Goal: Information Seeking & Learning: Learn about a topic

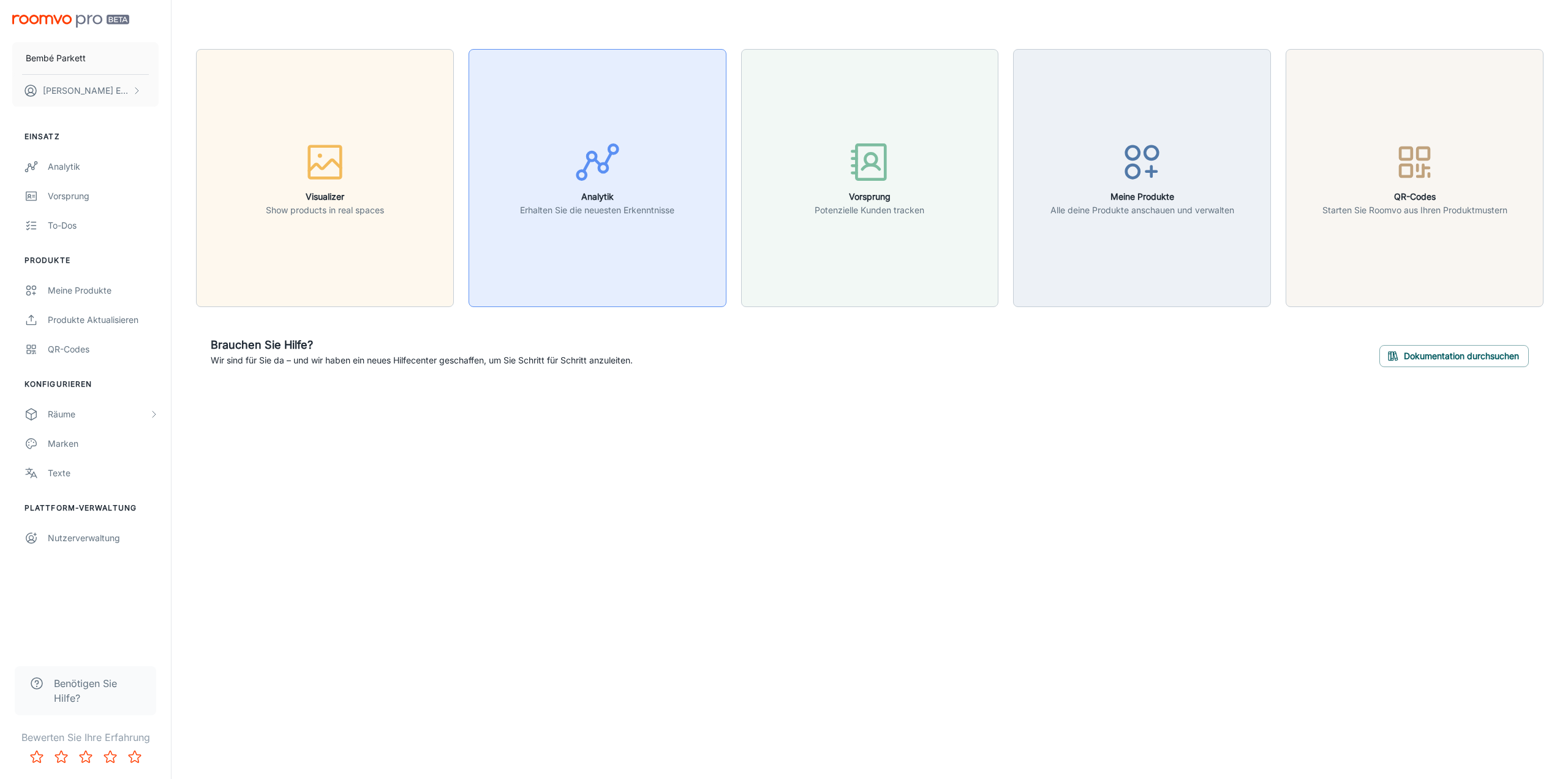
click at [572, 188] on div "button" at bounding box center [597, 164] width 155 height 51
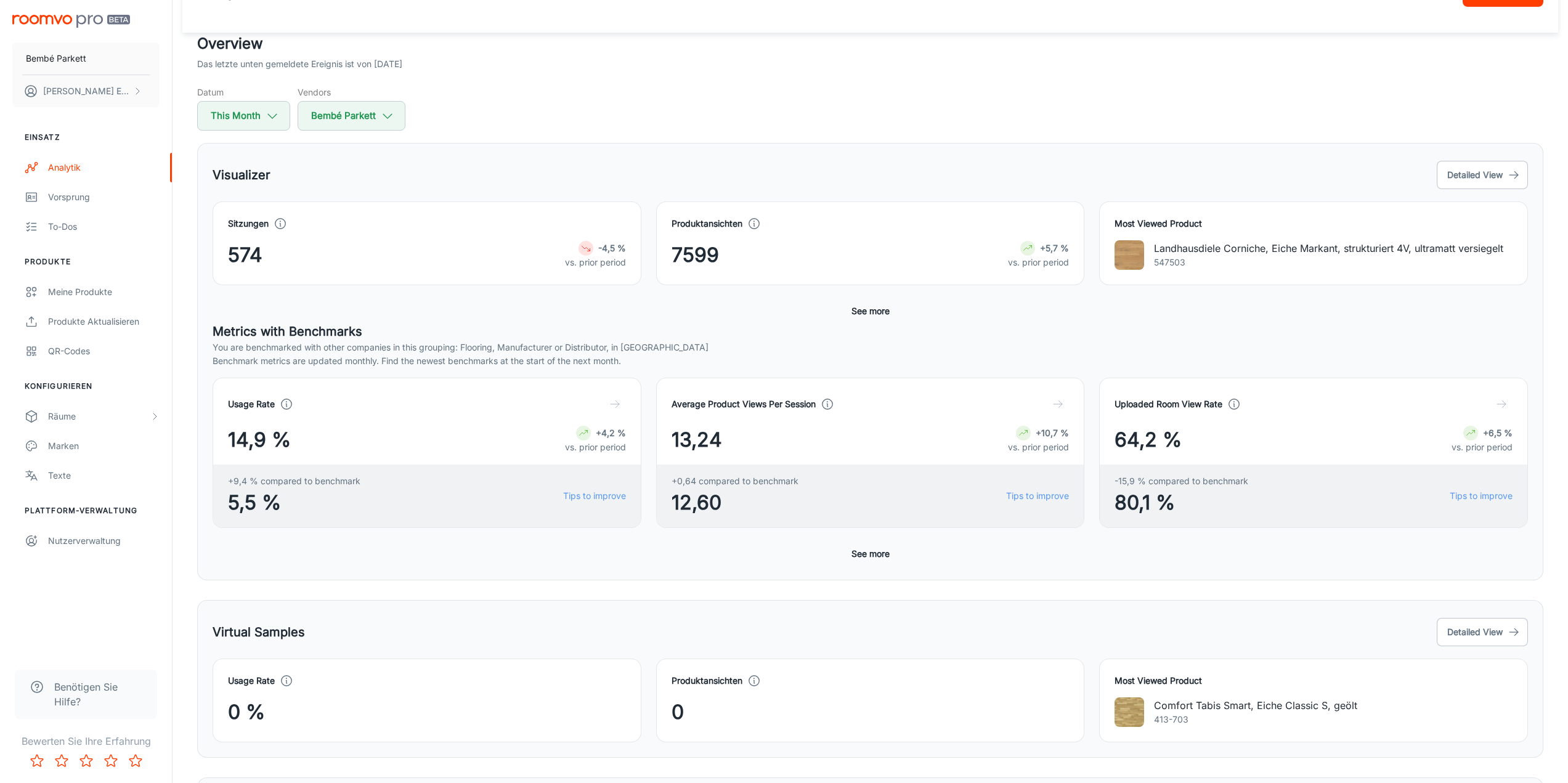
scroll to position [123, 0]
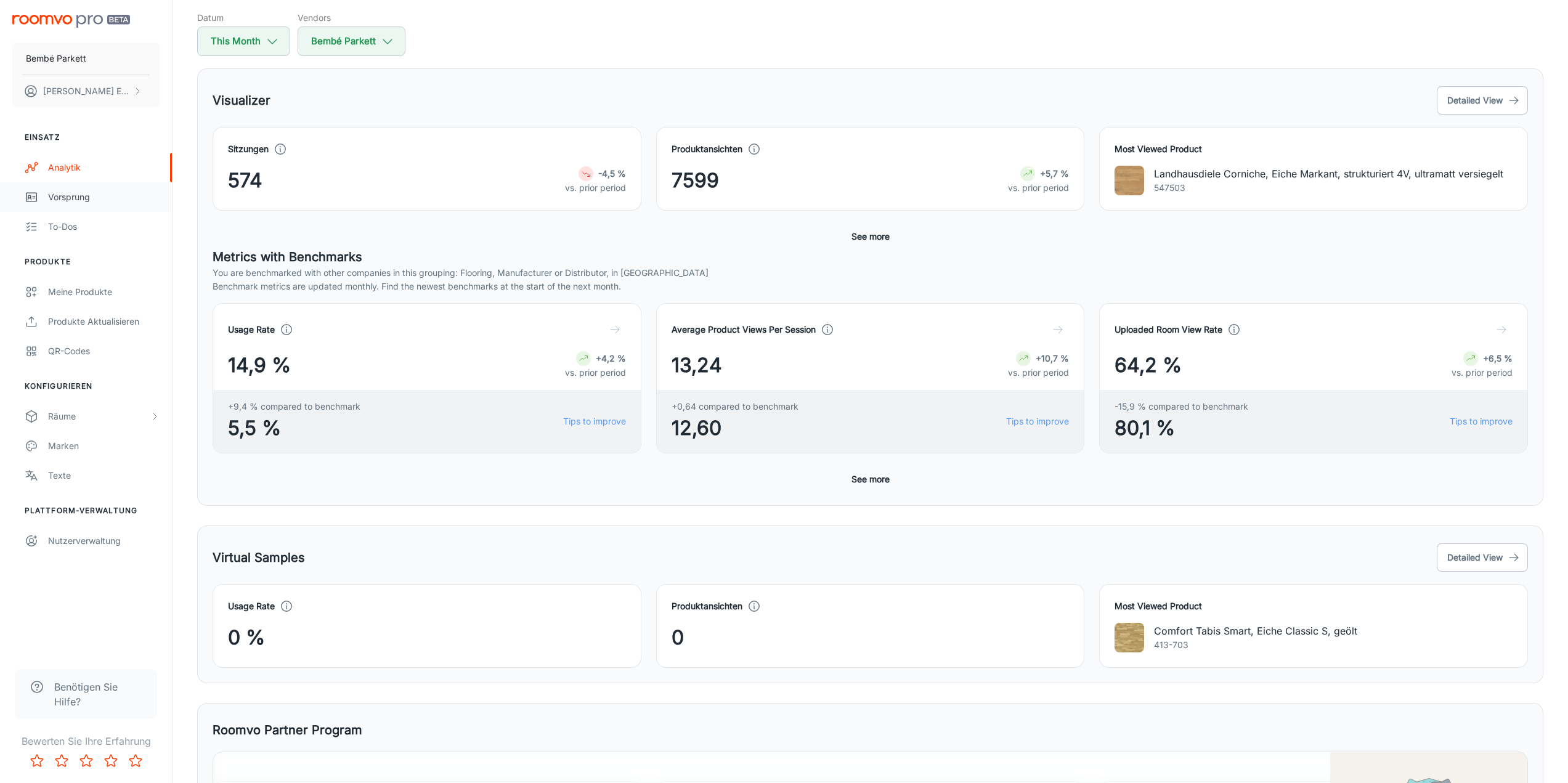
click at [97, 191] on div "Vorsprung" at bounding box center [104, 197] width 112 height 14
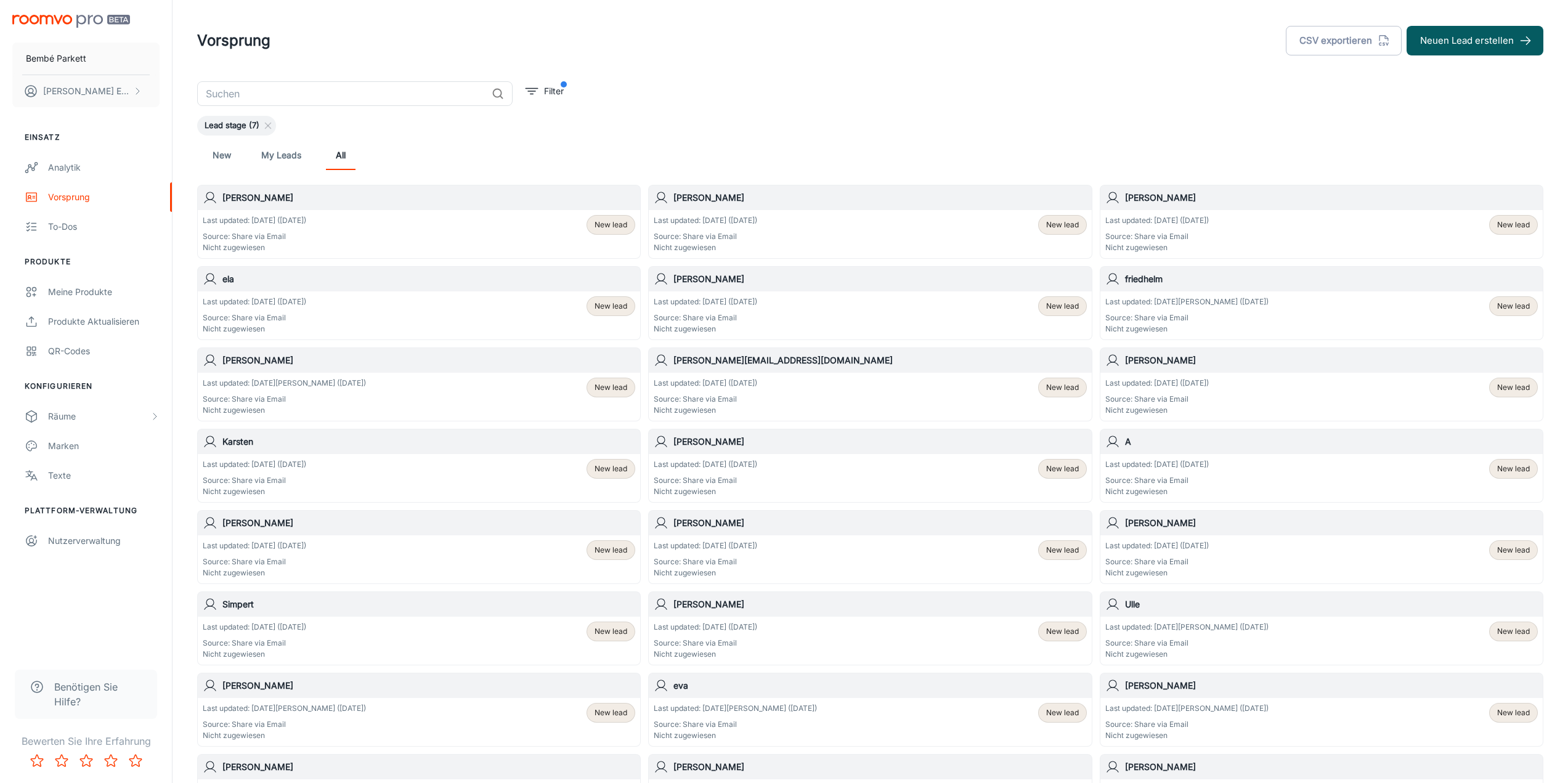
click at [1064, 222] on span "New lead" at bounding box center [1062, 225] width 32 height 11
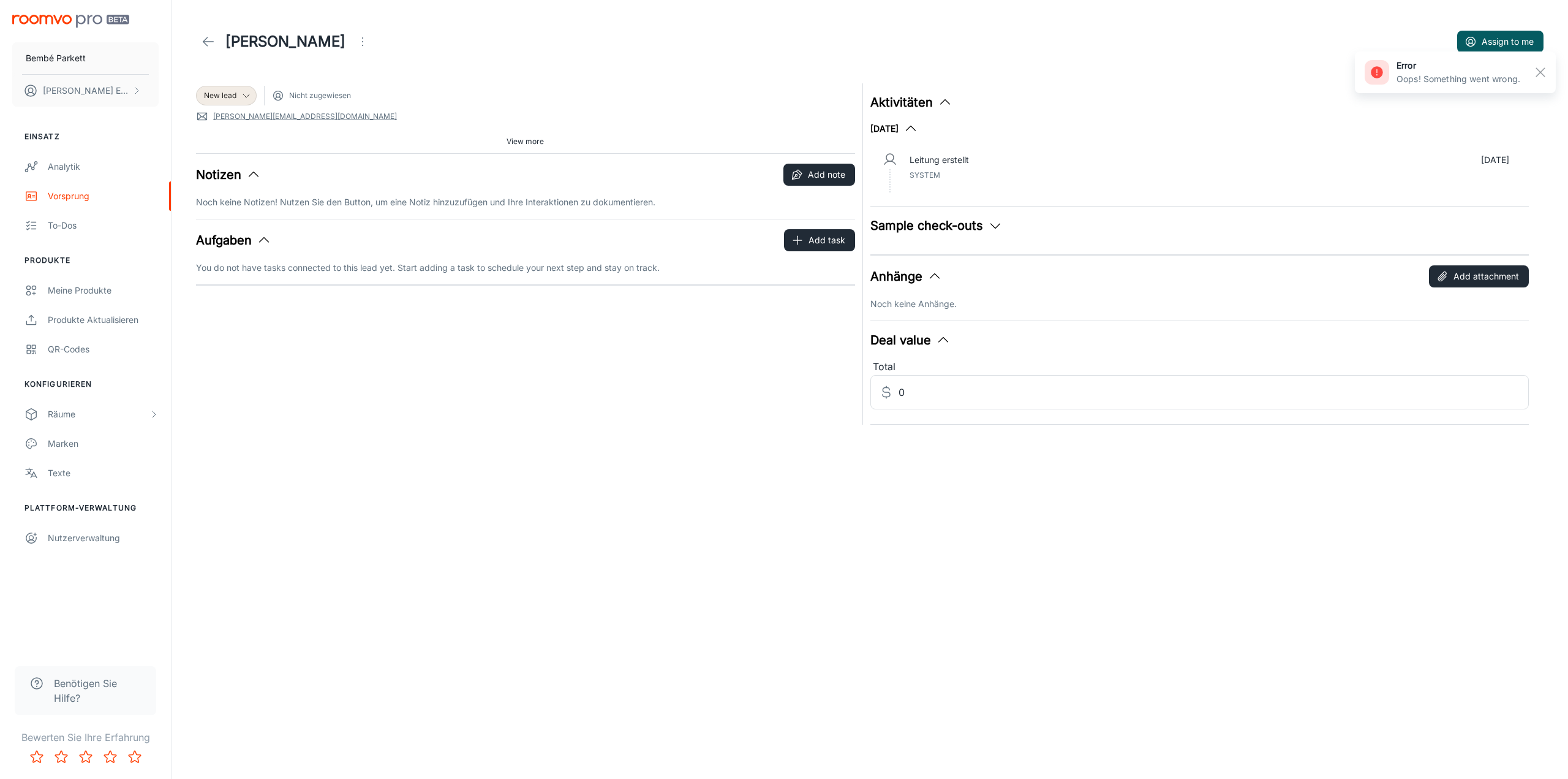
click at [329, 257] on div "Aufgaben Add task You do not have tasks connected to this lead yet. Start addin…" at bounding box center [525, 251] width 659 height 45
click at [272, 206] on p "Noch keine Notizen! Nutzen Sie den Button, um eine Notiz hinzuzufügen und Ihre …" at bounding box center [525, 202] width 659 height 14
click at [77, 200] on div "Vorsprung" at bounding box center [104, 196] width 111 height 14
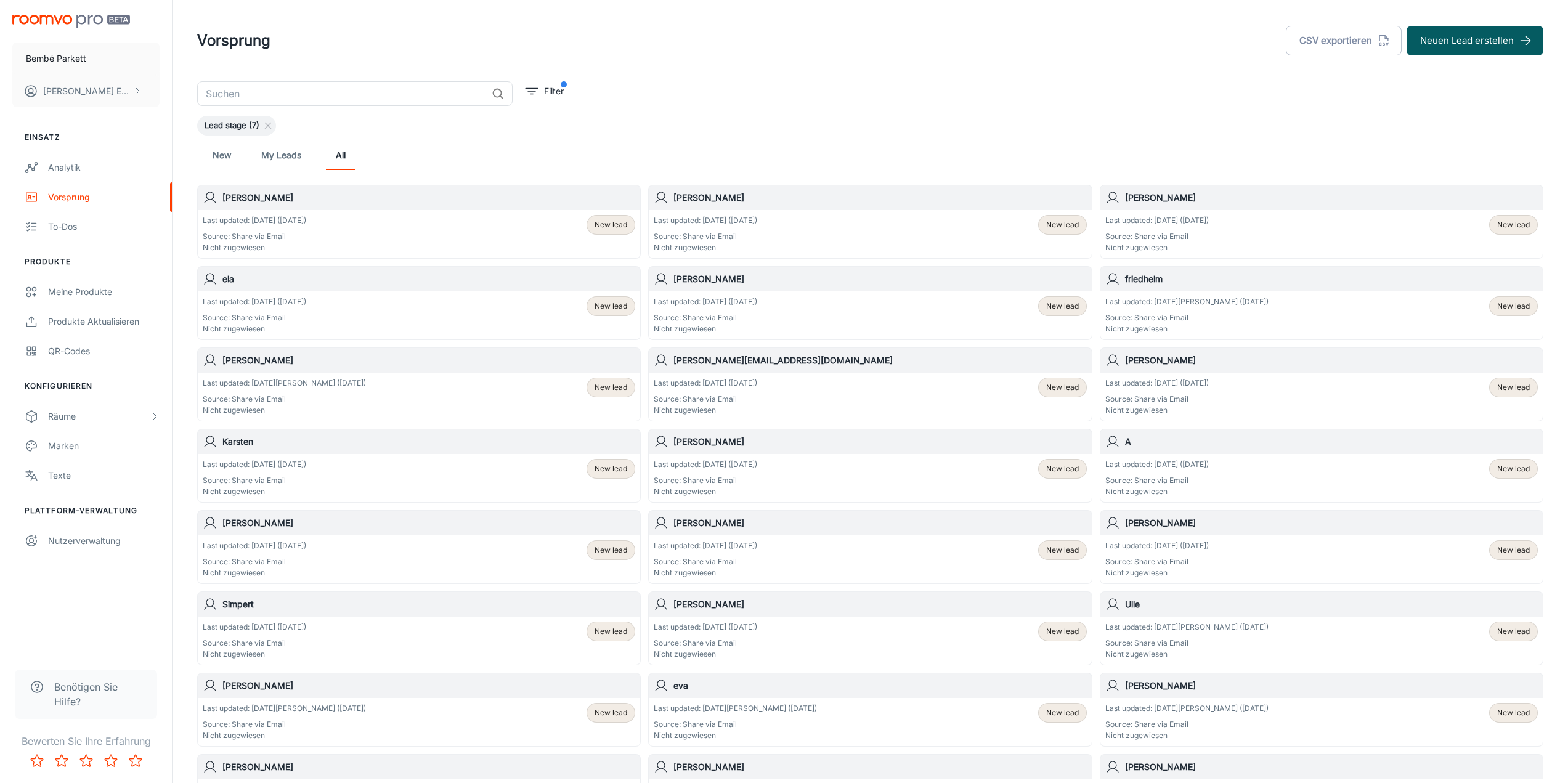
click at [707, 312] on p "Source: Share via Email" at bounding box center [705, 318] width 103 height 11
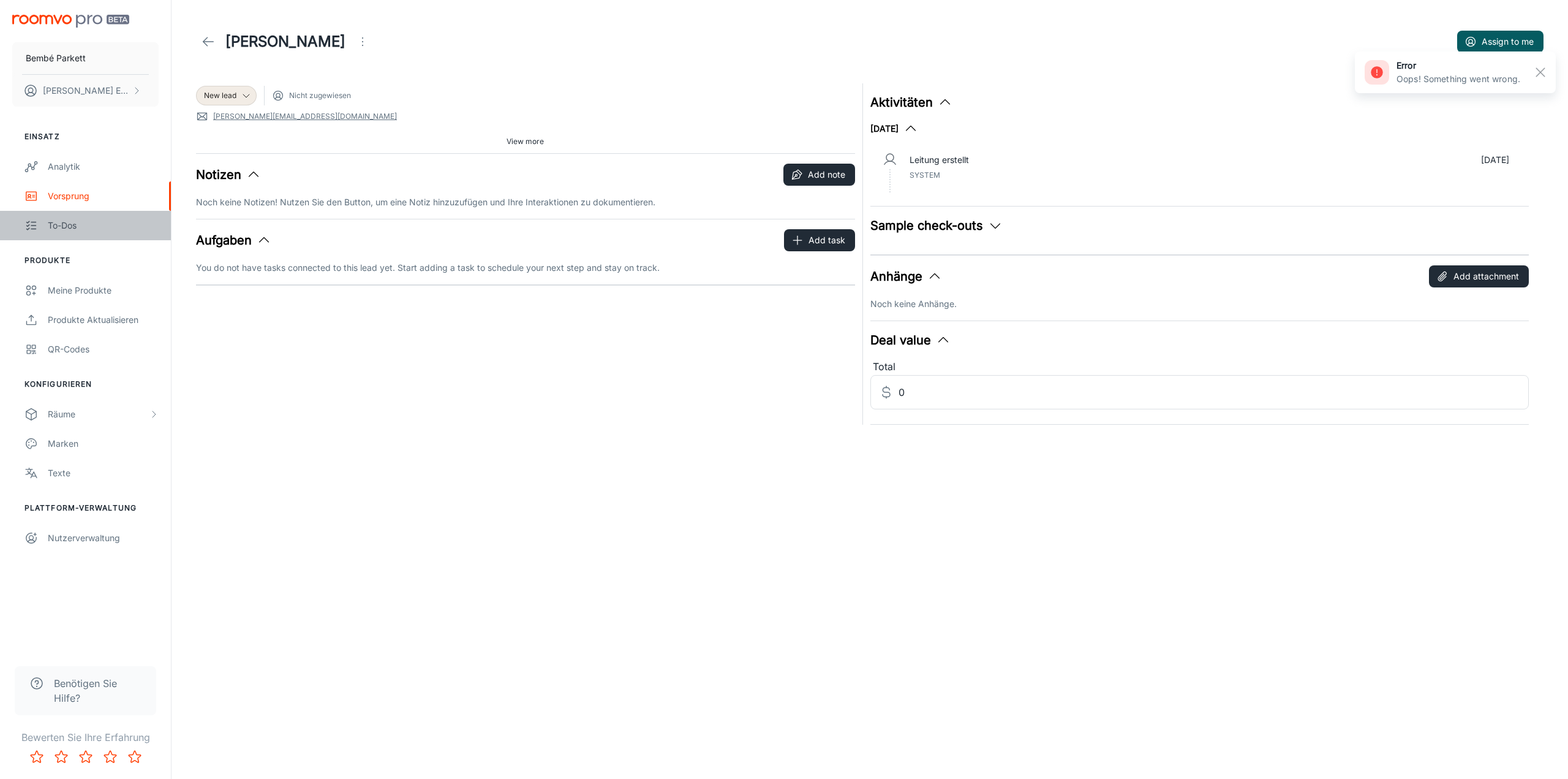
click at [95, 222] on div "To-dos" at bounding box center [104, 225] width 111 height 14
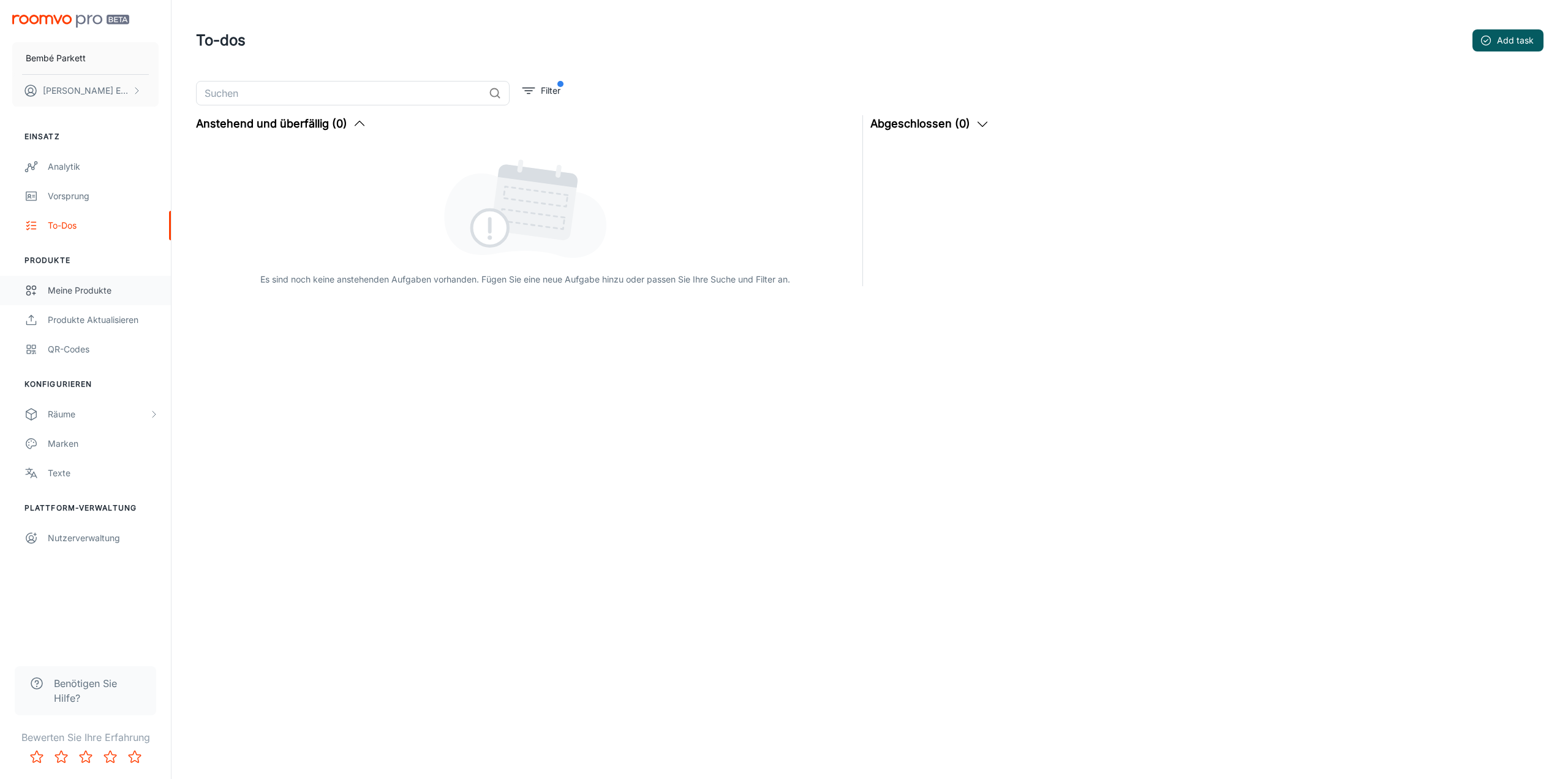
click at [71, 285] on div "Meine Produkte" at bounding box center [104, 290] width 111 height 14
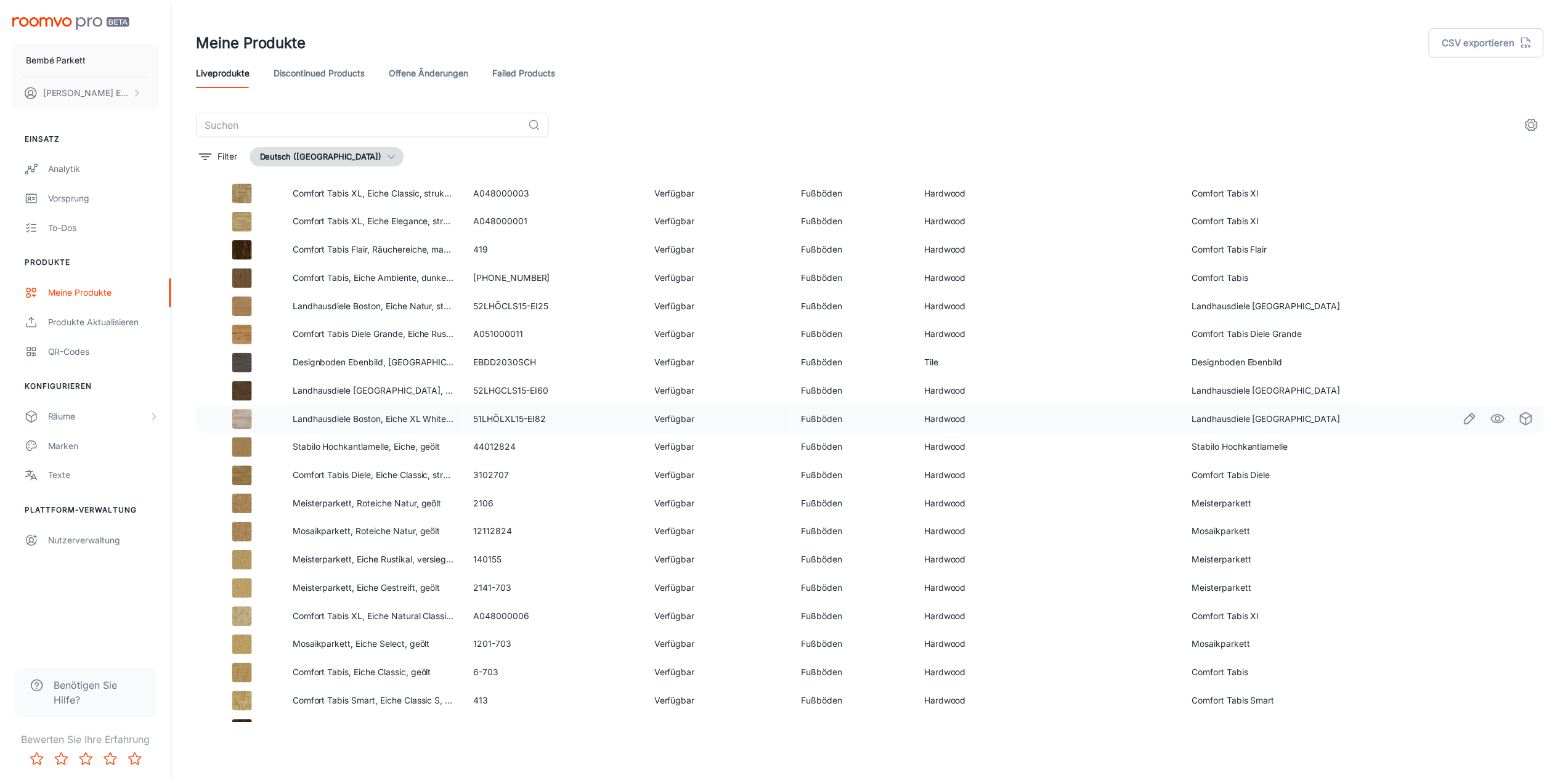
scroll to position [3112, 0]
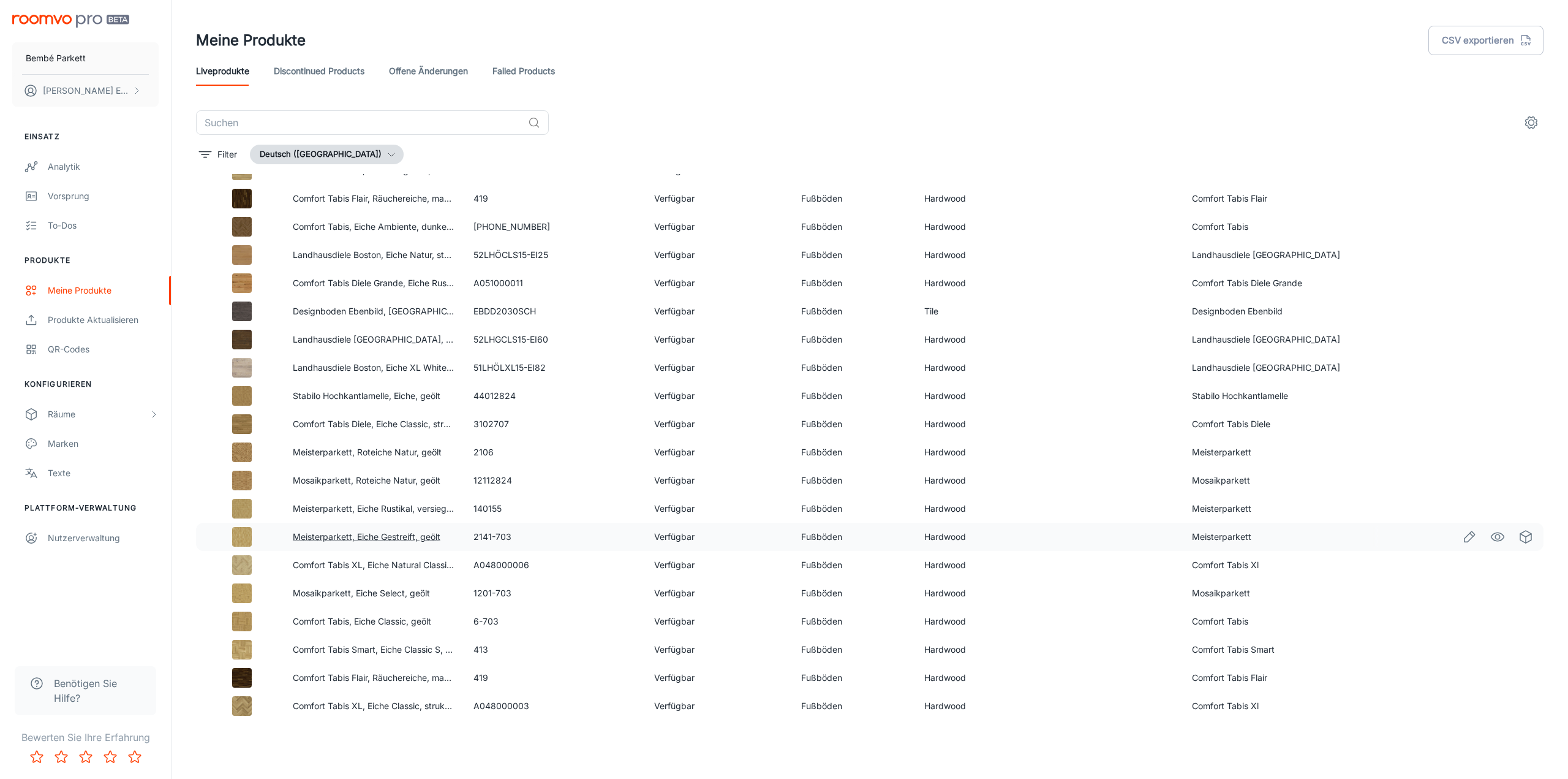
click at [317, 534] on link "Meisterparkett, Eiche Gestreift, geölt" at bounding box center [366, 537] width 148 height 11
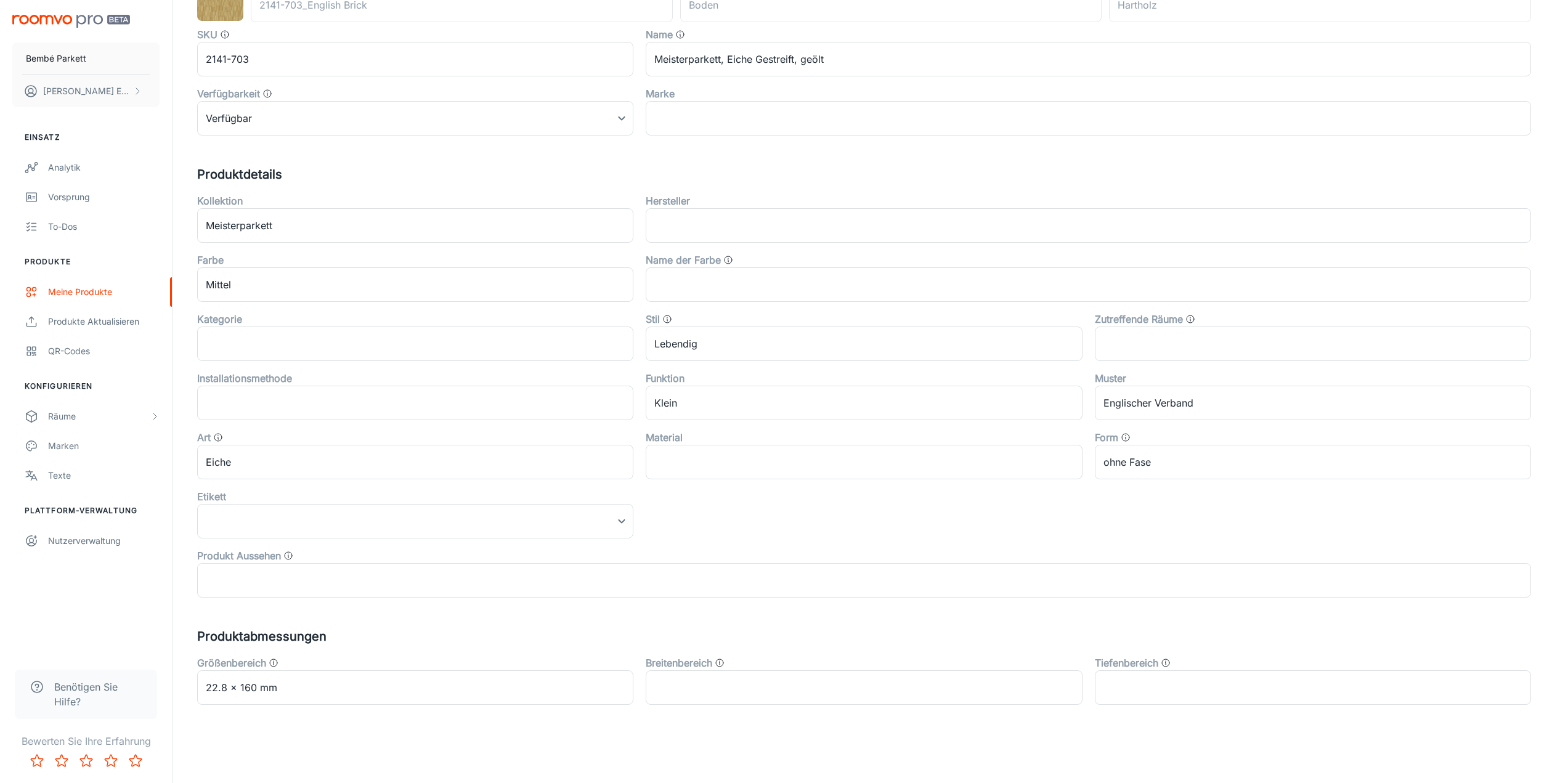
scroll to position [190, 0]
click at [601, 610] on div "Kanonischer Produktcode 2141-703_English Brick ​ Produktart Boden ​ Produkt-Unt…" at bounding box center [870, 338] width 1346 height 732
click at [598, 596] on input "text" at bounding box center [864, 579] width 1334 height 35
click at [1194, 395] on input "Englischer Verband" at bounding box center [1313, 402] width 436 height 35
click at [1182, 508] on div "Kollektion Meisterparkett ​ Hersteller ​ Farbe Mittel ​ Name der Farbe ​ Katego…" at bounding box center [858, 390] width 1346 height 414
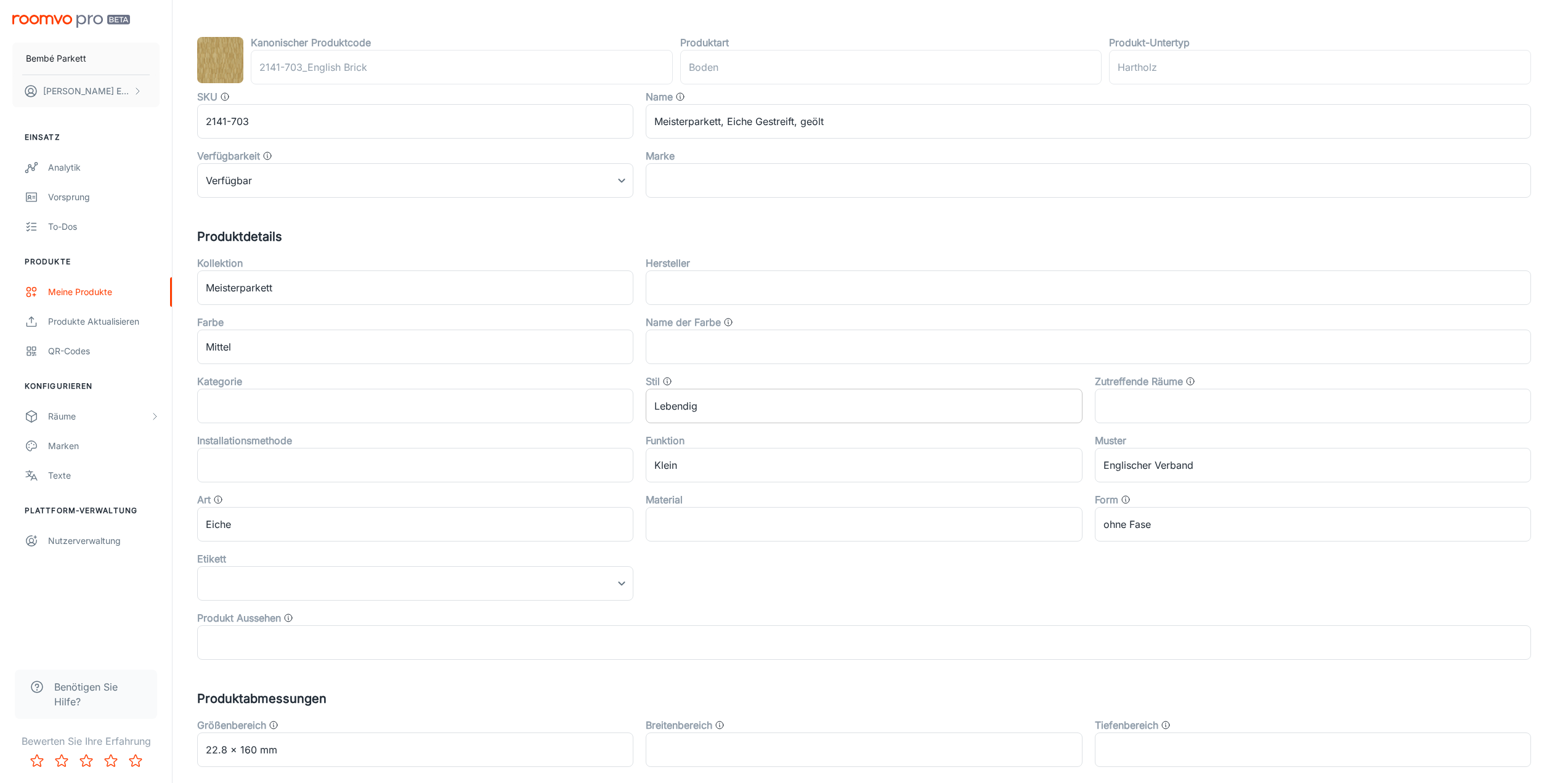
scroll to position [67, 0]
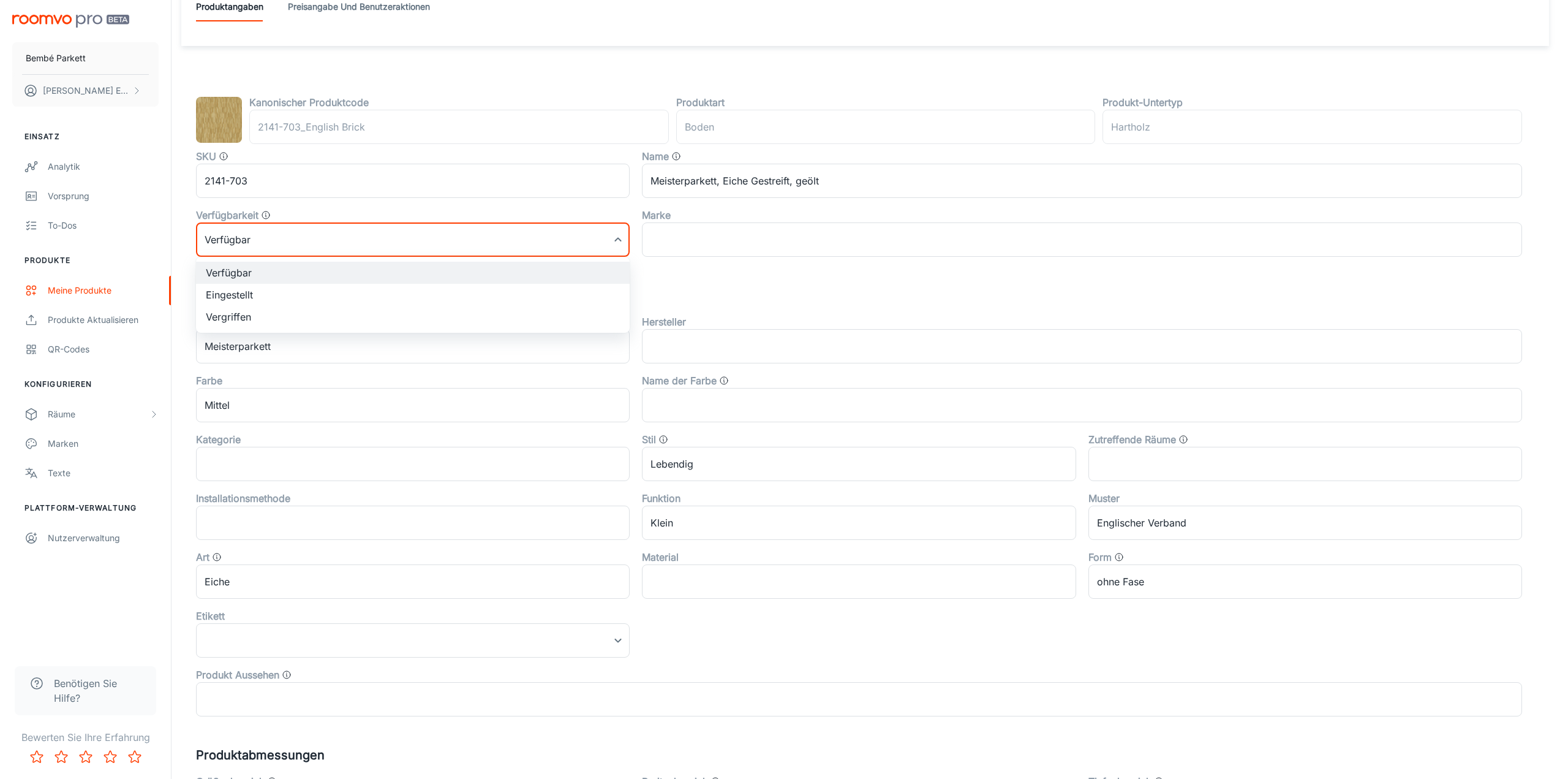
click at [575, 245] on body "Bembé Parkett [PERSON_NAME] Einsatz Analytik Vorsprung To-dos Produkte Meine Pr…" at bounding box center [784, 323] width 1568 height 779
click at [576, 245] on div at bounding box center [784, 390] width 1568 height 779
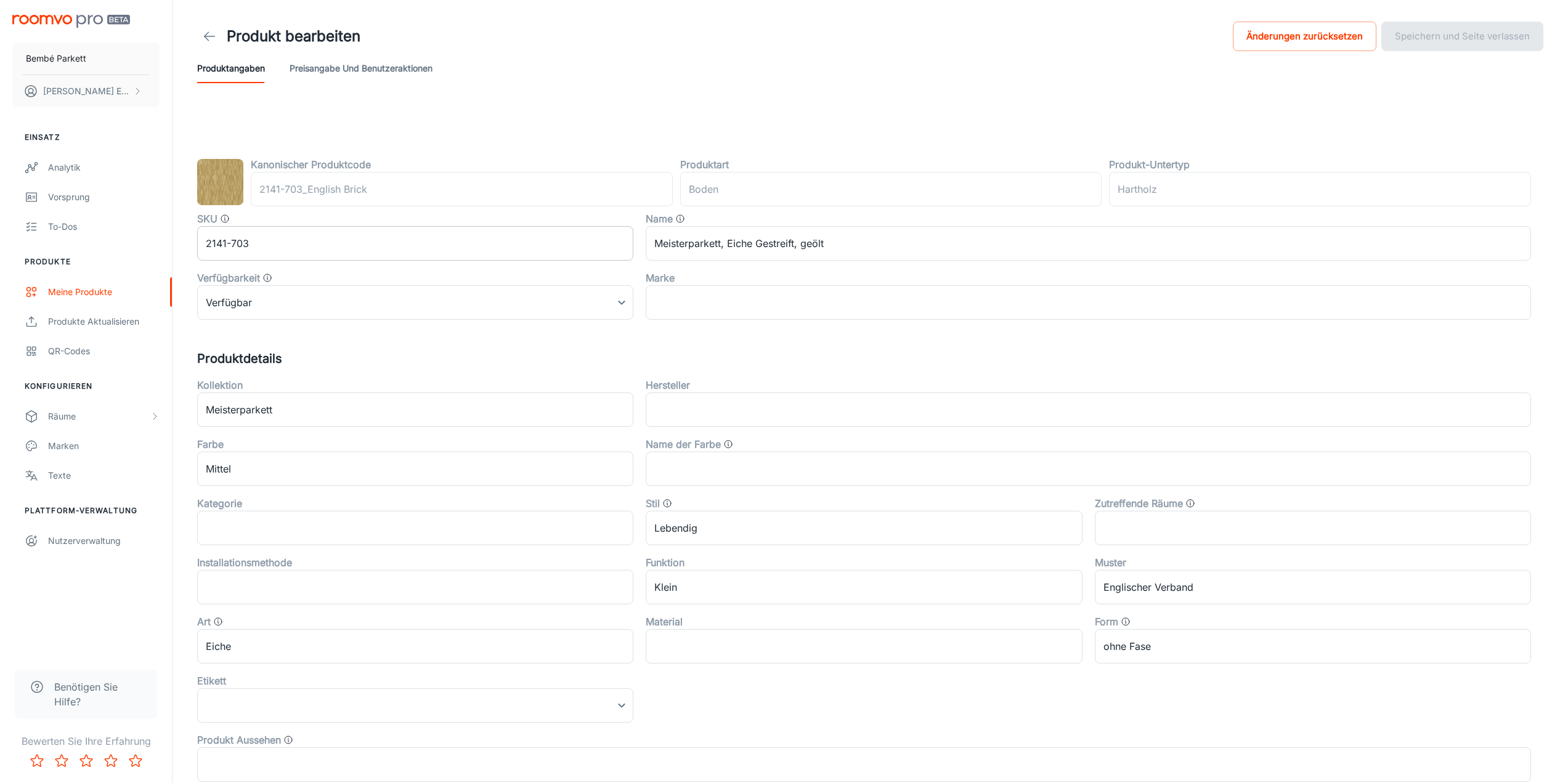
scroll to position [0, 0]
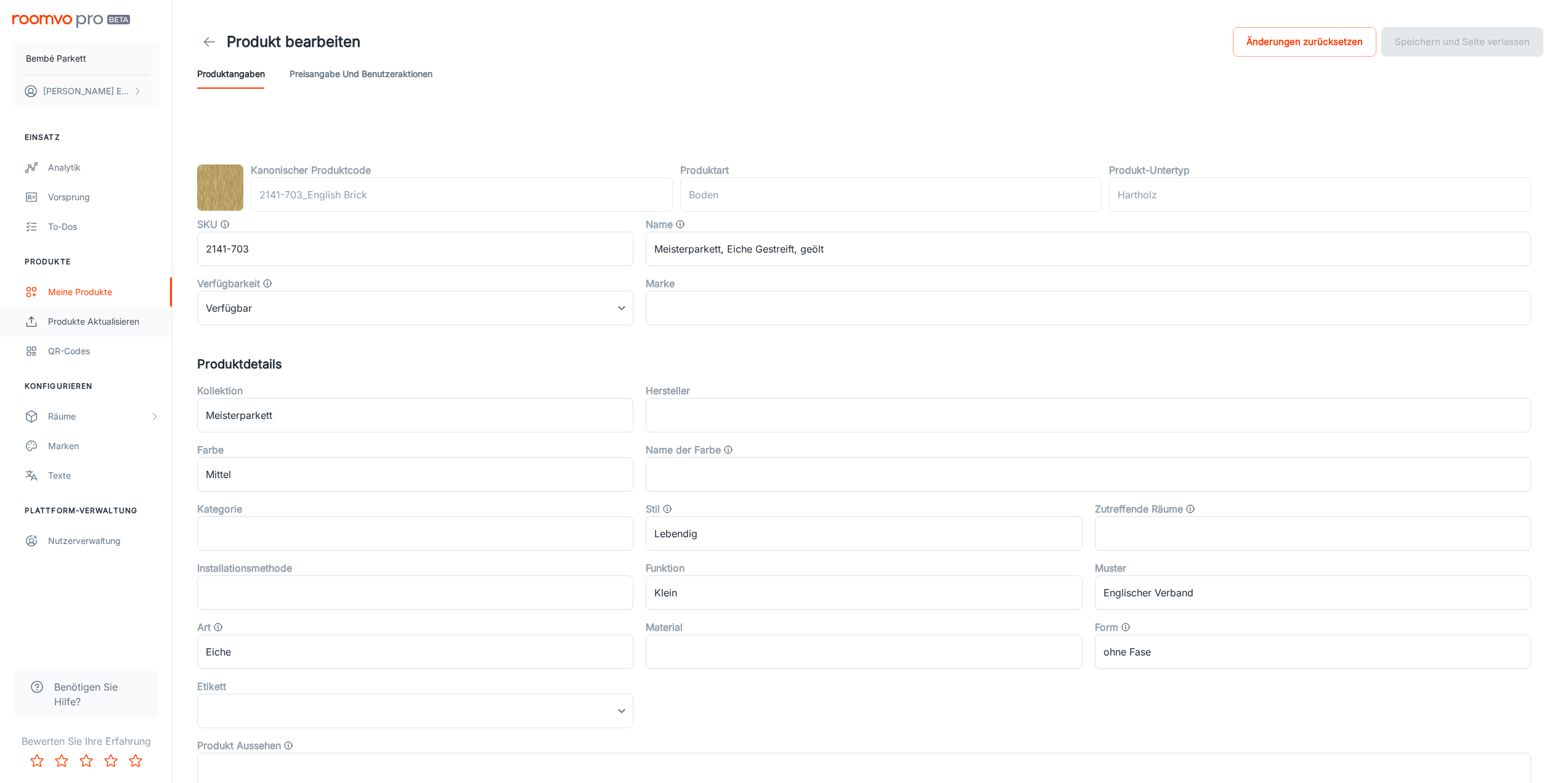
click at [106, 327] on div "Produkte aktualisieren" at bounding box center [104, 321] width 112 height 14
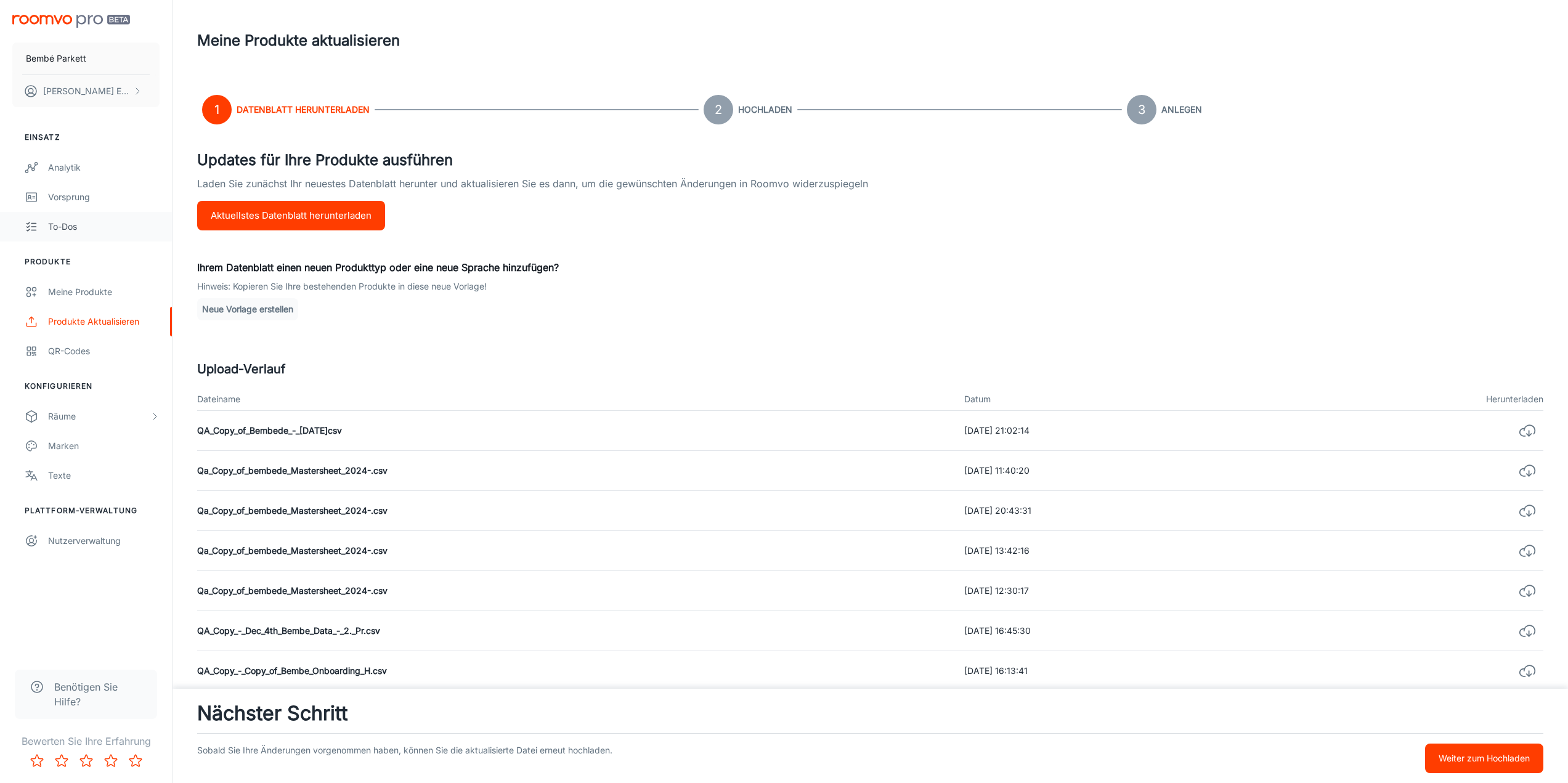
drag, startPoint x: 589, startPoint y: 545, endPoint x: 149, endPoint y: 220, distance: 547.0
click at [75, 347] on div "QR-Codes" at bounding box center [104, 351] width 112 height 14
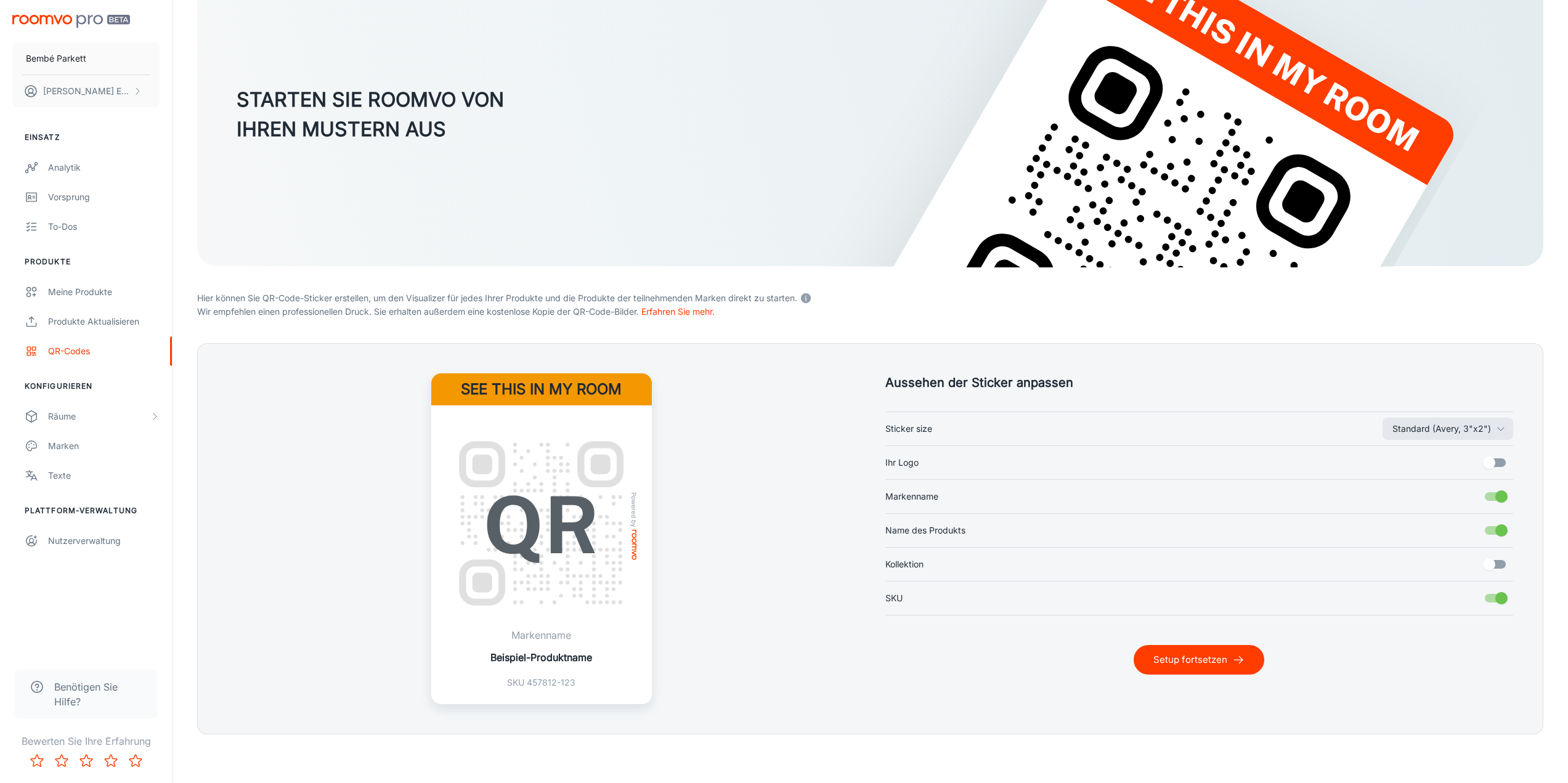
scroll to position [117, 0]
click at [69, 408] on div "Räume" at bounding box center [86, 416] width 172 height 29
click at [78, 443] on div "My Rooms" at bounding box center [104, 446] width 112 height 14
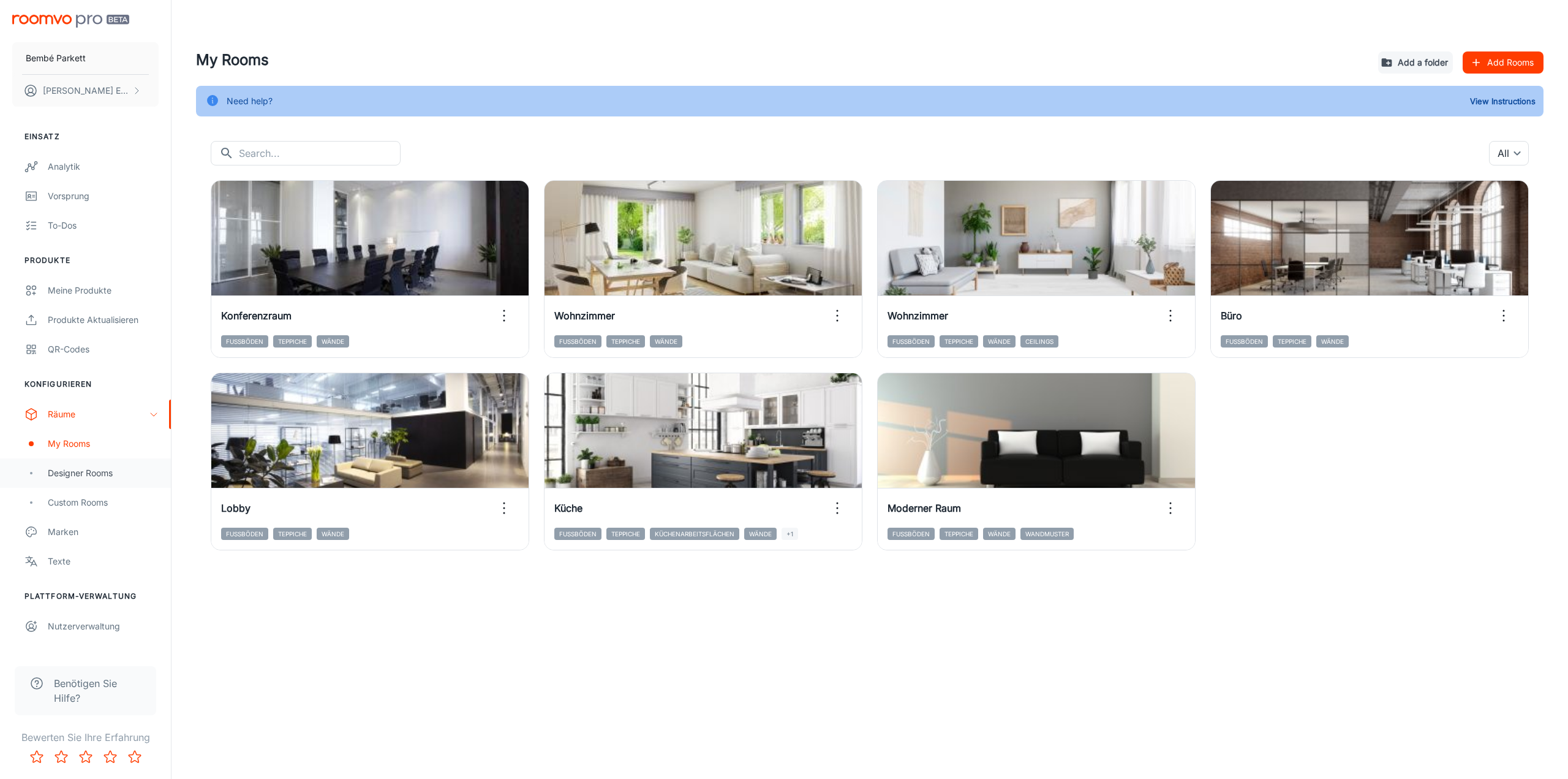
click at [75, 466] on div "Designer Rooms" at bounding box center [104, 473] width 111 height 14
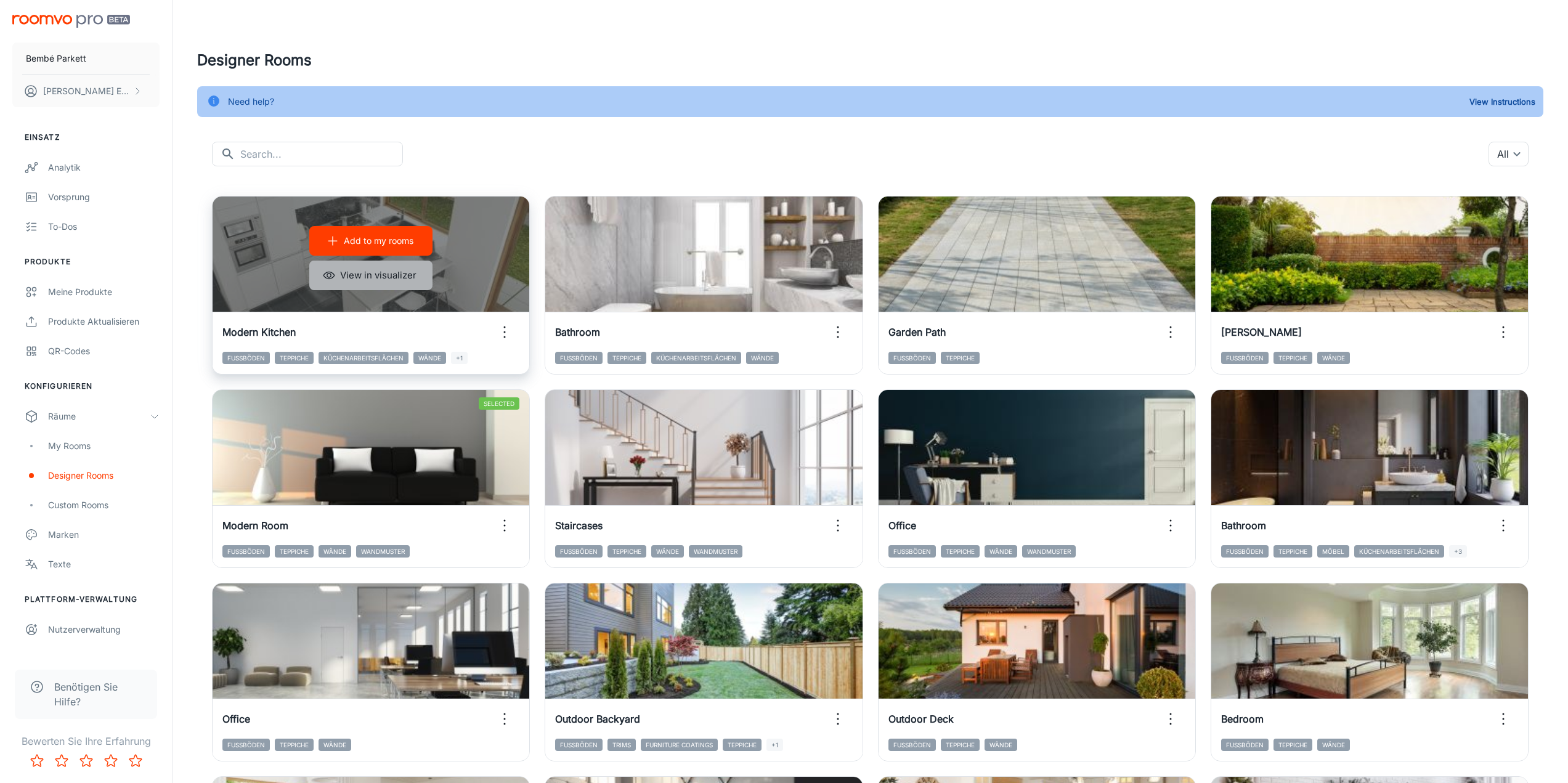
click at [418, 276] on button "View in visualizer" at bounding box center [370, 275] width 123 height 29
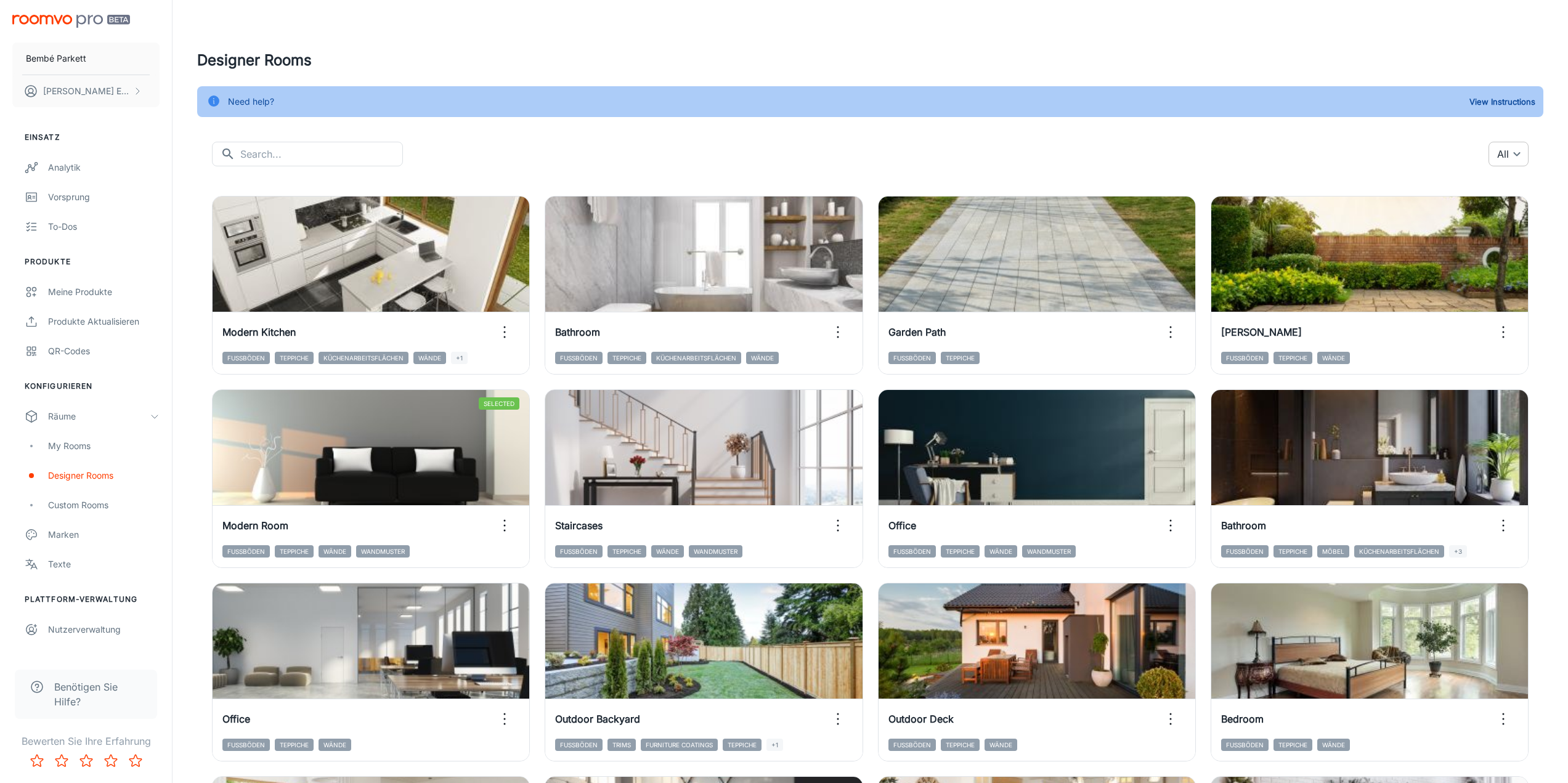
click at [1500, 154] on body "Bembé Parkett [PERSON_NAME] Einsatz Analytik Vorsprung To-dos Produkte Meine Pr…" at bounding box center [784, 392] width 1568 height 783
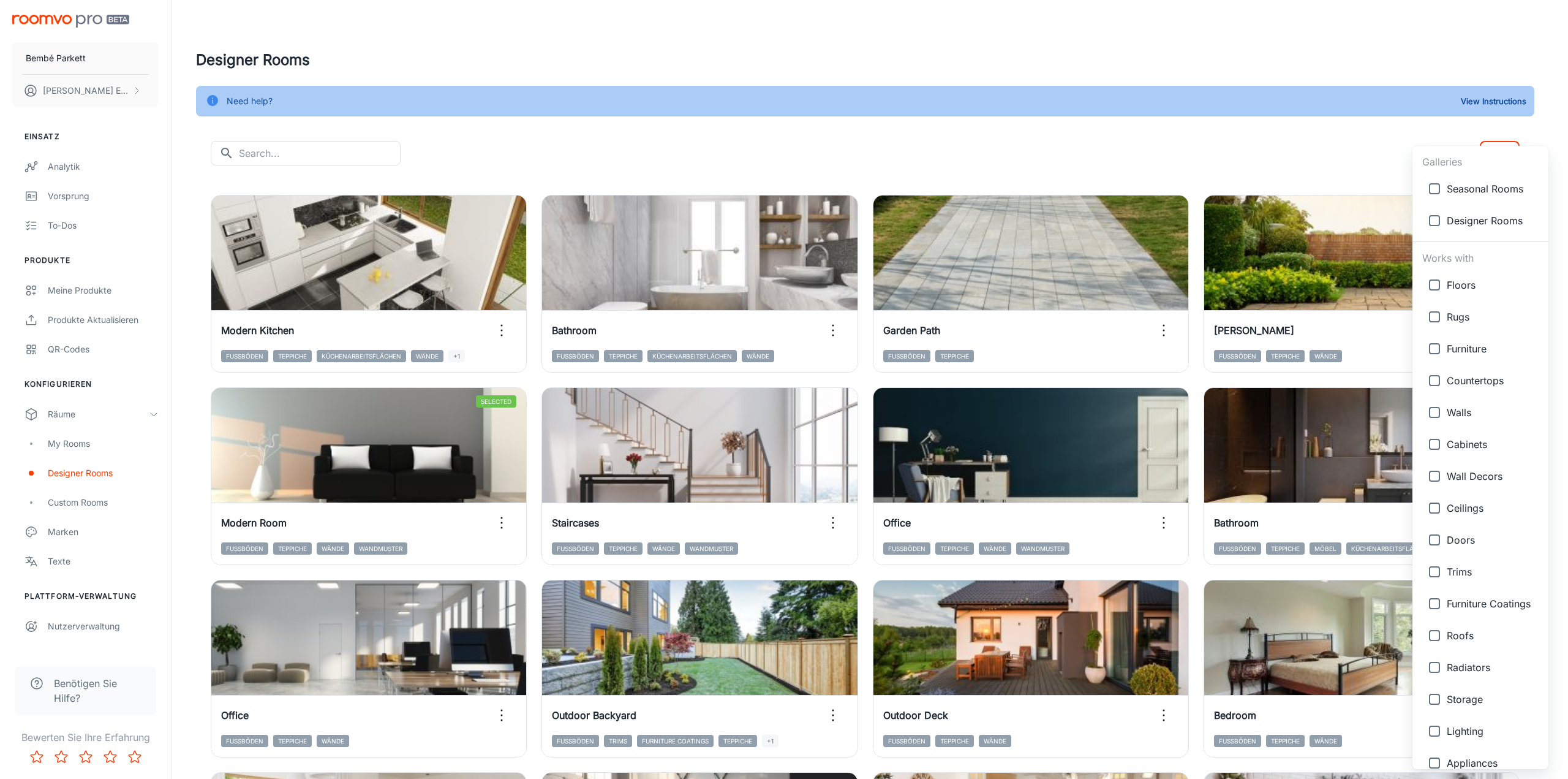
click at [1464, 285] on span "Floors" at bounding box center [1493, 285] width 92 height 15
type input "{"type":"productType","id":"1"}"
checkbox input "true"
click at [1317, 163] on div at bounding box center [784, 390] width 1568 height 779
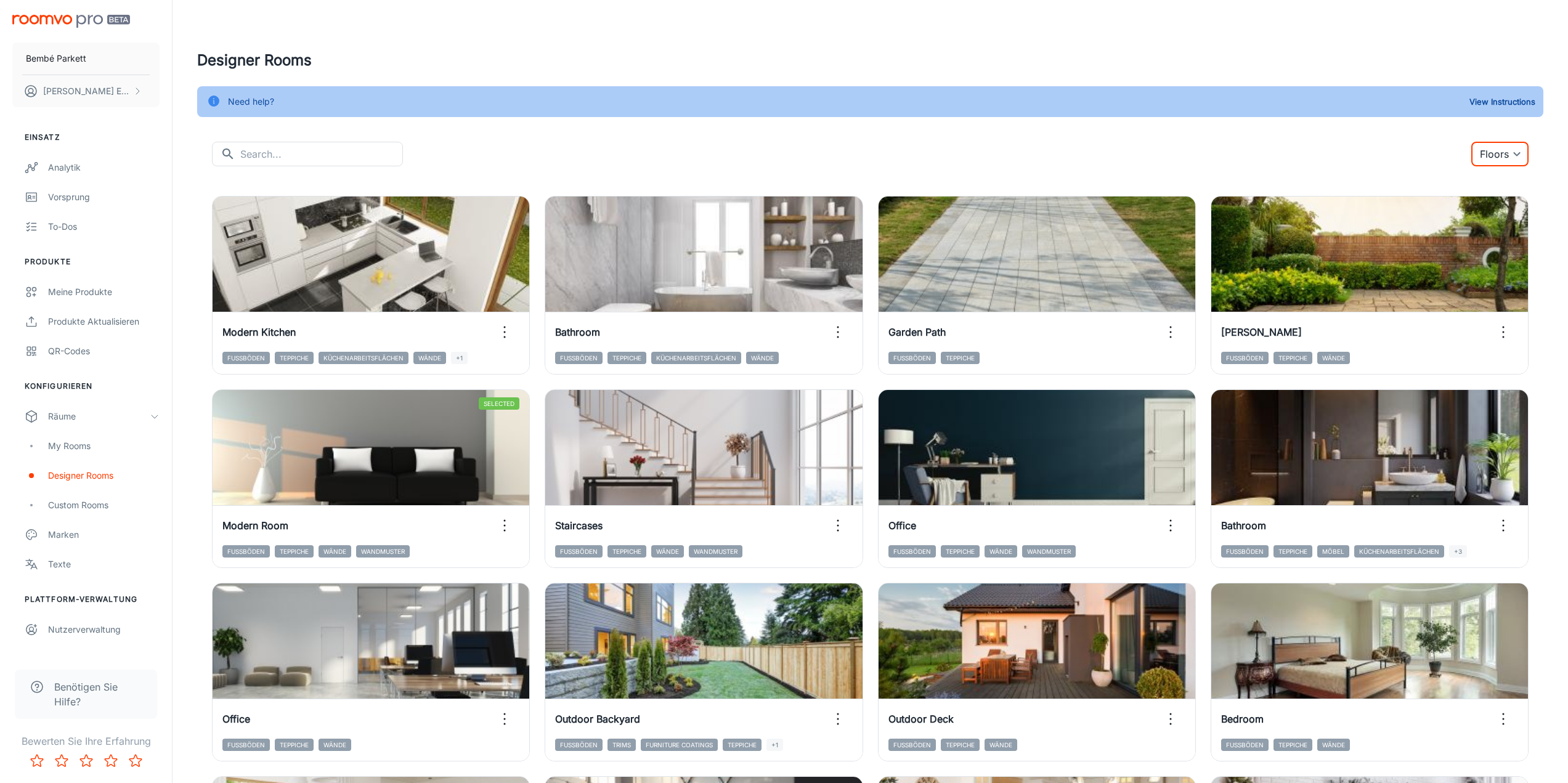
click at [1505, 156] on body "Bembé Parkett [PERSON_NAME] Einsatz Analytik Vorsprung To-dos Produkte Meine Pr…" at bounding box center [784, 392] width 1568 height 783
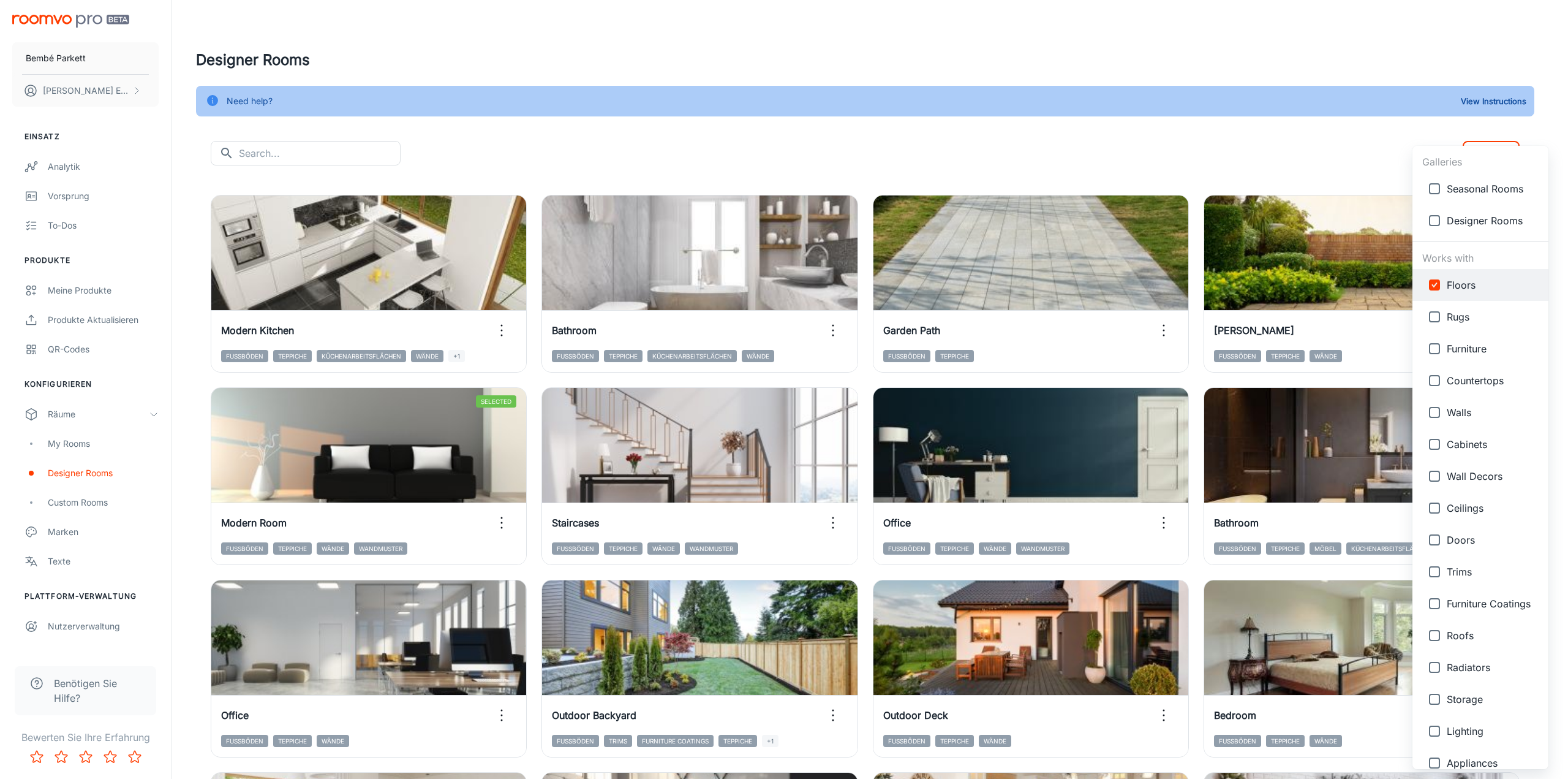
click at [1468, 199] on li "Seasonal Rooms" at bounding box center [1480, 188] width 136 height 32
type input "{"type":"gallery","id":7},{"type":"productType","id":"1"}"
checkbox input "true"
click at [1470, 193] on span "Seasonal Rooms" at bounding box center [1493, 189] width 92 height 15
type input "{"type":"productType","id":"1"}"
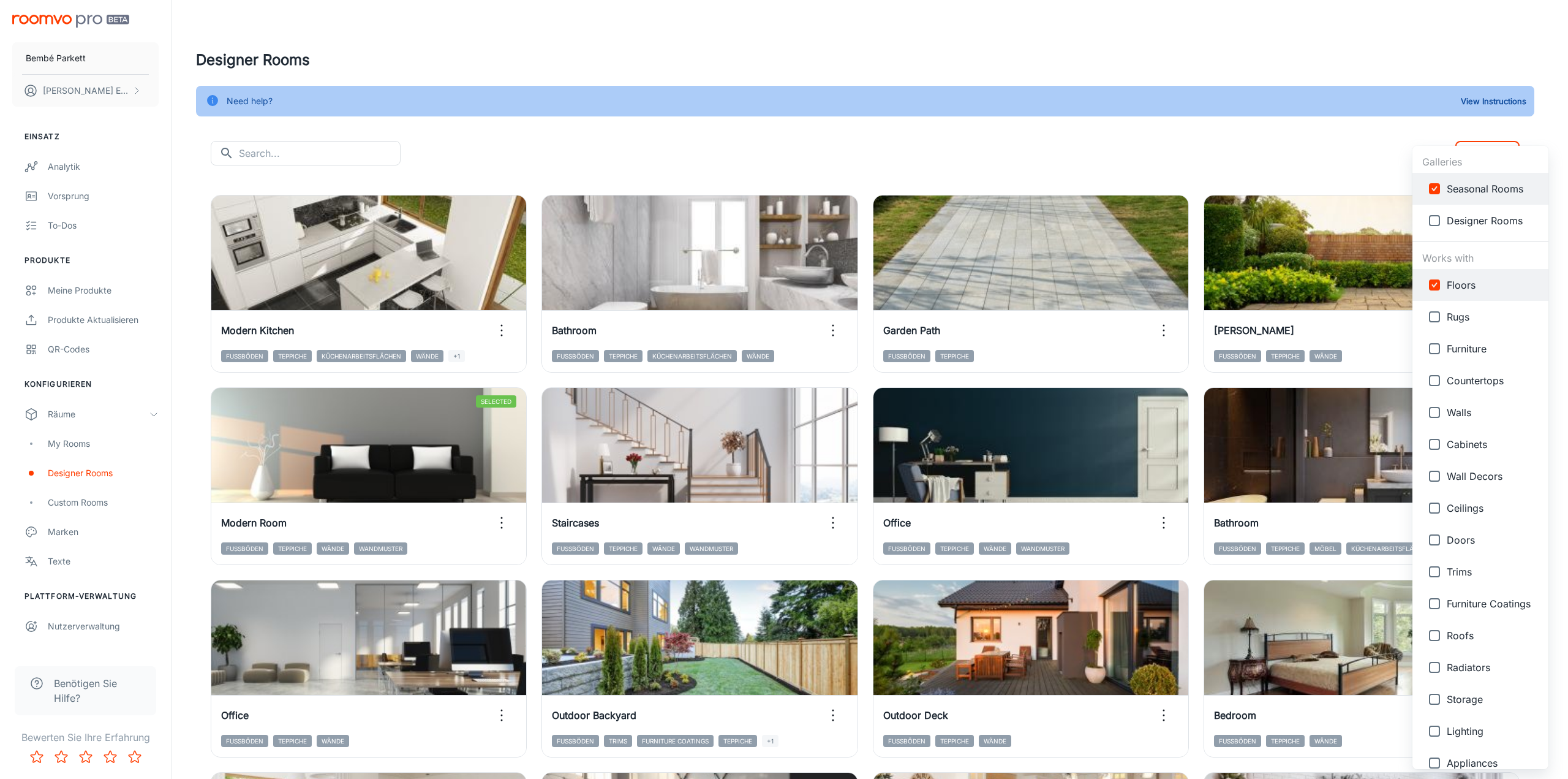
checkbox input "false"
click at [1458, 215] on span "Designer Rooms" at bounding box center [1493, 221] width 92 height 15
type input "{"type":"gallery","id":4},{"type":"productType","id":"1"}"
checkbox input "true"
click at [1452, 222] on span "Designer Rooms" at bounding box center [1493, 221] width 92 height 15
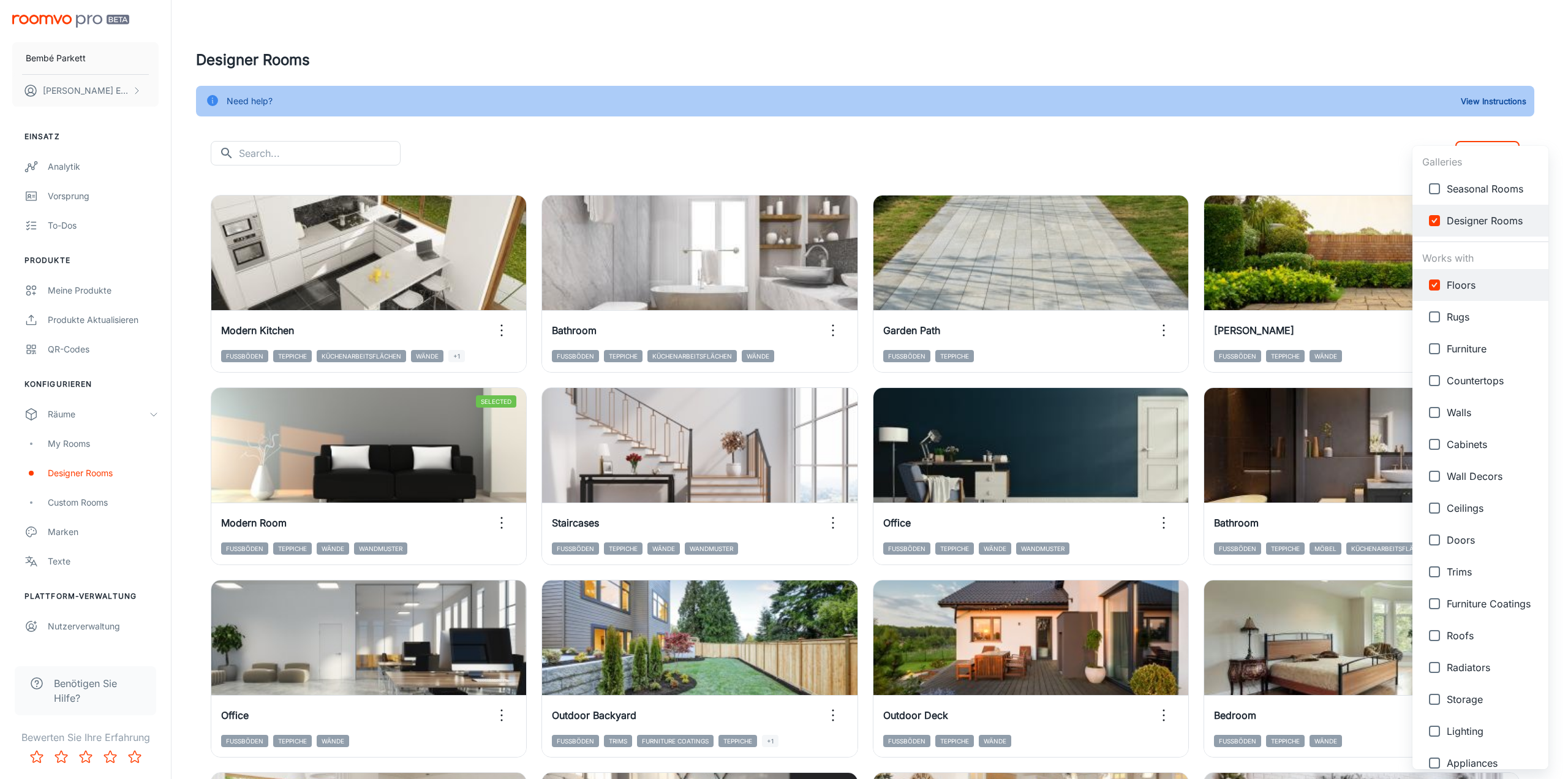
type input "{"type":"productType","id":"1"}"
checkbox input "false"
click at [1375, 149] on div at bounding box center [784, 390] width 1568 height 779
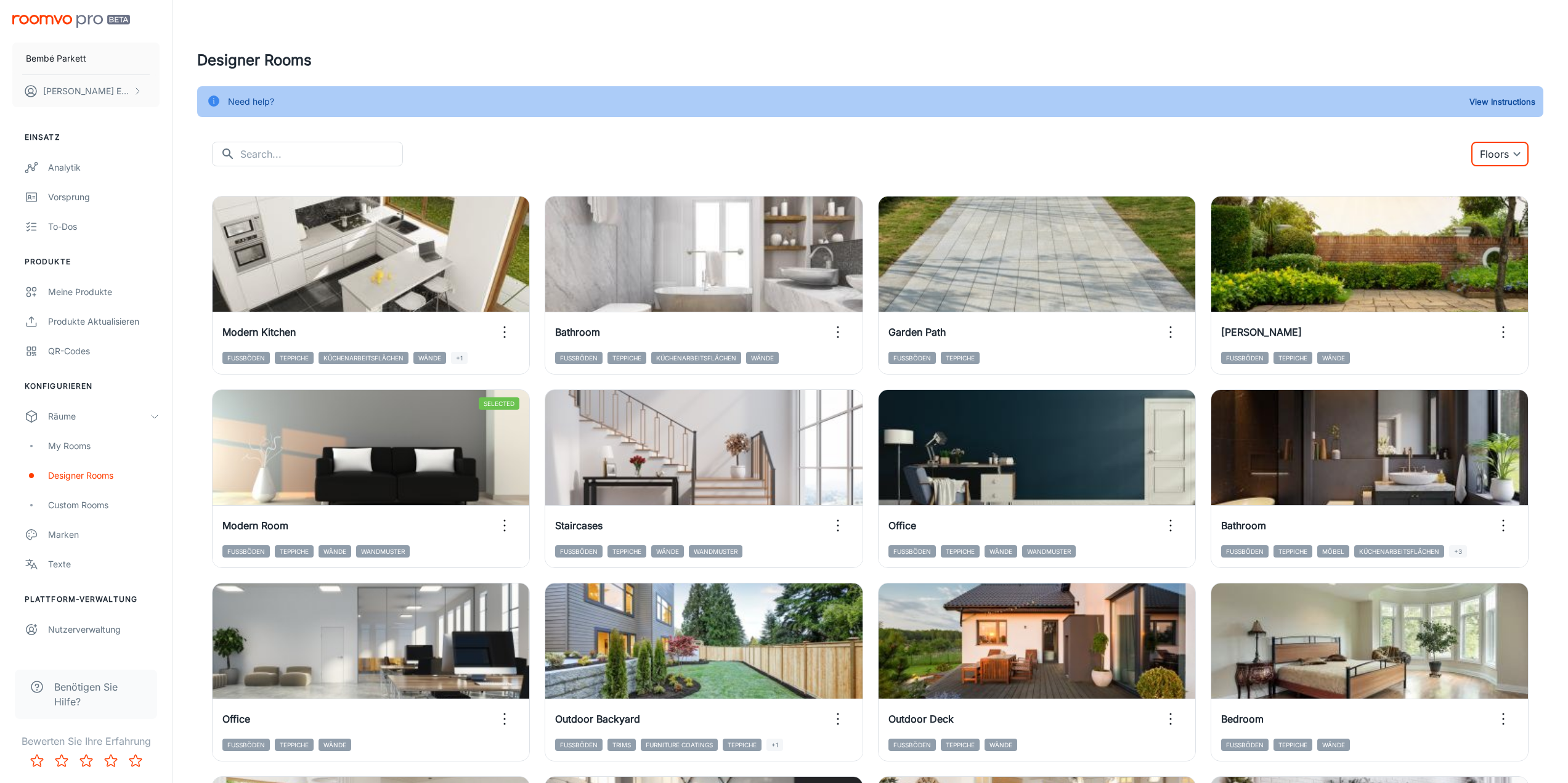
click at [1499, 161] on body "Bembé Parkett [PERSON_NAME] Einsatz Analytik Vorsprung To-dos Produkte Meine Pr…" at bounding box center [784, 392] width 1568 height 783
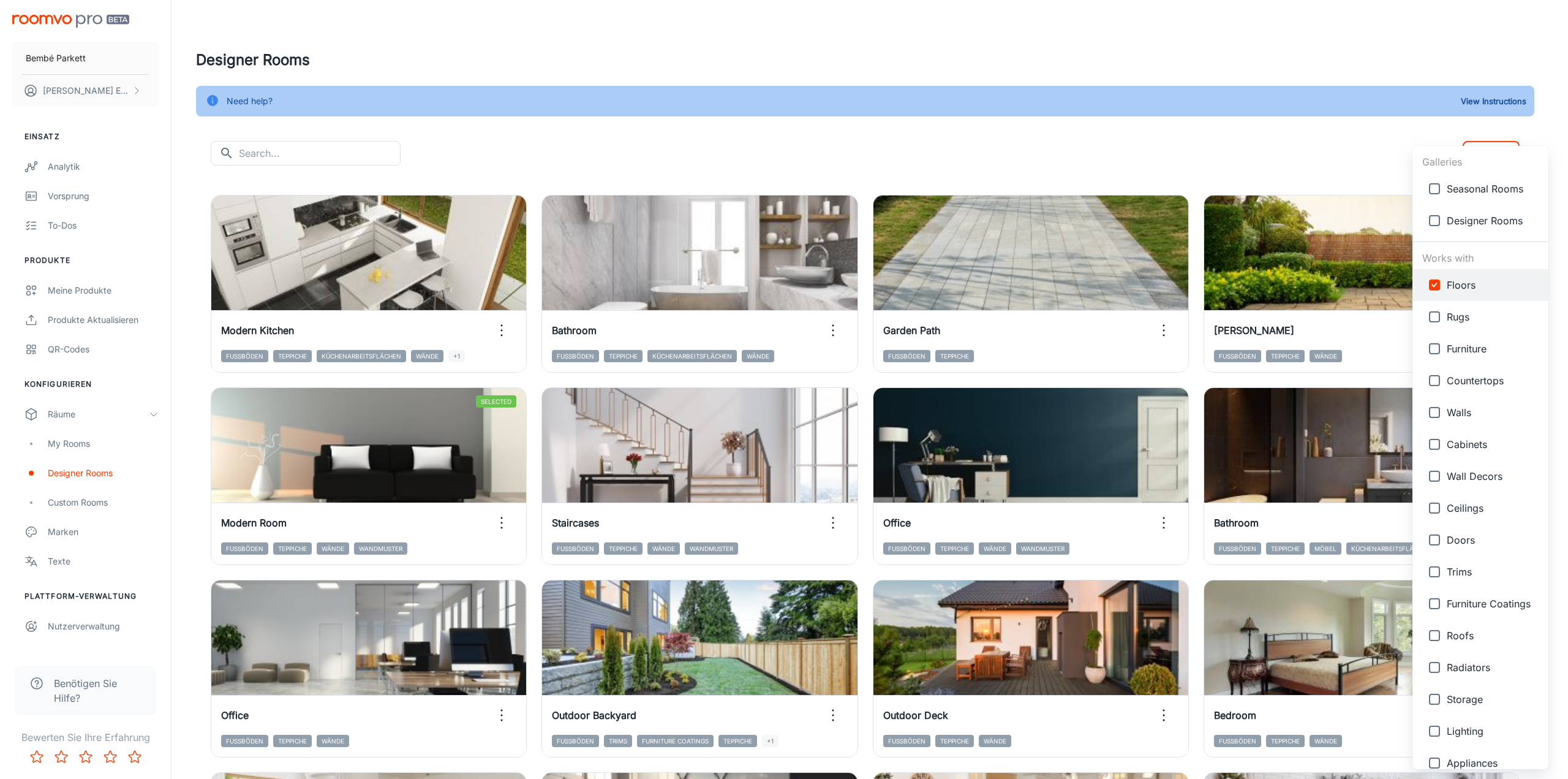
click at [1488, 151] on ul "Galleries Seasonal Rooms Designer Rooms Works with Floors Rugs Furniture Counte…" at bounding box center [1480, 592] width 136 height 893
click at [1467, 128] on div at bounding box center [784, 390] width 1568 height 779
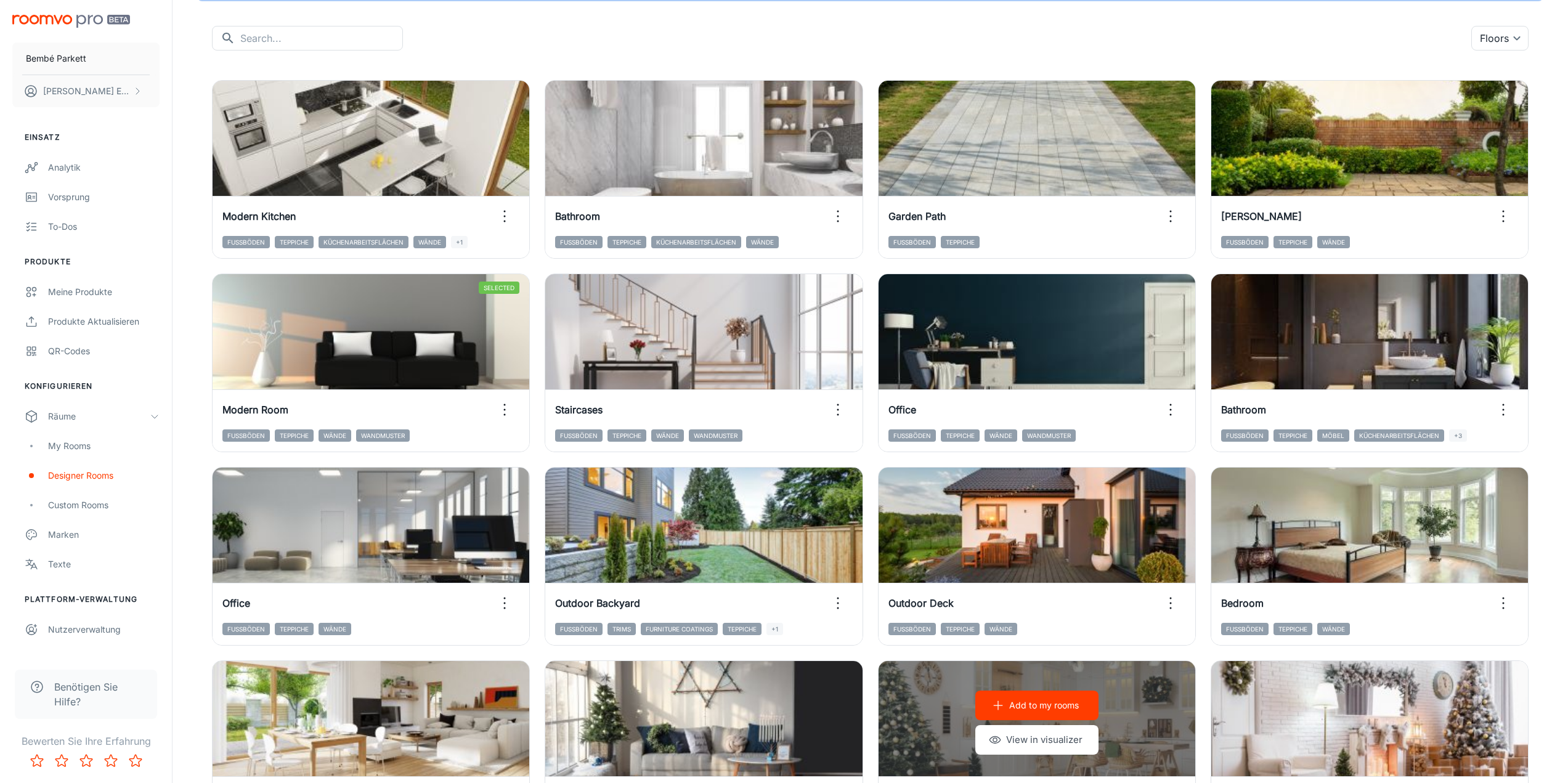
drag, startPoint x: 1385, startPoint y: 740, endPoint x: 1075, endPoint y: 567, distance: 355.0
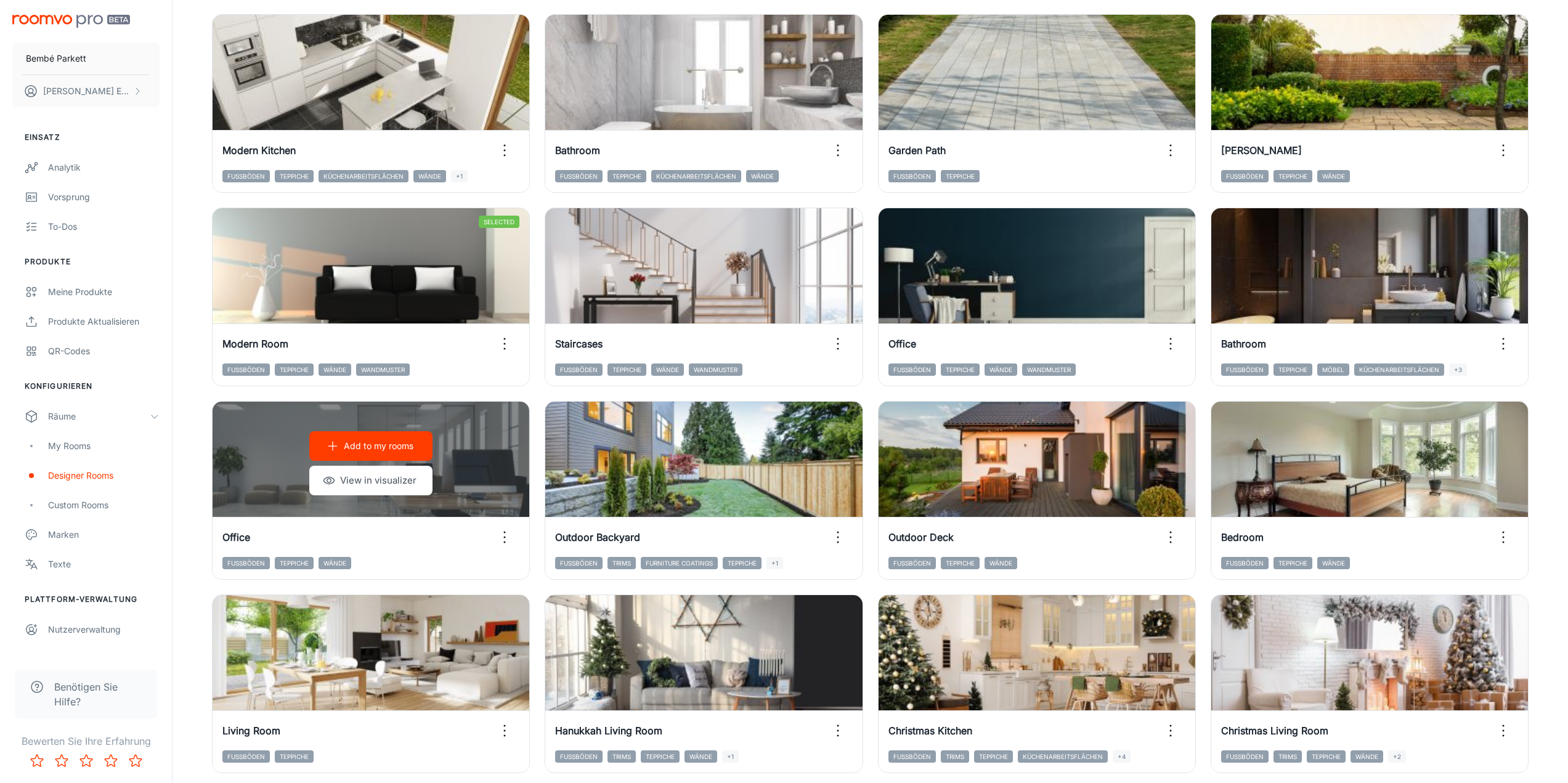
scroll to position [185, 0]
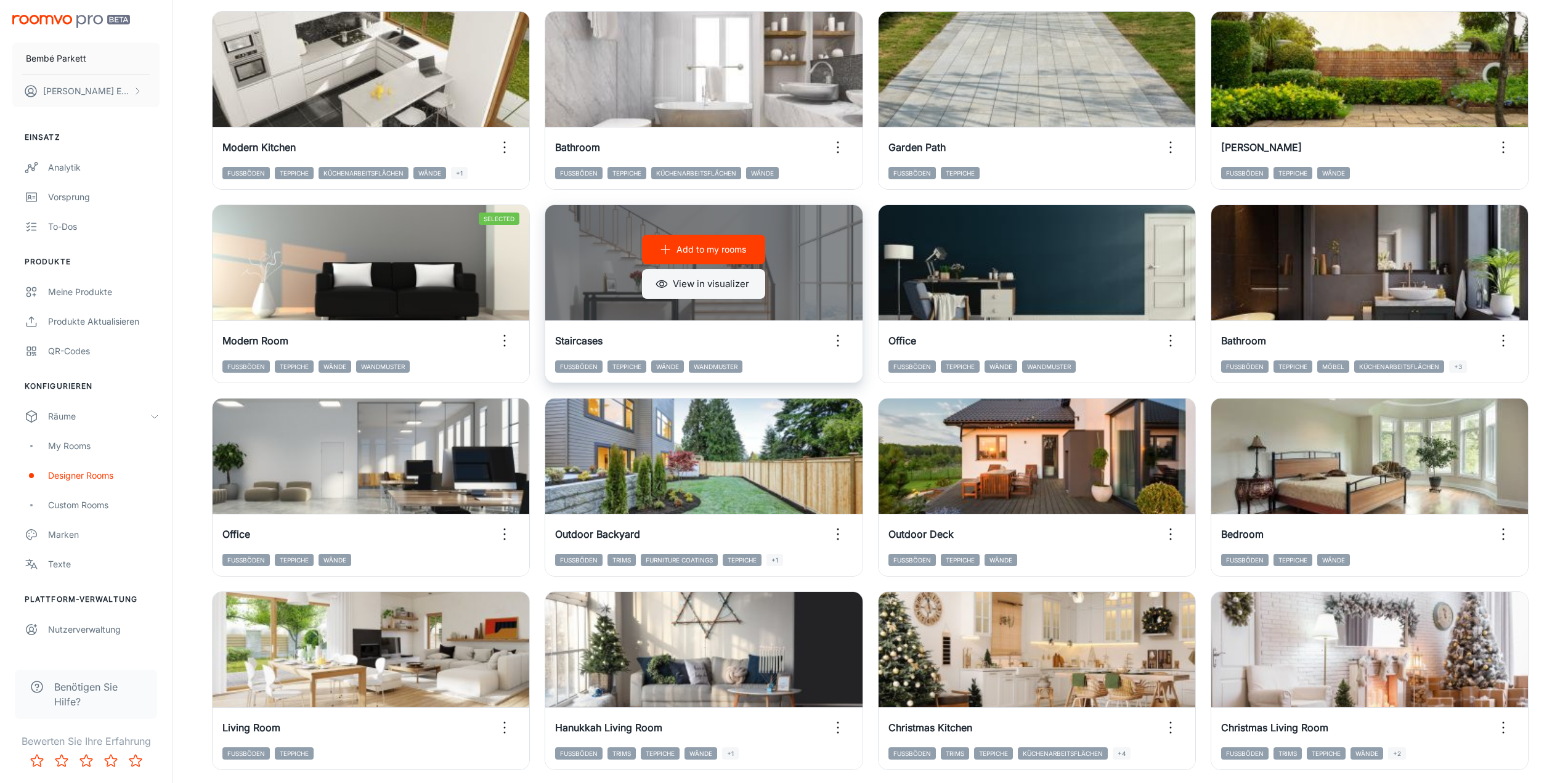
click at [681, 290] on button "View in visualizer" at bounding box center [703, 284] width 123 height 29
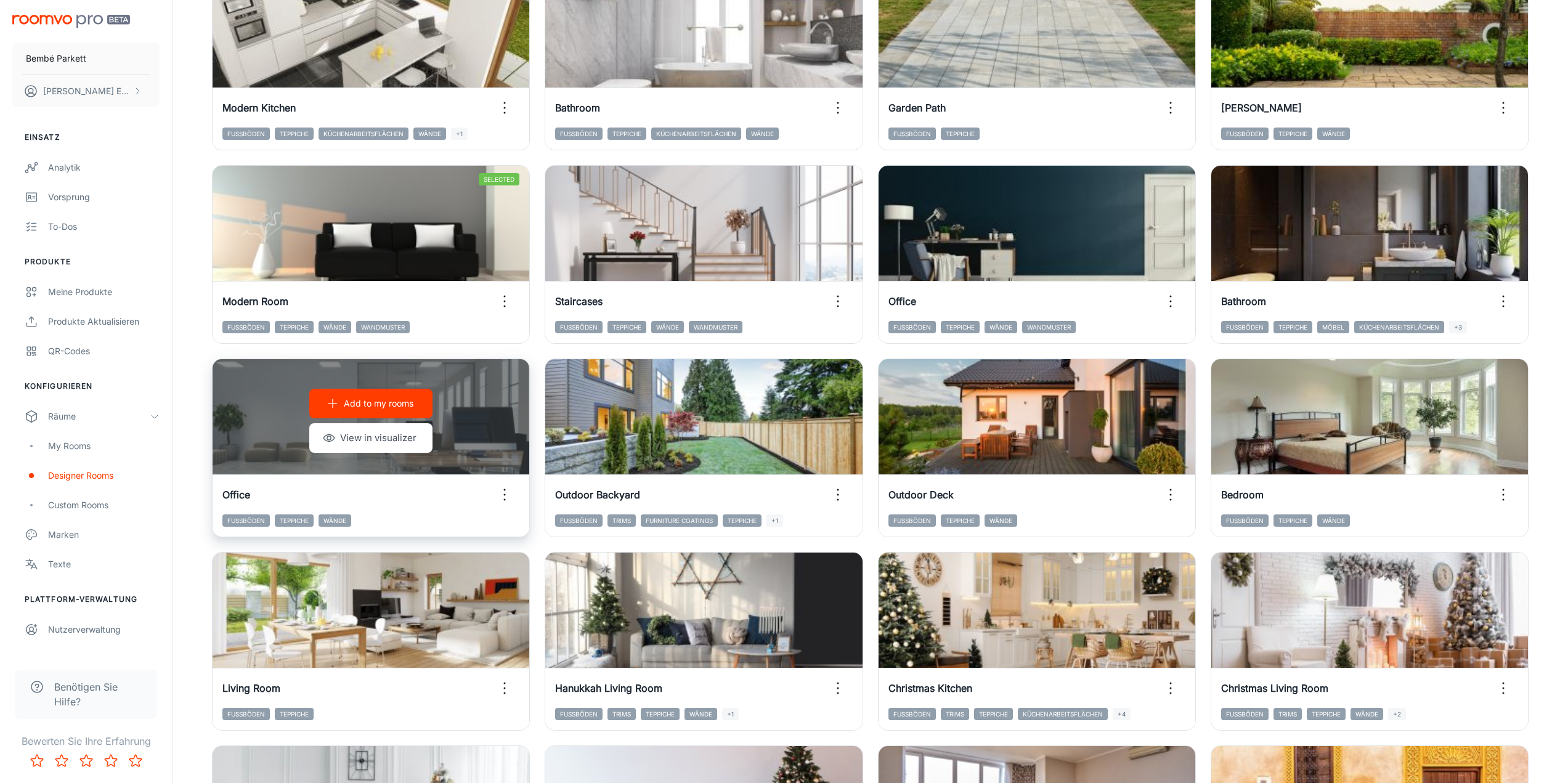
scroll to position [247, 0]
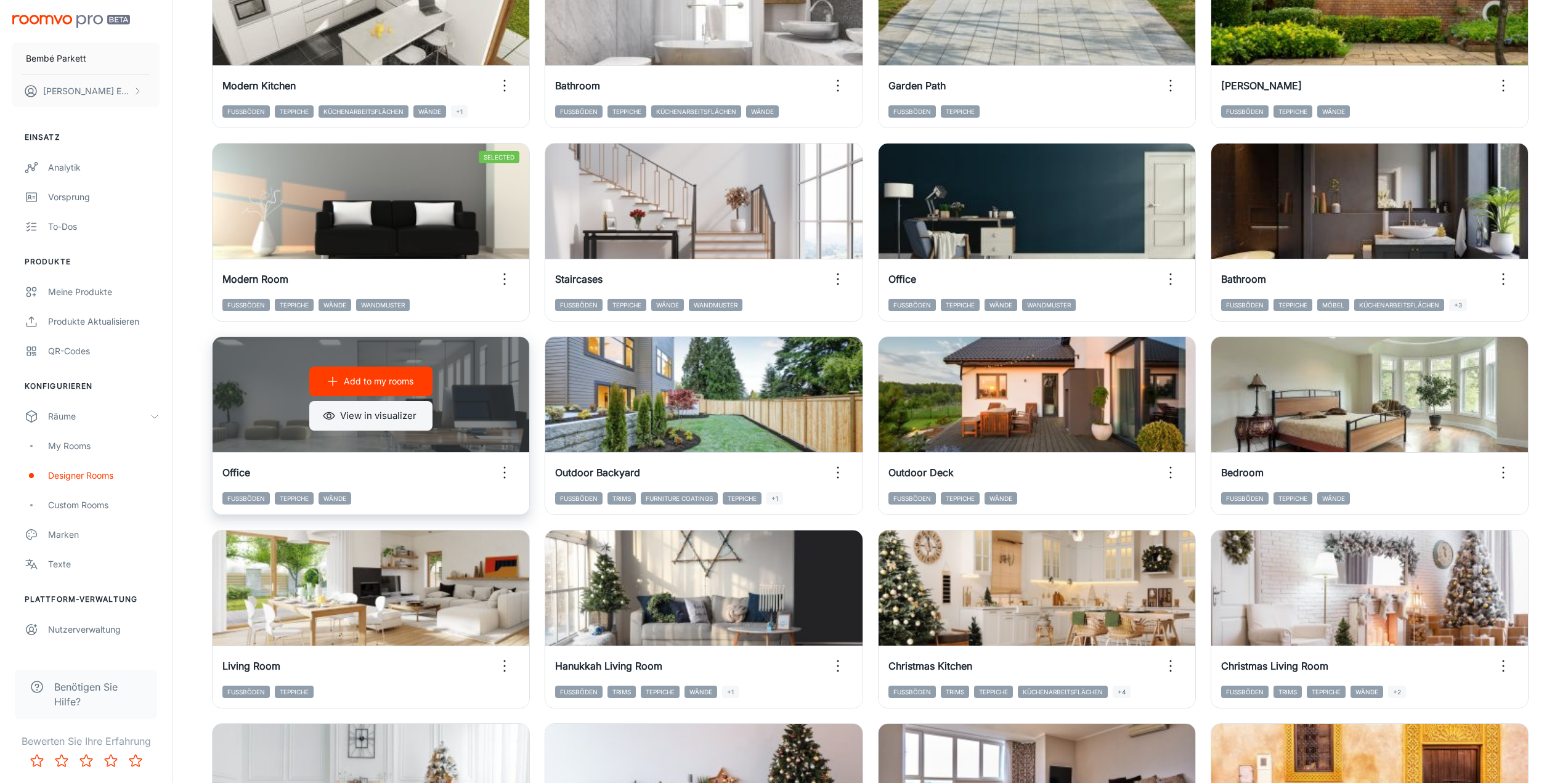
click at [406, 423] on button "View in visualizer" at bounding box center [370, 416] width 123 height 29
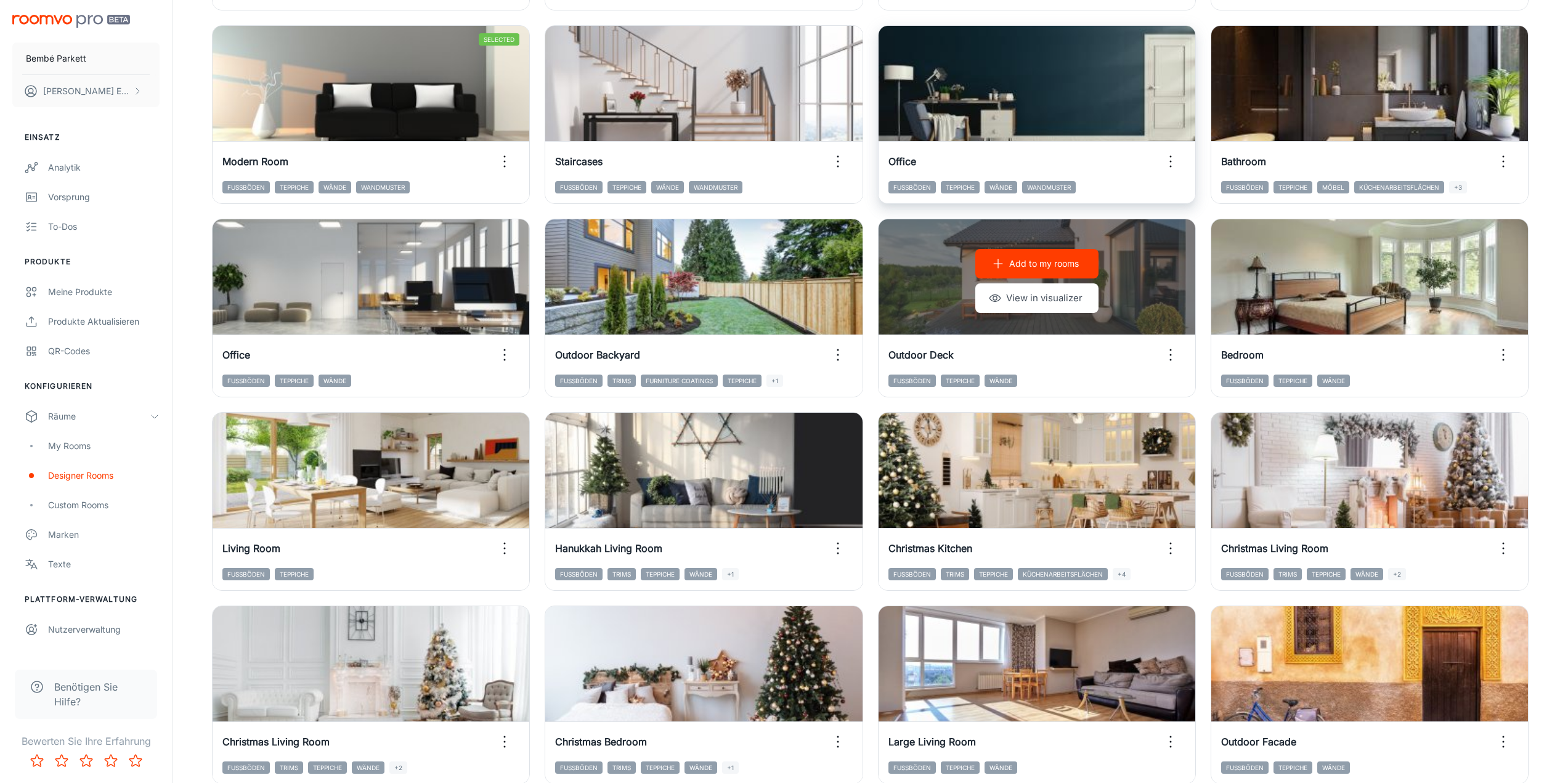
scroll to position [370, 0]
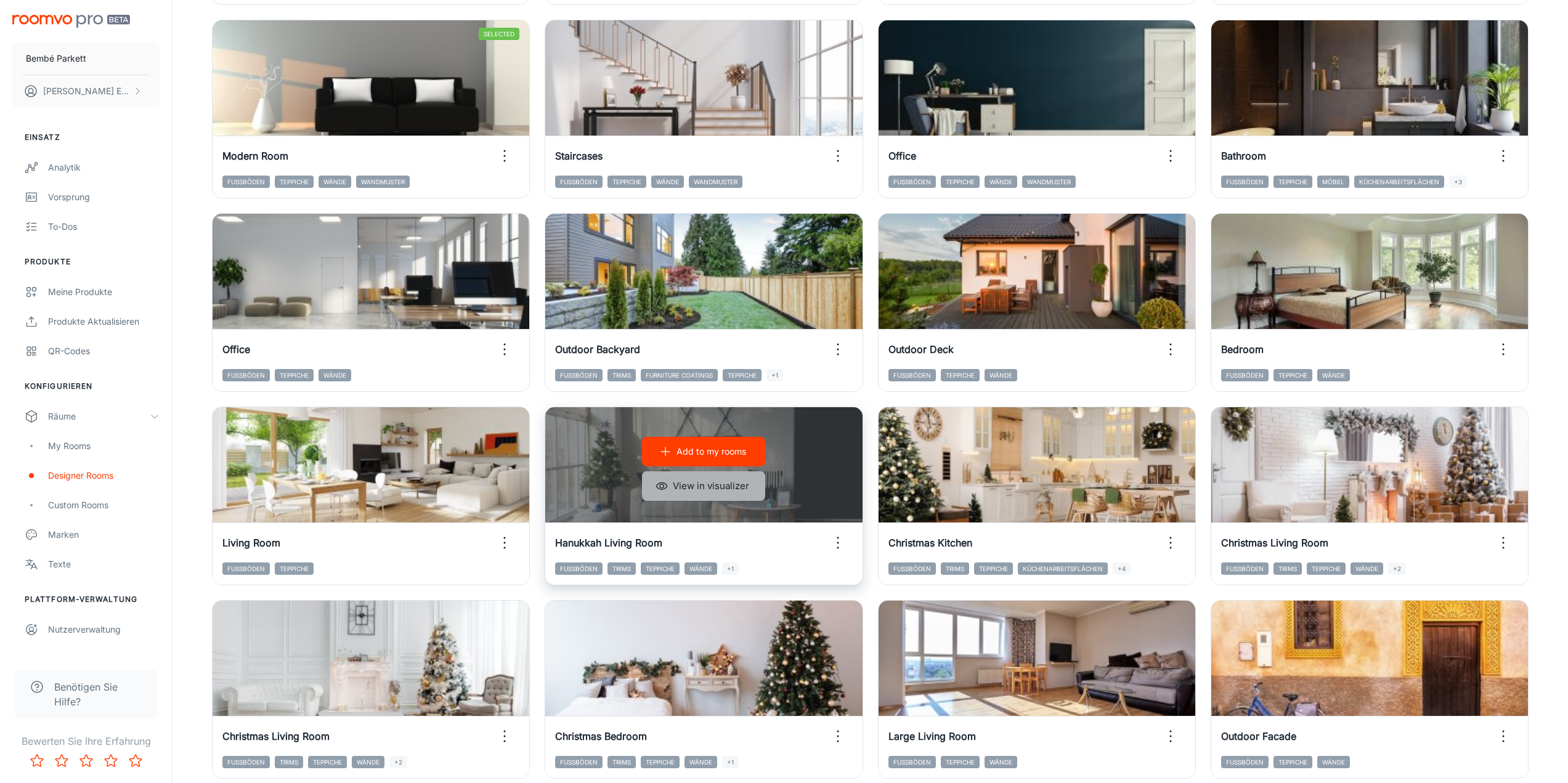
click at [721, 492] on button "View in visualizer" at bounding box center [703, 486] width 123 height 29
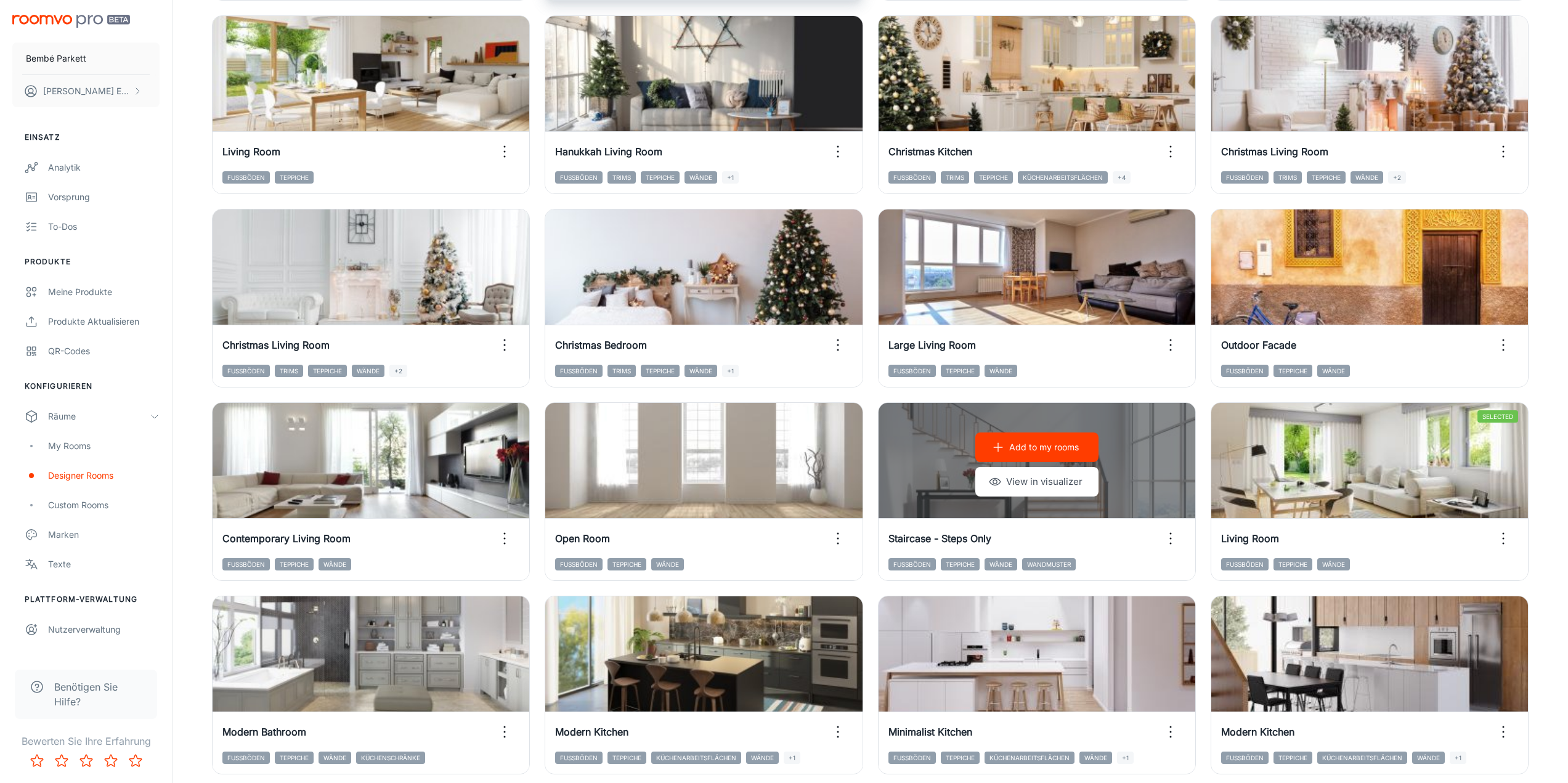
scroll to position [554, 0]
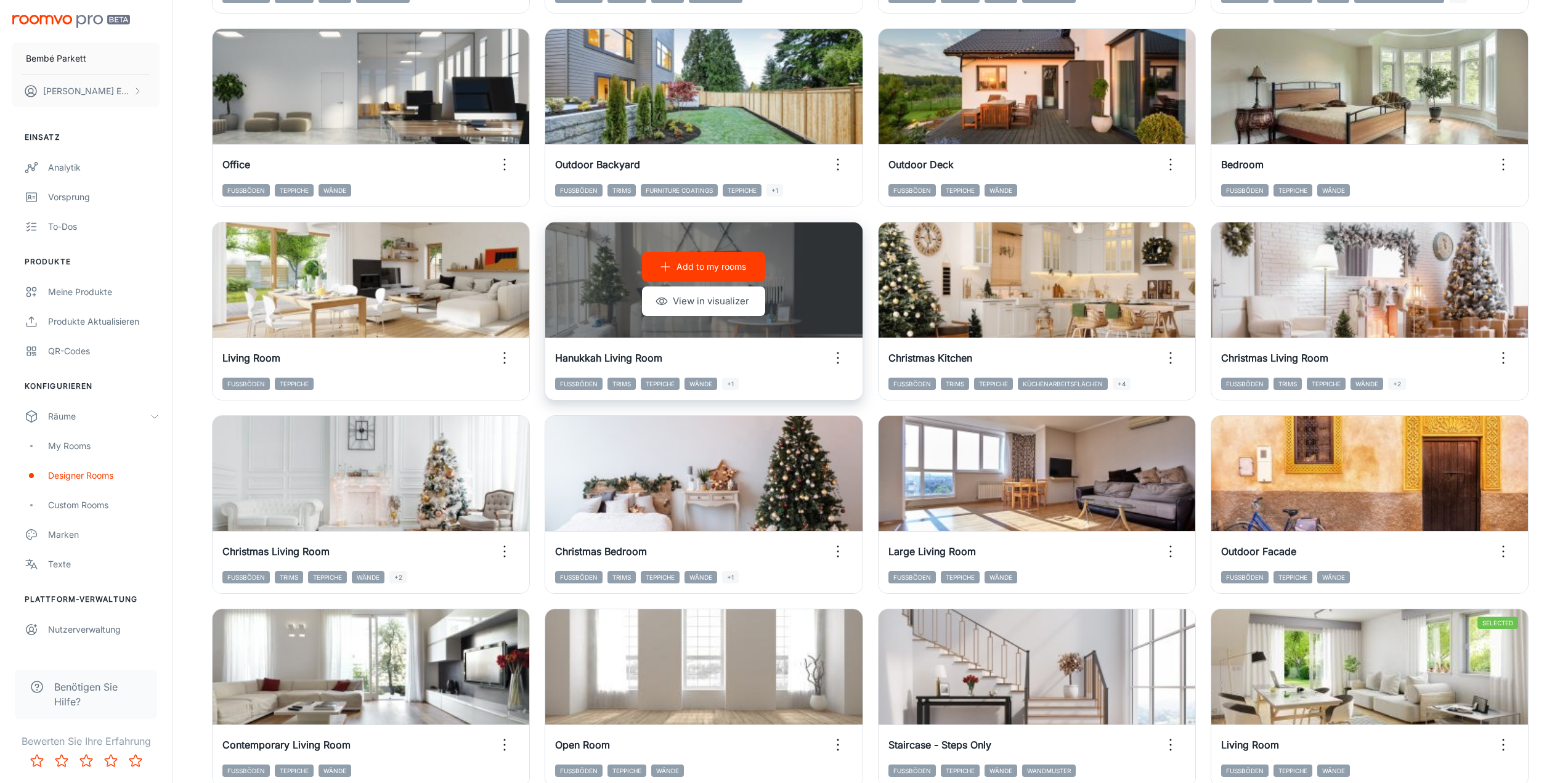
click at [833, 357] on icon "button" at bounding box center [838, 358] width 20 height 20
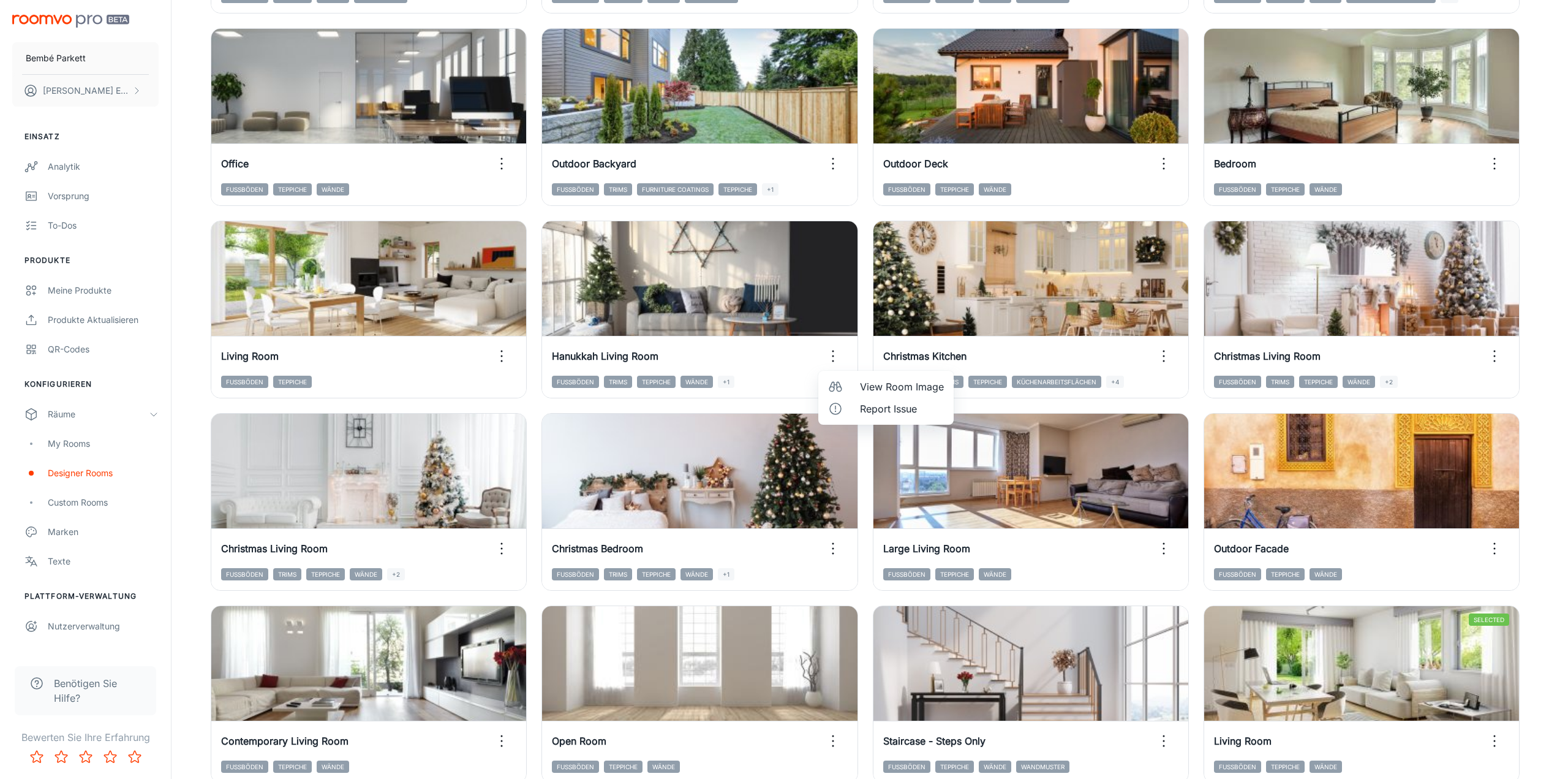
click at [828, 353] on div at bounding box center [784, 390] width 1568 height 779
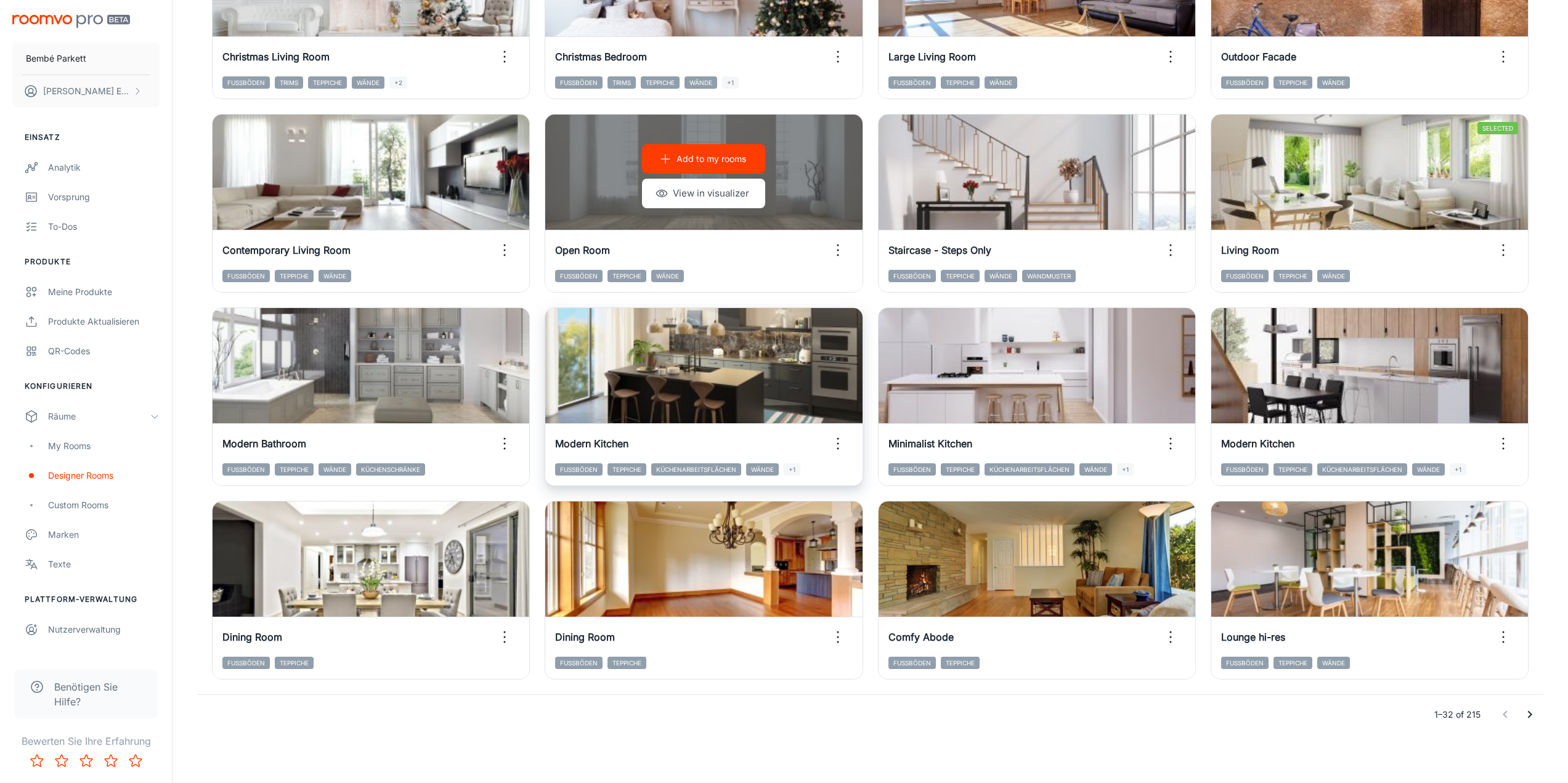
scroll to position [1049, 0]
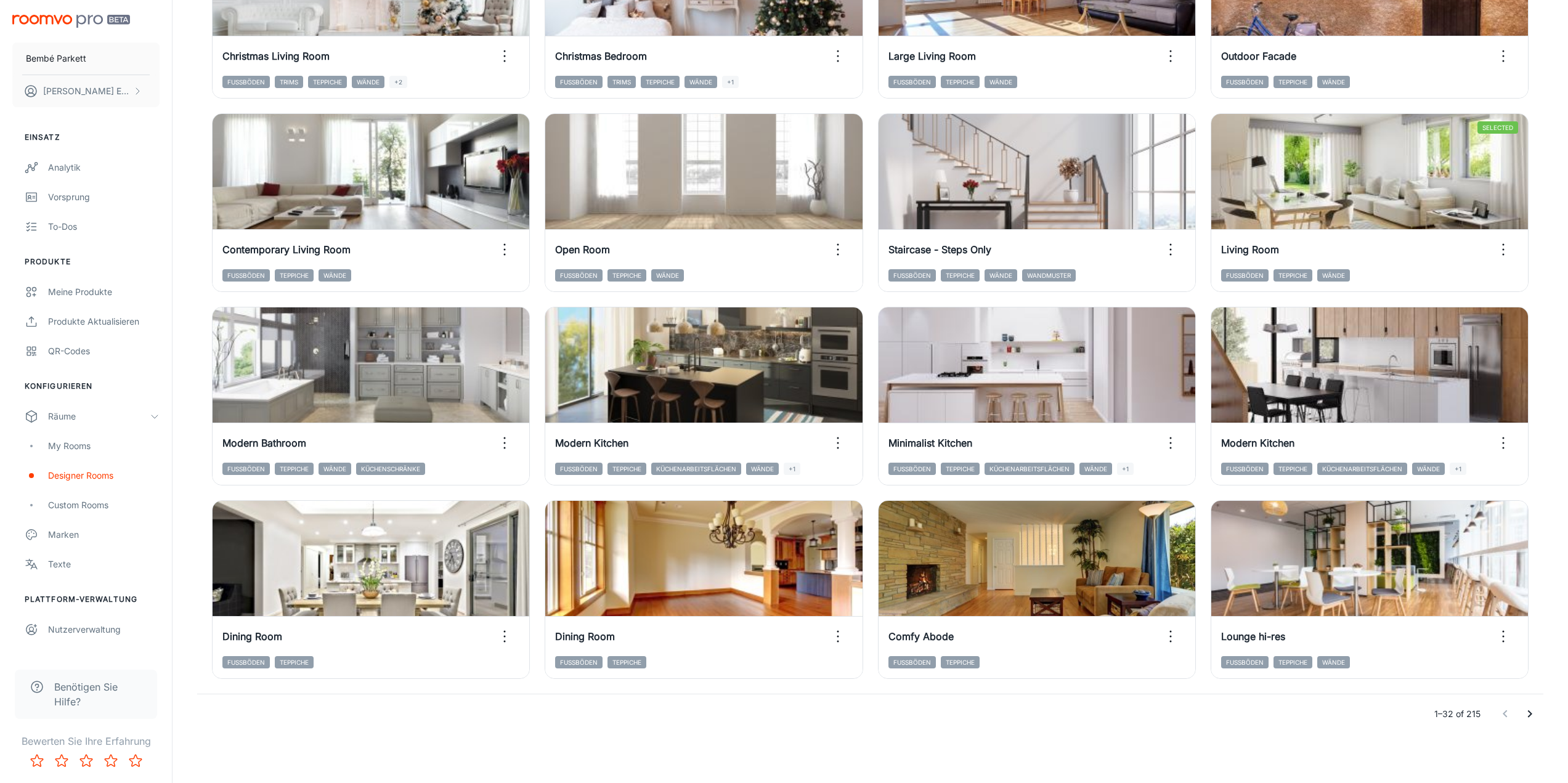
click at [1534, 707] on icon "Go to next page" at bounding box center [1530, 714] width 15 height 15
click at [1530, 714] on icon "Go to next page" at bounding box center [1530, 714] width 15 height 15
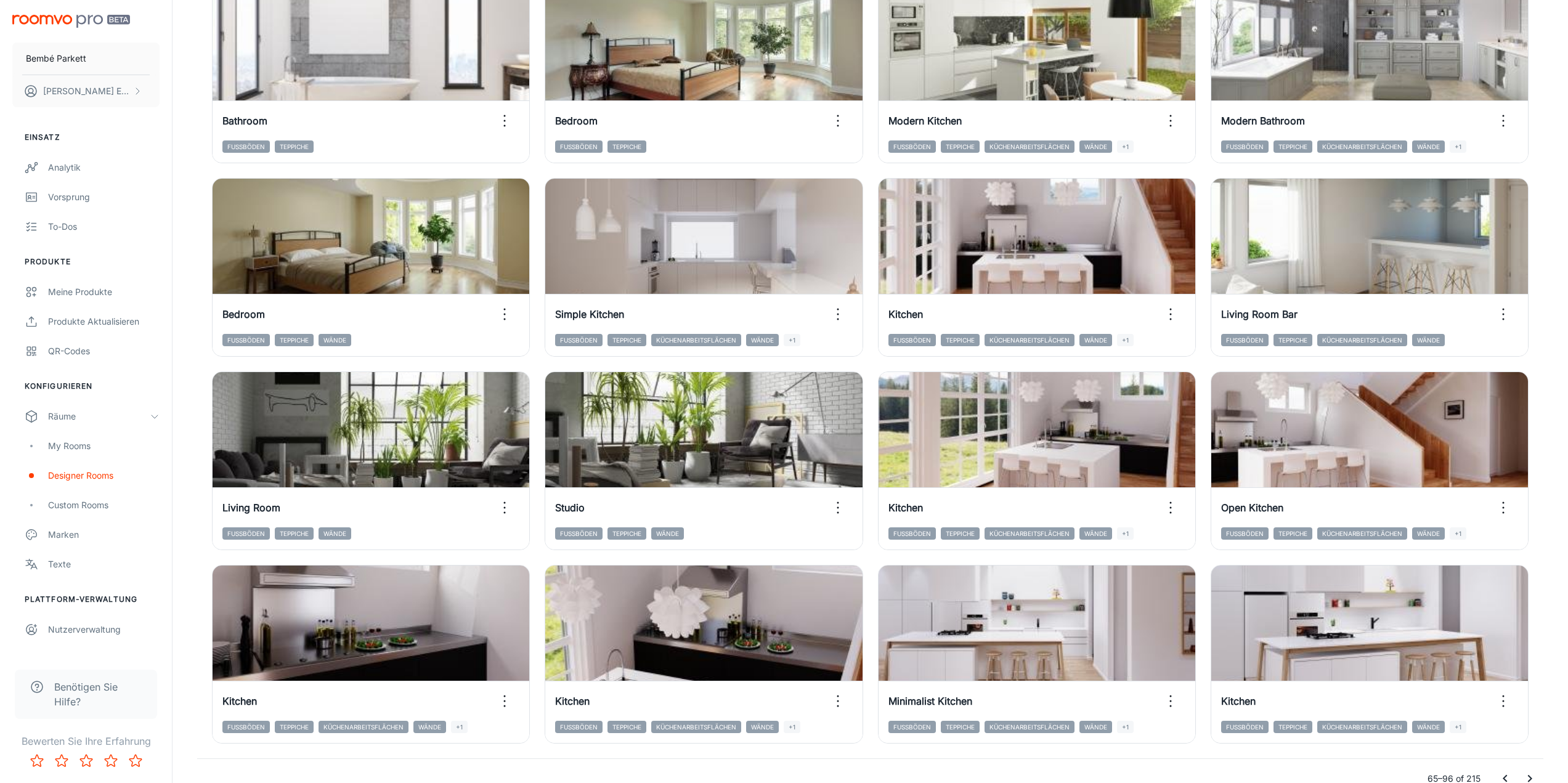
scroll to position [985, 0]
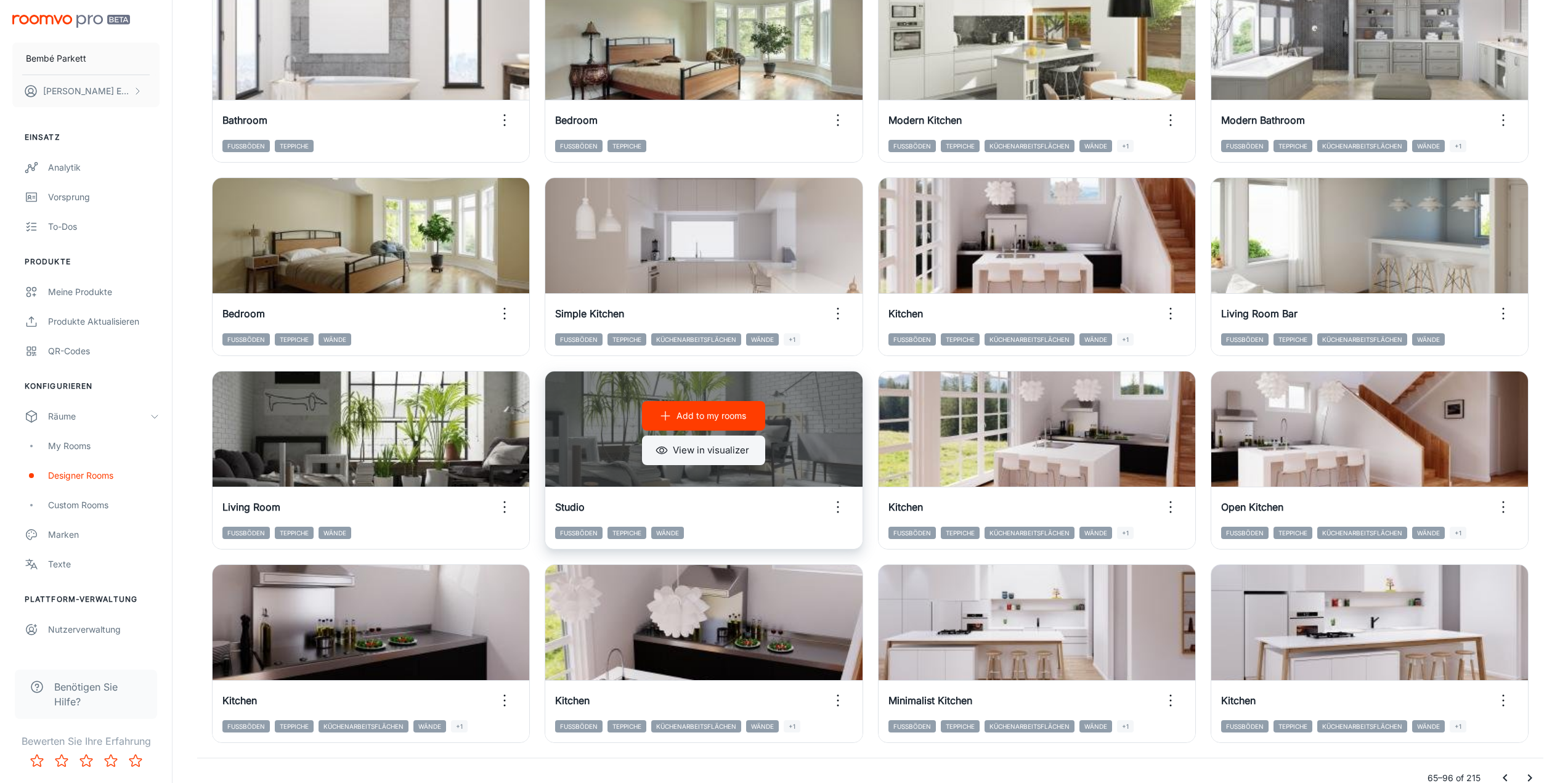
click at [721, 455] on button "View in visualizer" at bounding box center [703, 450] width 123 height 29
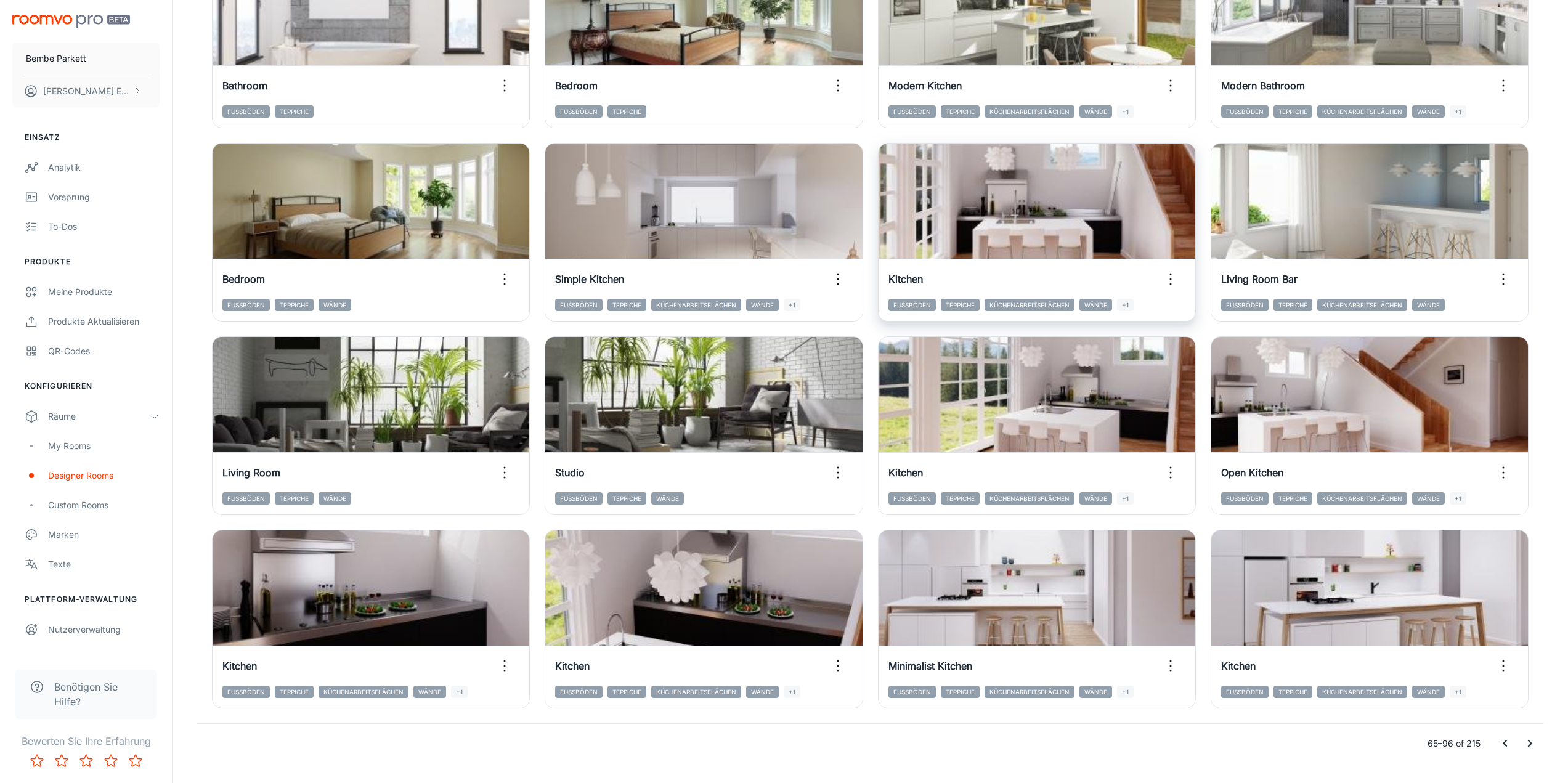
scroll to position [1049, 0]
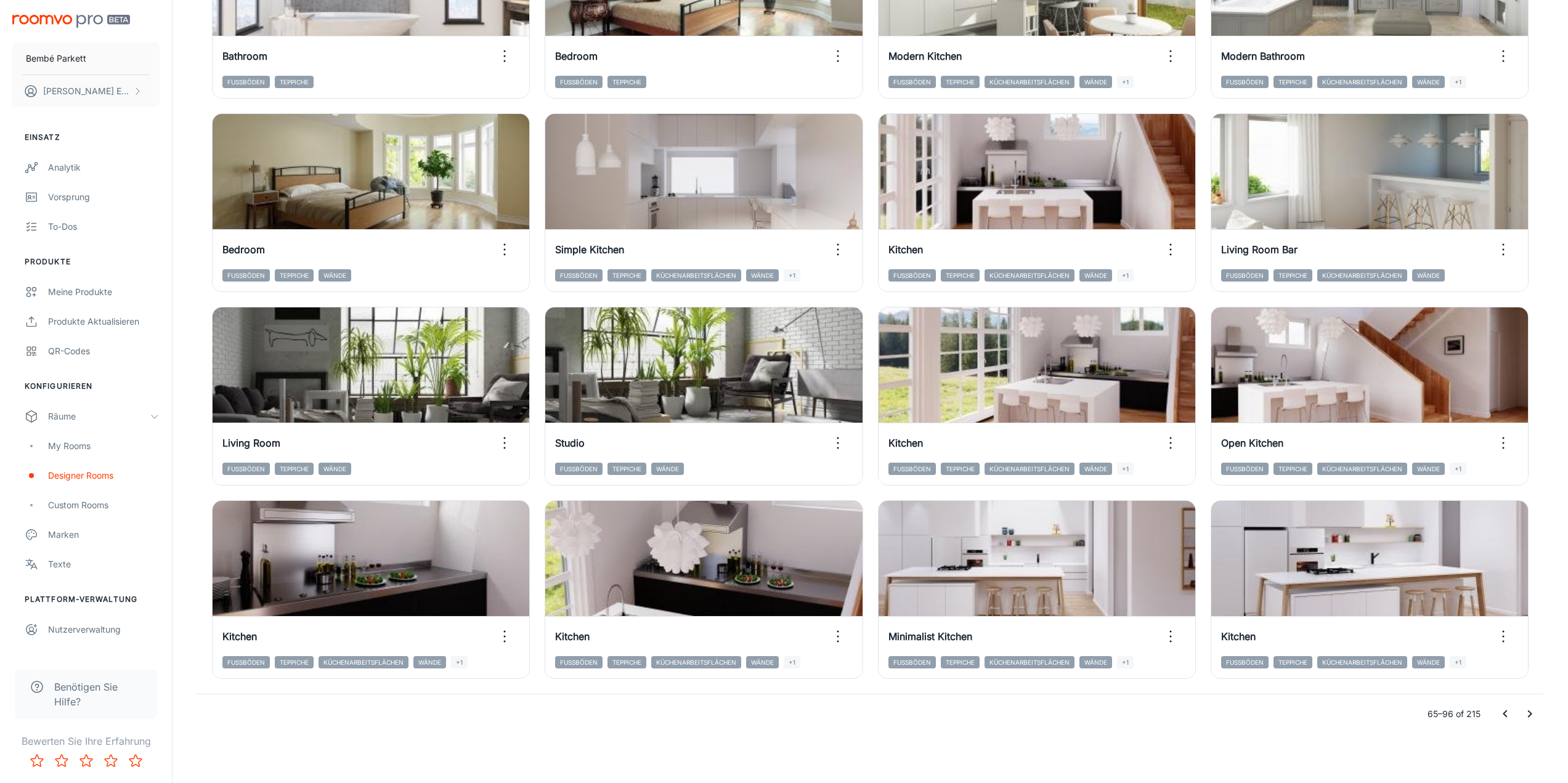
click at [1533, 714] on icon "Go to next page" at bounding box center [1530, 714] width 15 height 15
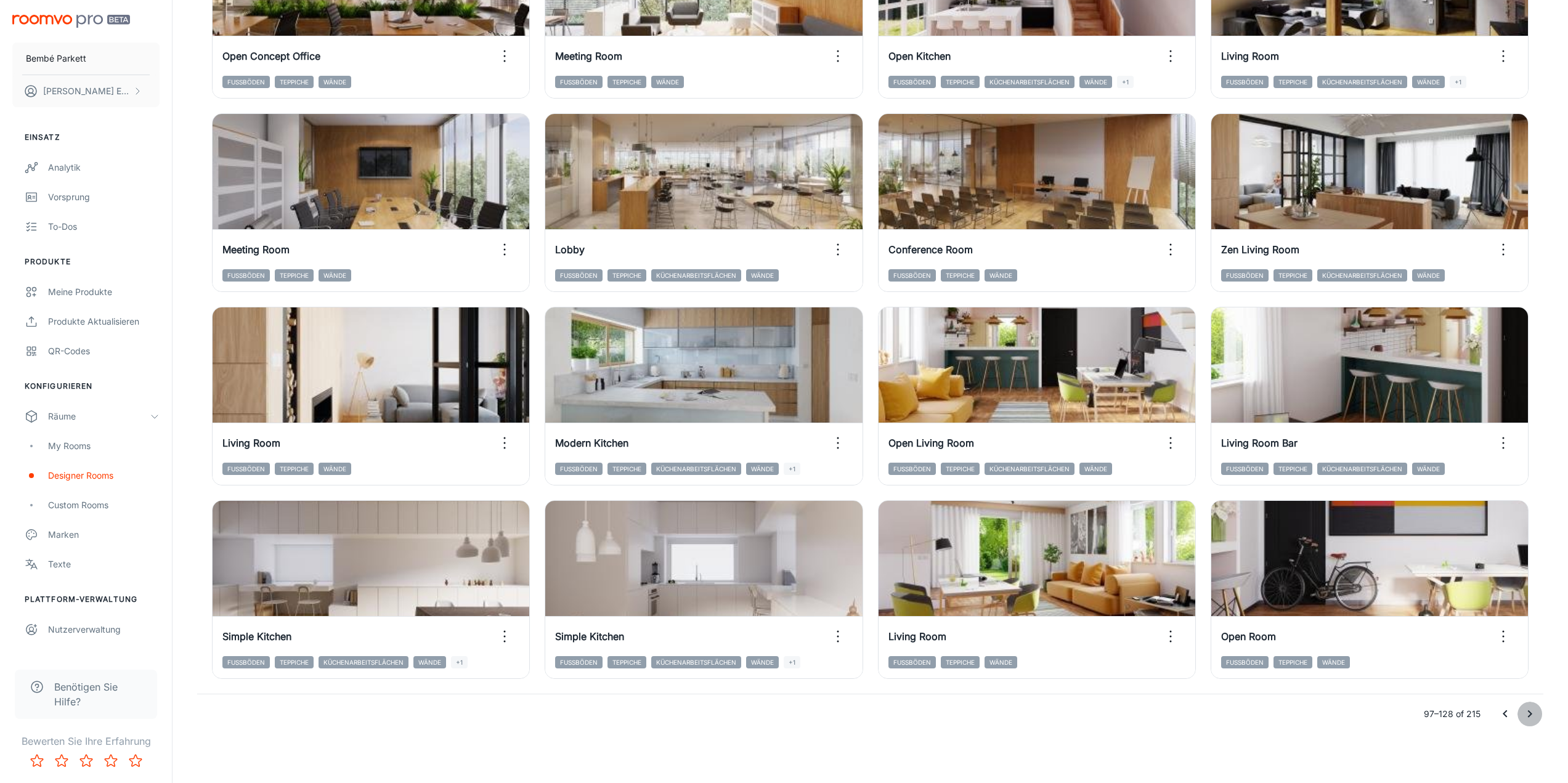
click at [1533, 714] on icon "Go to next page" at bounding box center [1530, 714] width 15 height 15
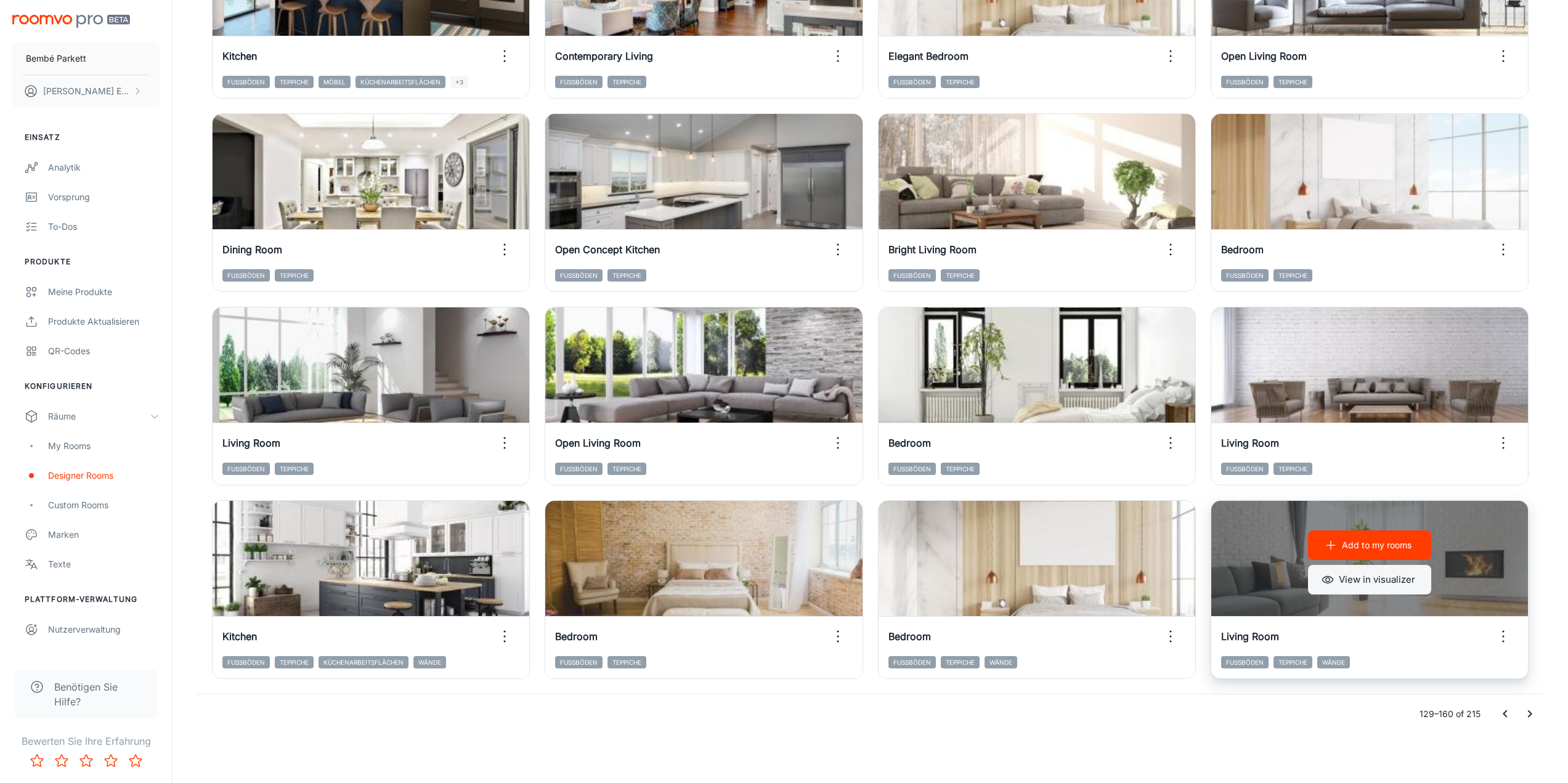
click at [1363, 579] on button "View in visualizer" at bounding box center [1369, 579] width 123 height 29
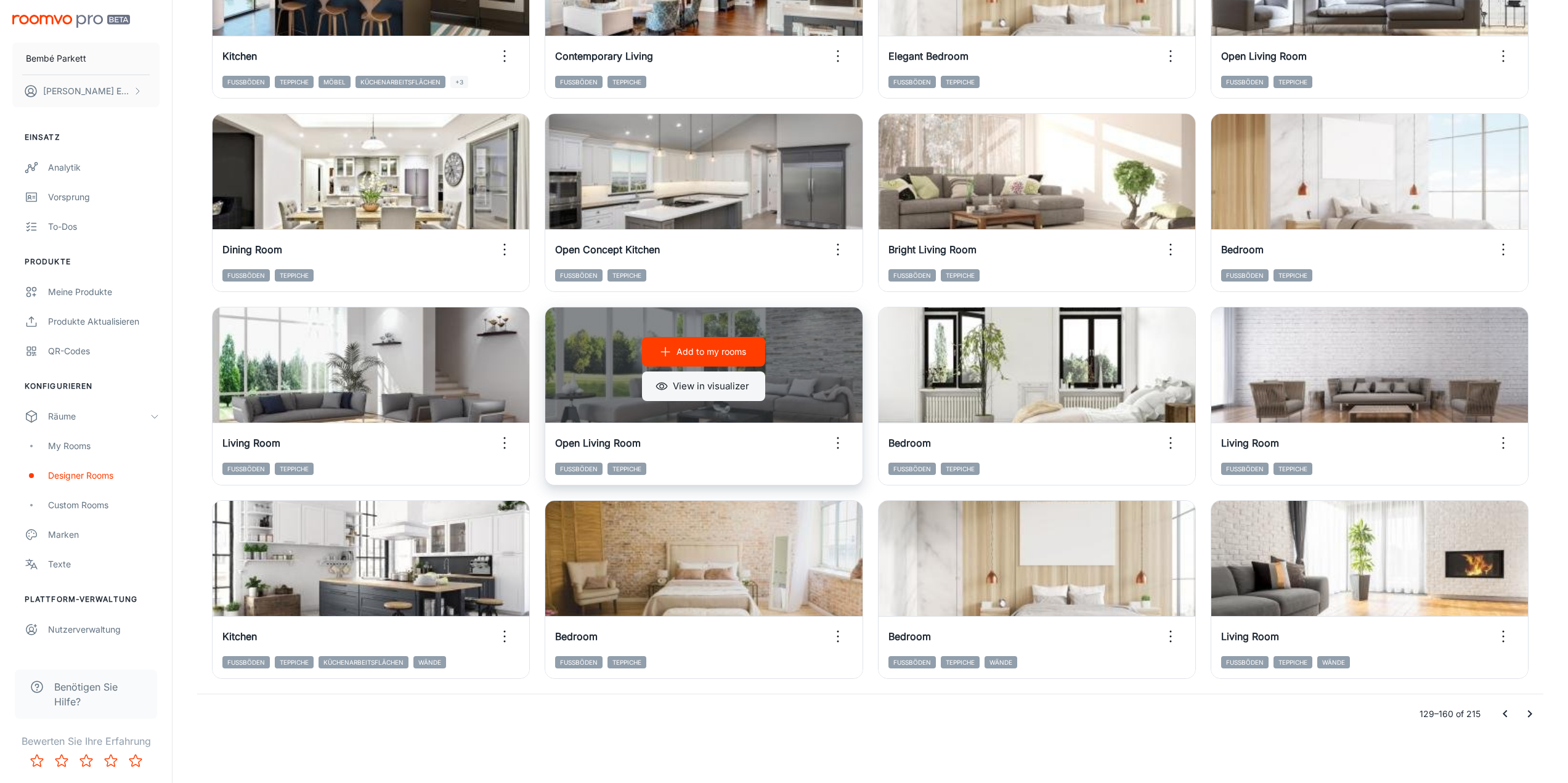
click at [737, 385] on button "View in visualizer" at bounding box center [703, 385] width 123 height 29
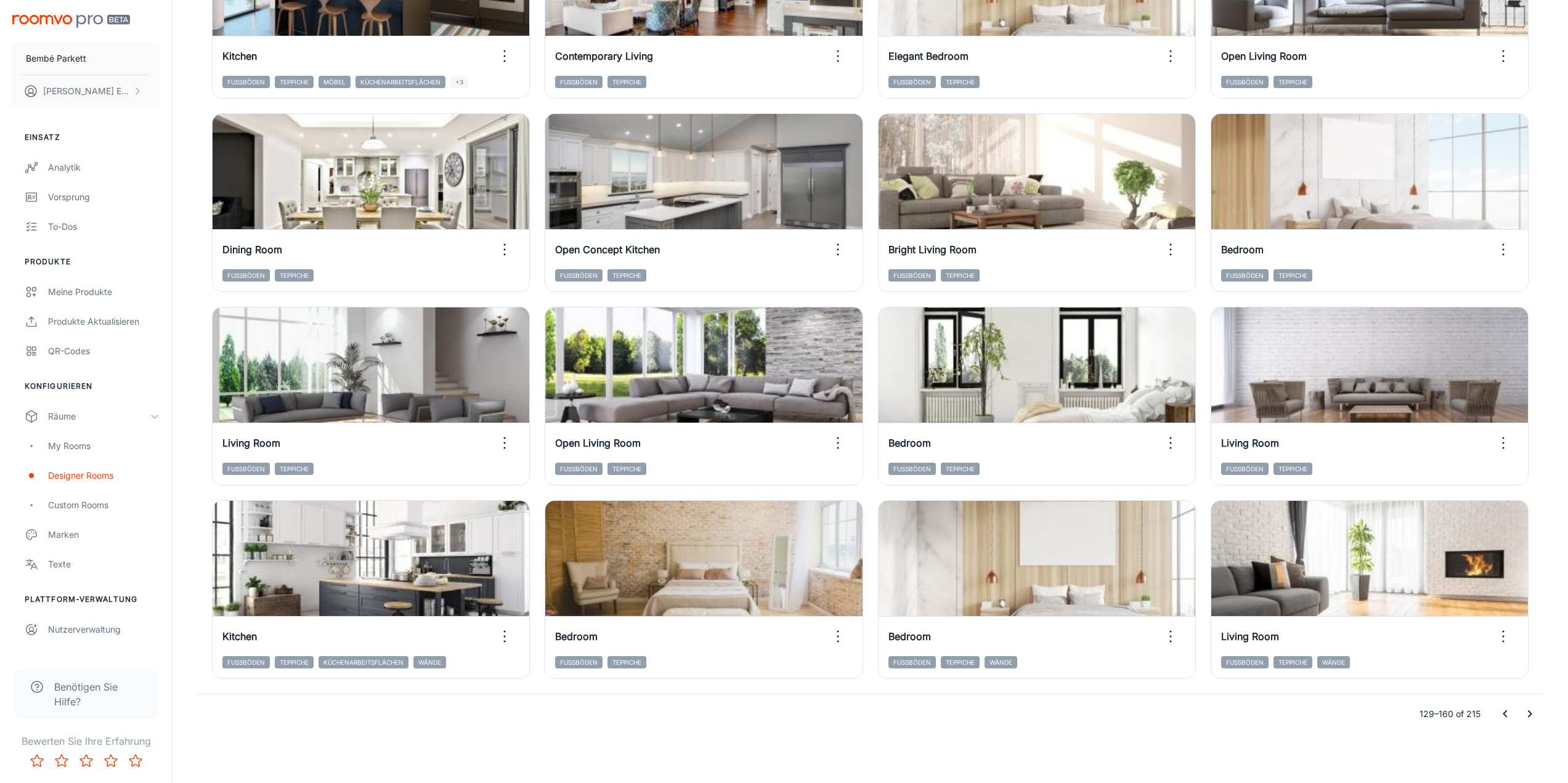
click at [1532, 708] on icon "Go to next page" at bounding box center [1530, 714] width 15 height 15
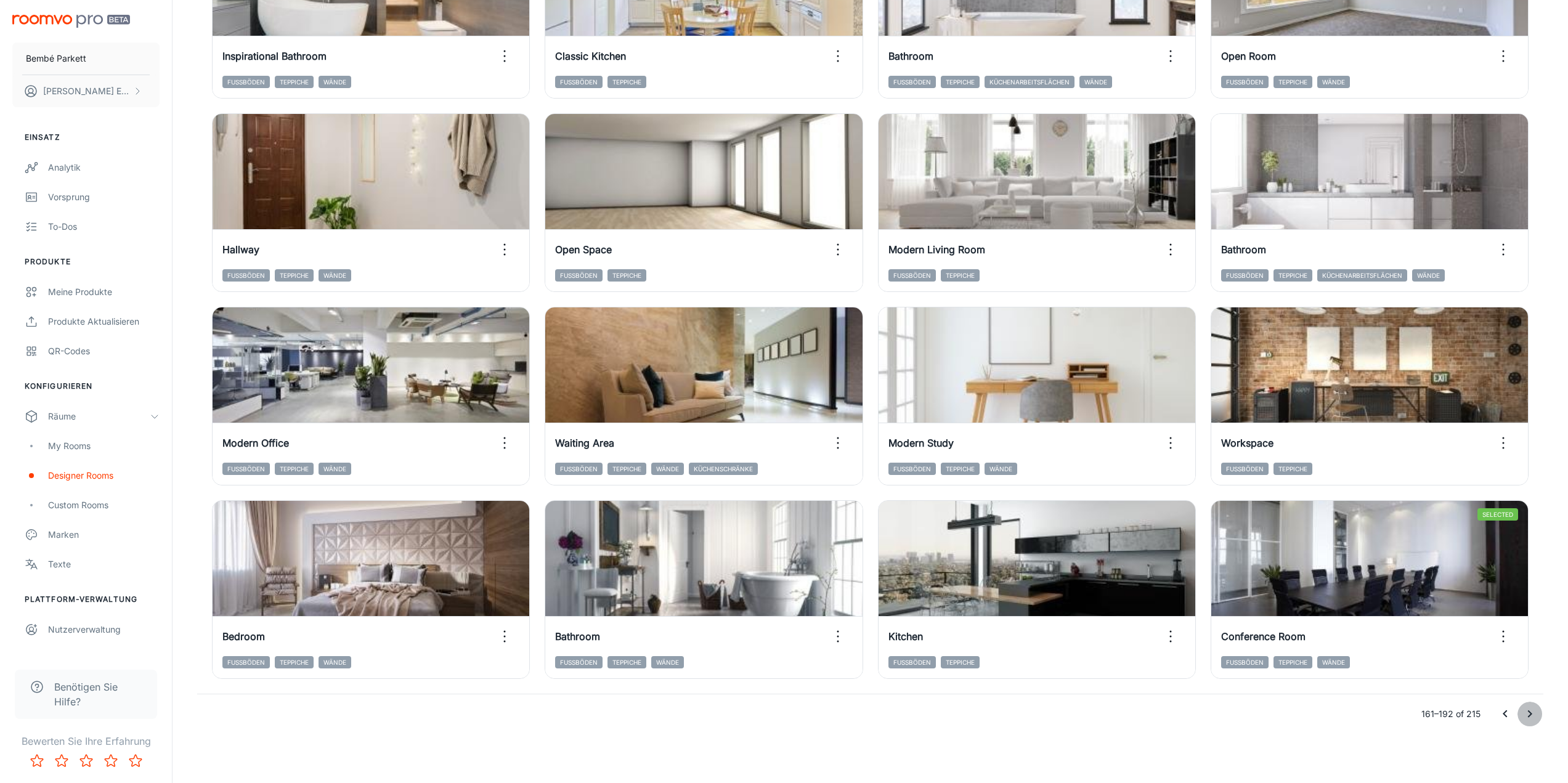
click at [1532, 708] on icon "Go to next page" at bounding box center [1530, 714] width 15 height 15
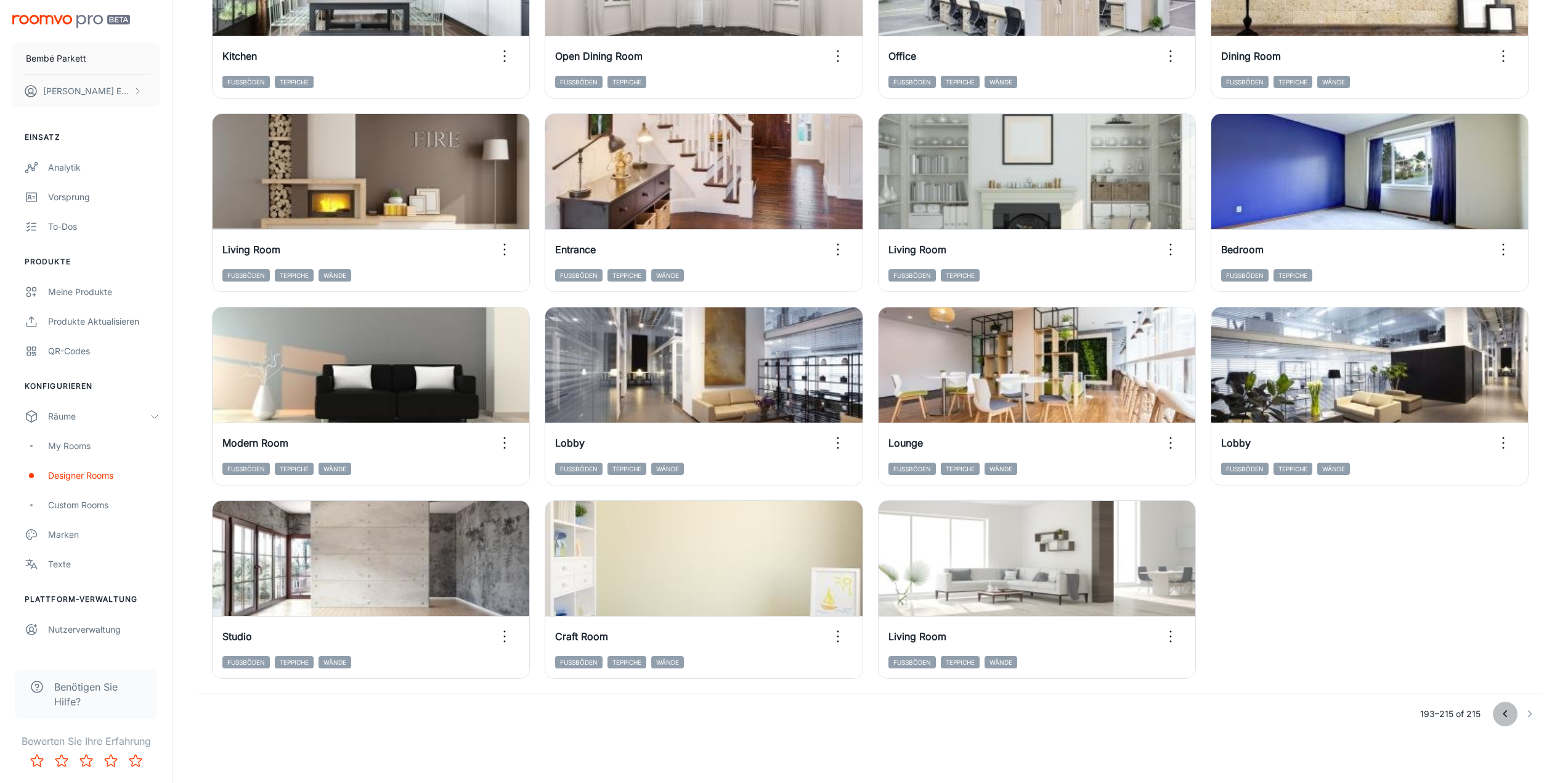
click at [1508, 714] on icon "Go to previous page" at bounding box center [1505, 714] width 15 height 15
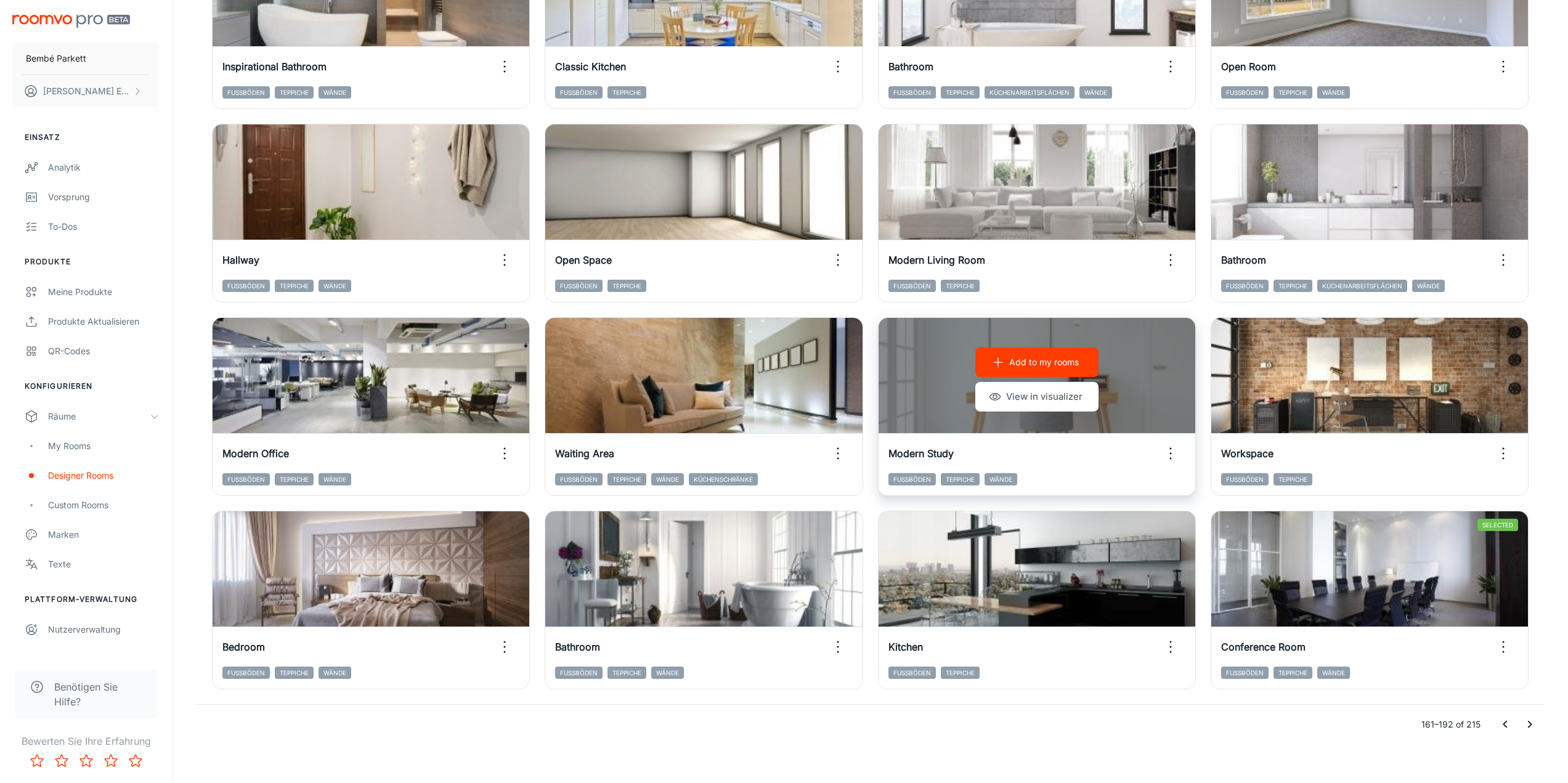
scroll to position [1049, 0]
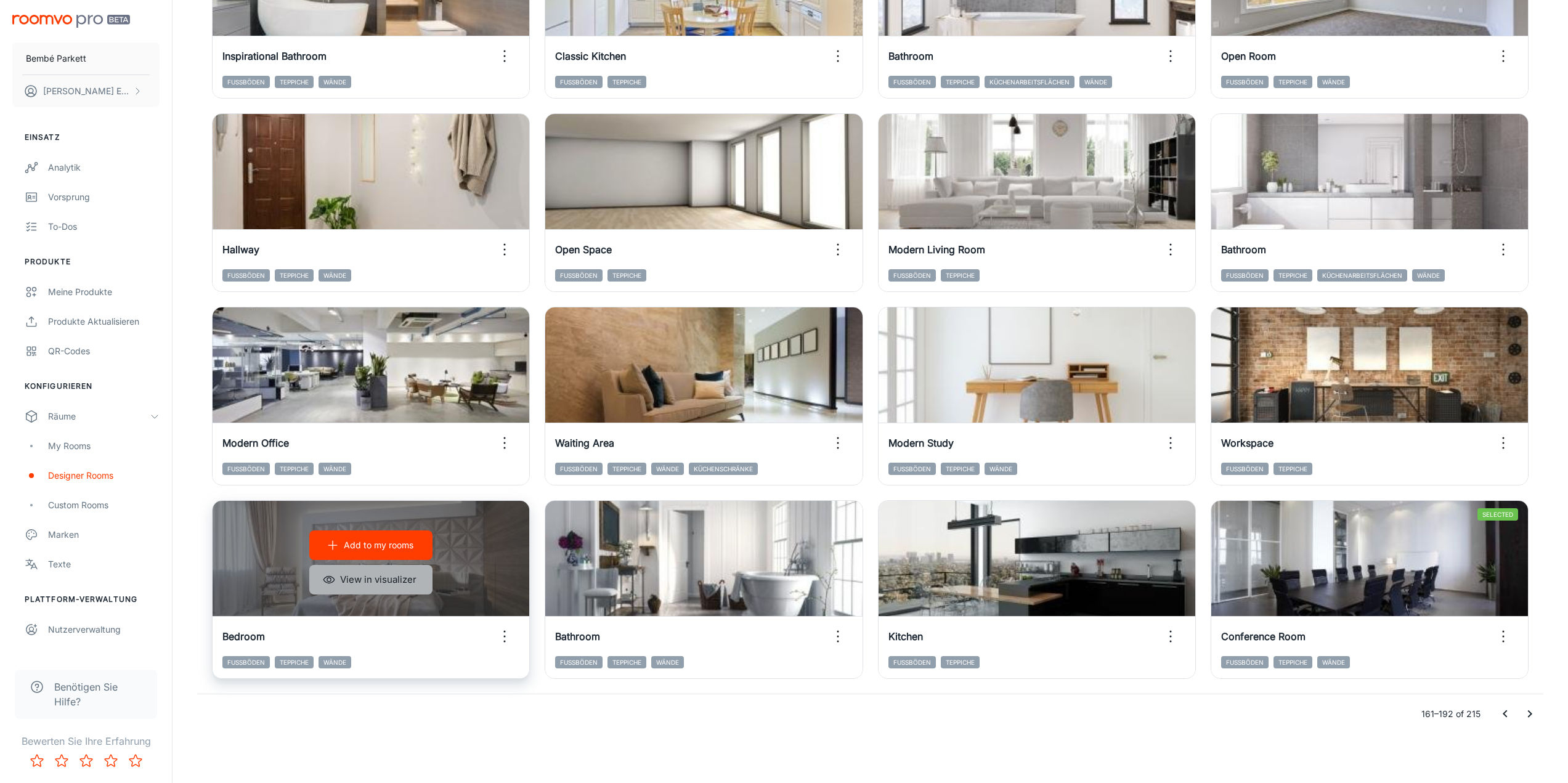
click at [367, 589] on button "View in visualizer" at bounding box center [370, 579] width 123 height 29
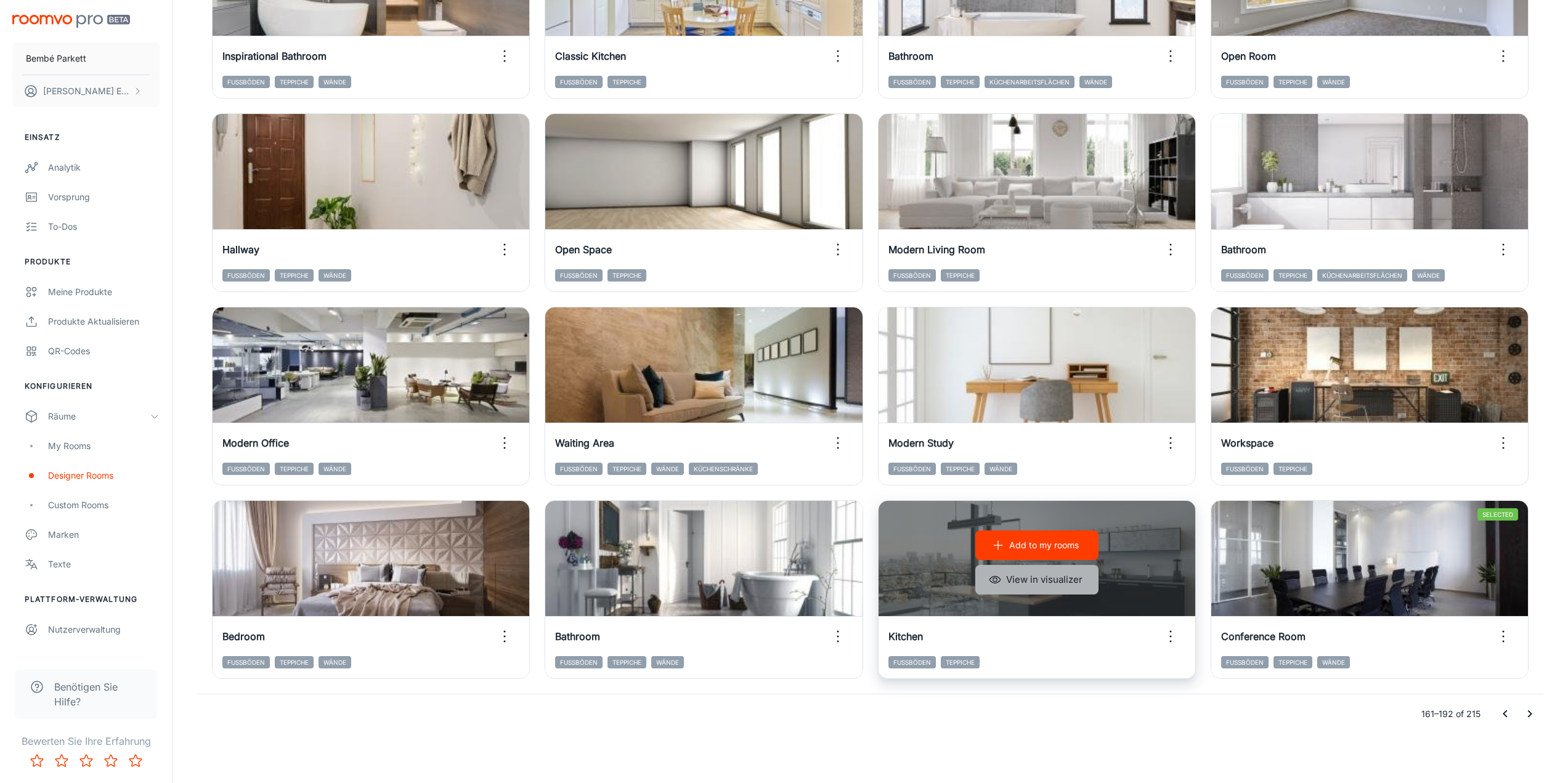
click at [1055, 593] on button "View in visualizer" at bounding box center [1037, 579] width 123 height 29
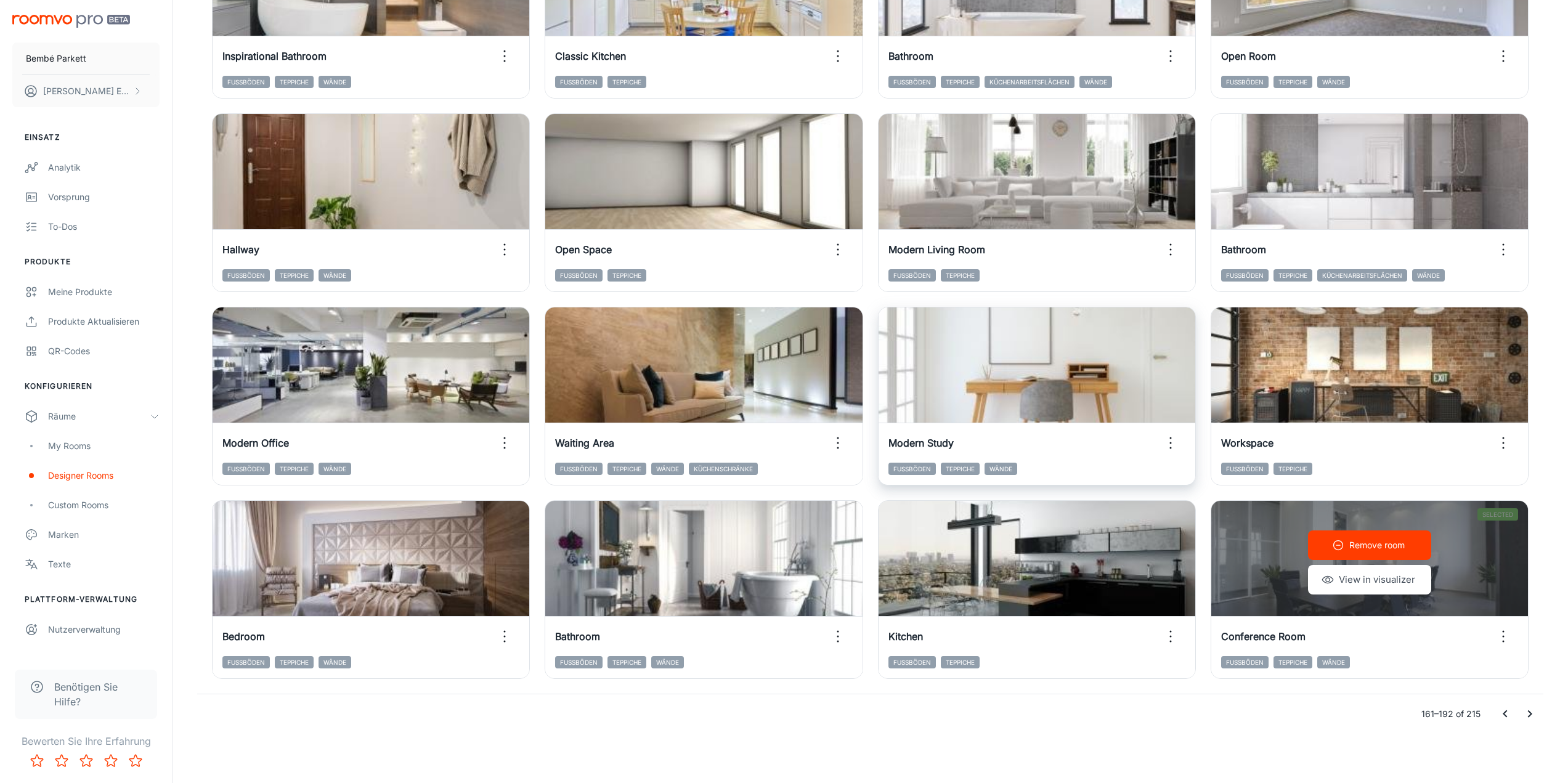
drag, startPoint x: 1536, startPoint y: 717, endPoint x: 1145, endPoint y: 406, distance: 499.6
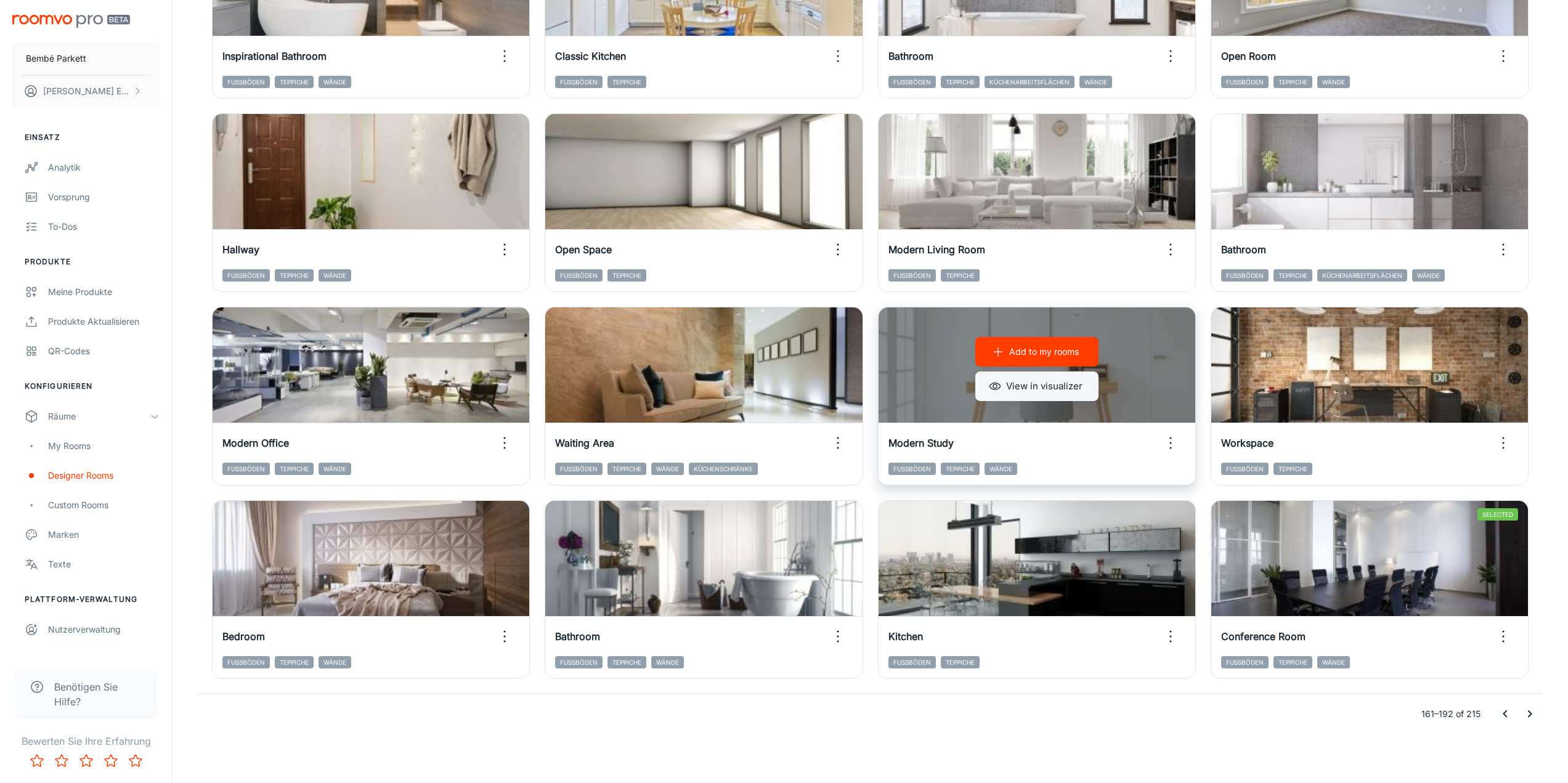
click at [1066, 388] on button "View in visualizer" at bounding box center [1037, 385] width 123 height 29
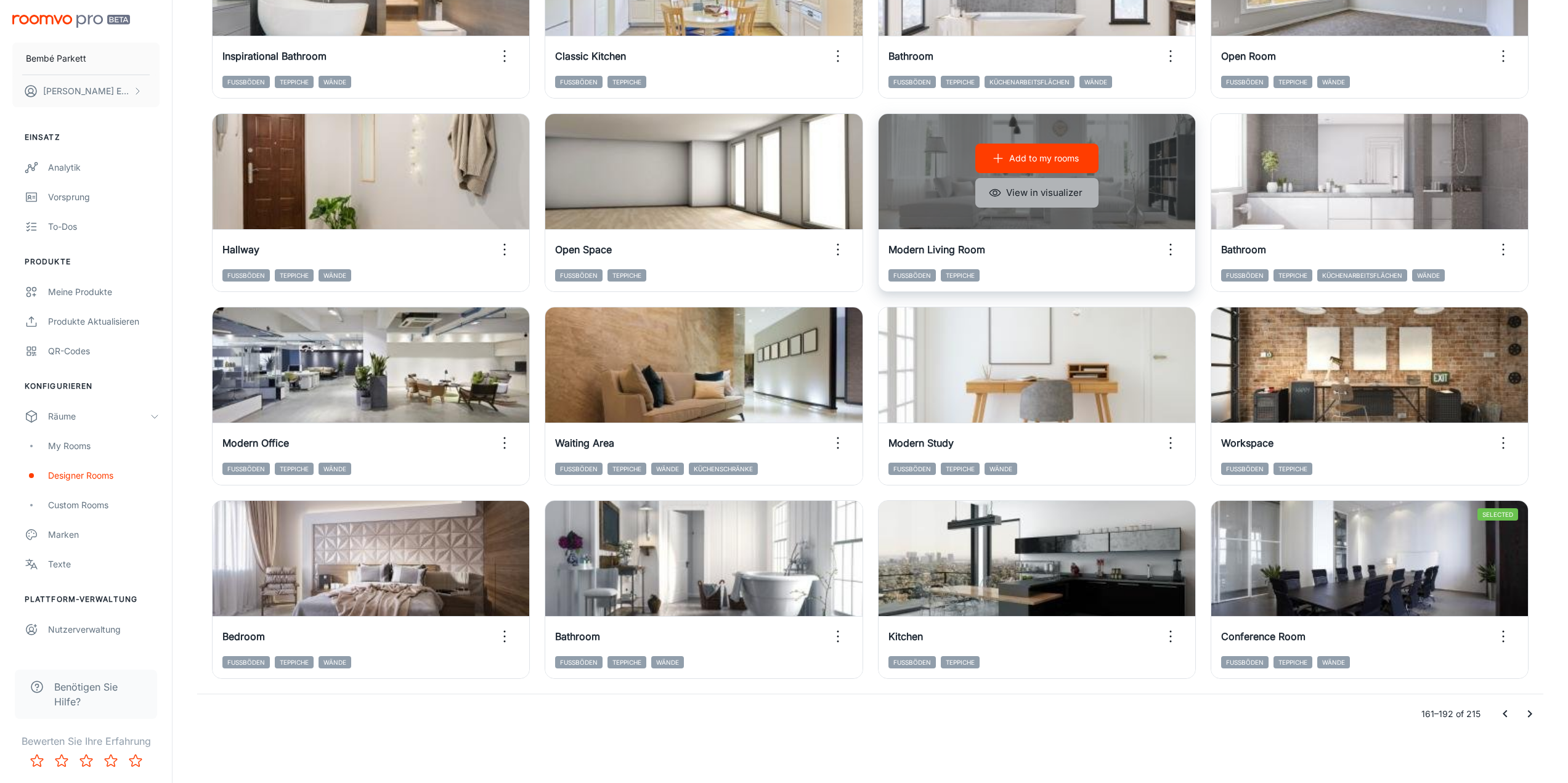
click at [1035, 195] on button "View in visualizer" at bounding box center [1037, 192] width 123 height 29
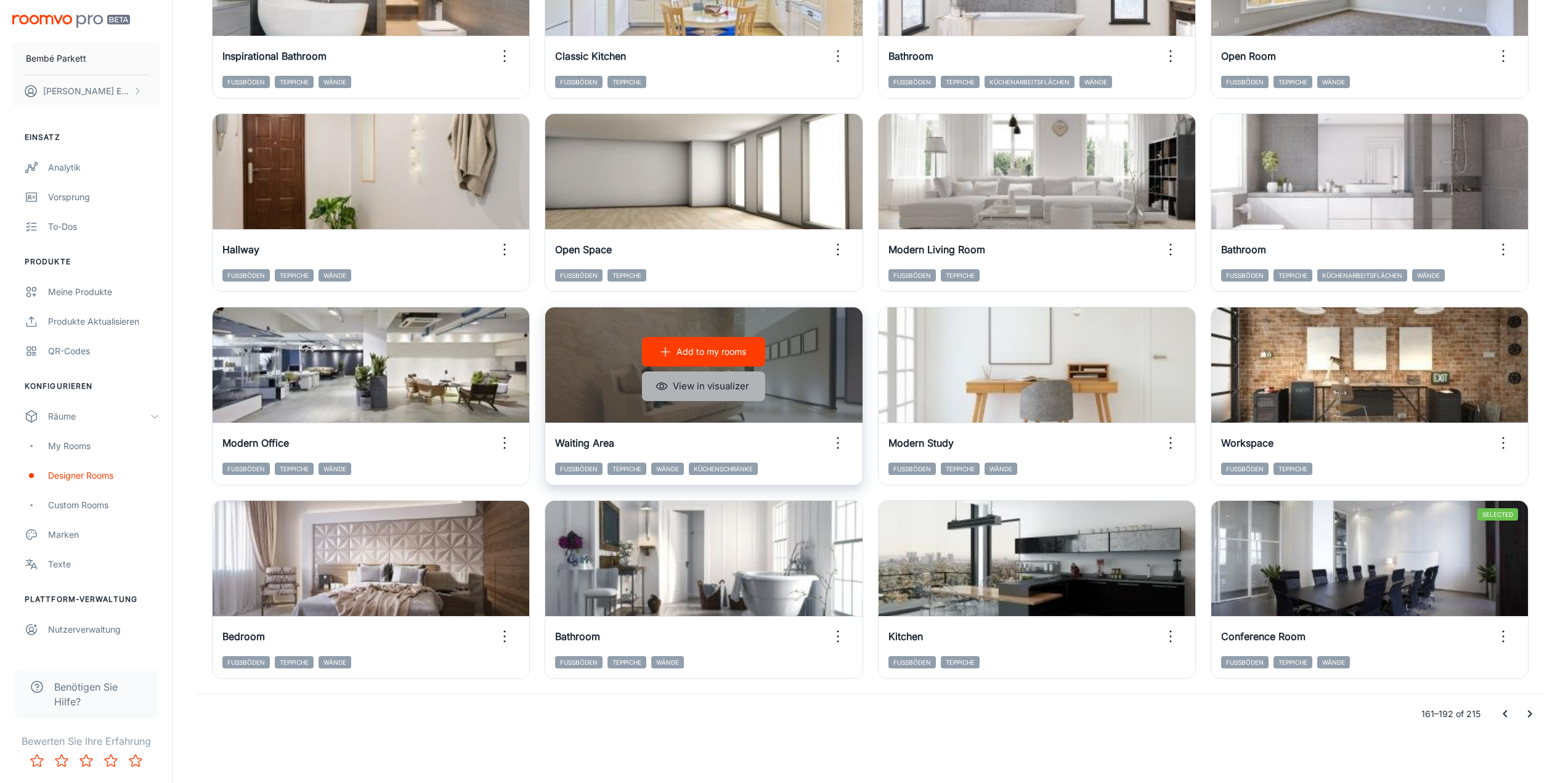
click at [715, 387] on button "View in visualizer" at bounding box center [703, 385] width 123 height 29
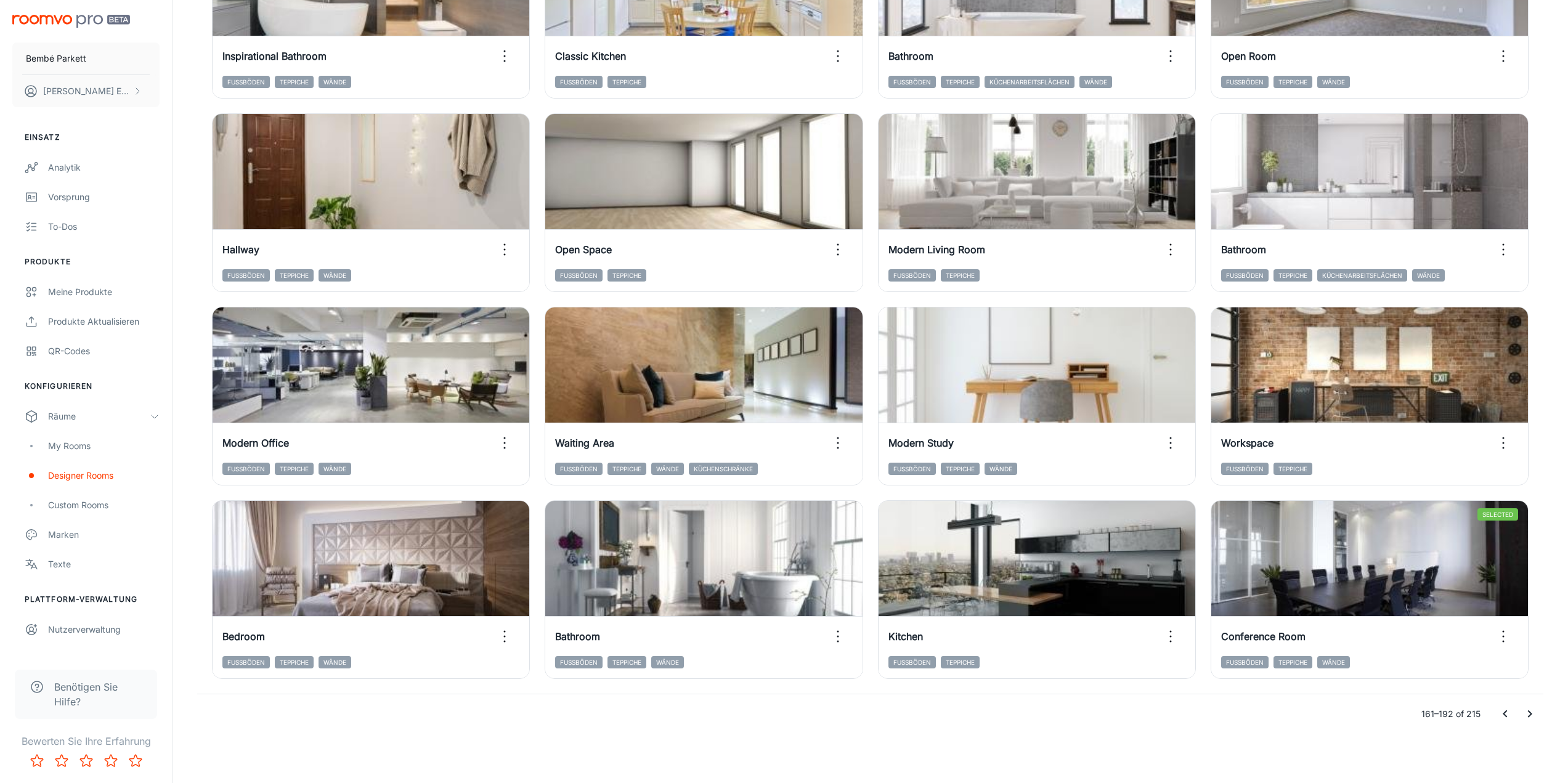
click at [1542, 716] on button "Go to next page" at bounding box center [1530, 714] width 25 height 25
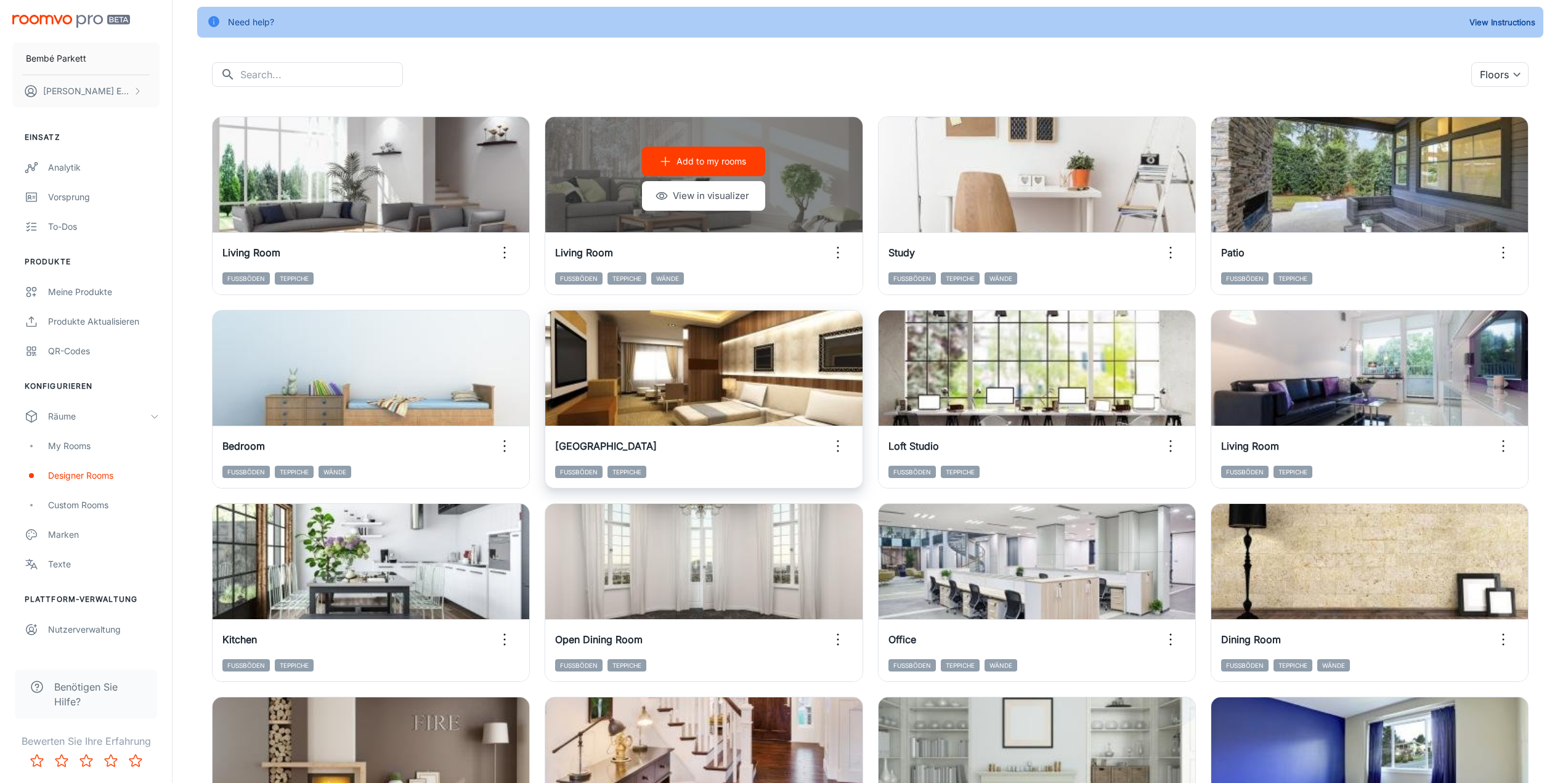
scroll to position [185, 0]
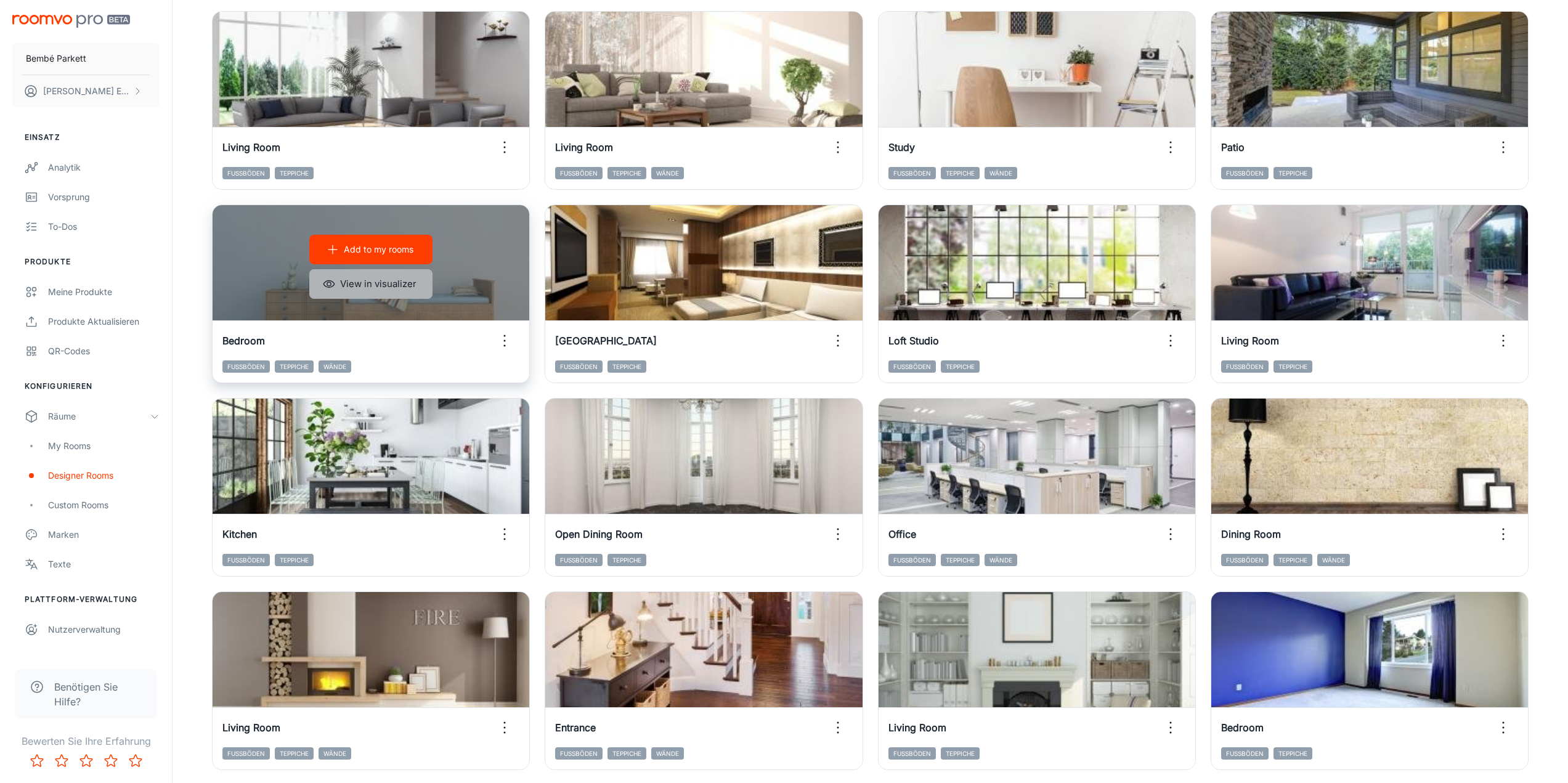
click at [339, 284] on button "View in visualizer" at bounding box center [370, 284] width 123 height 29
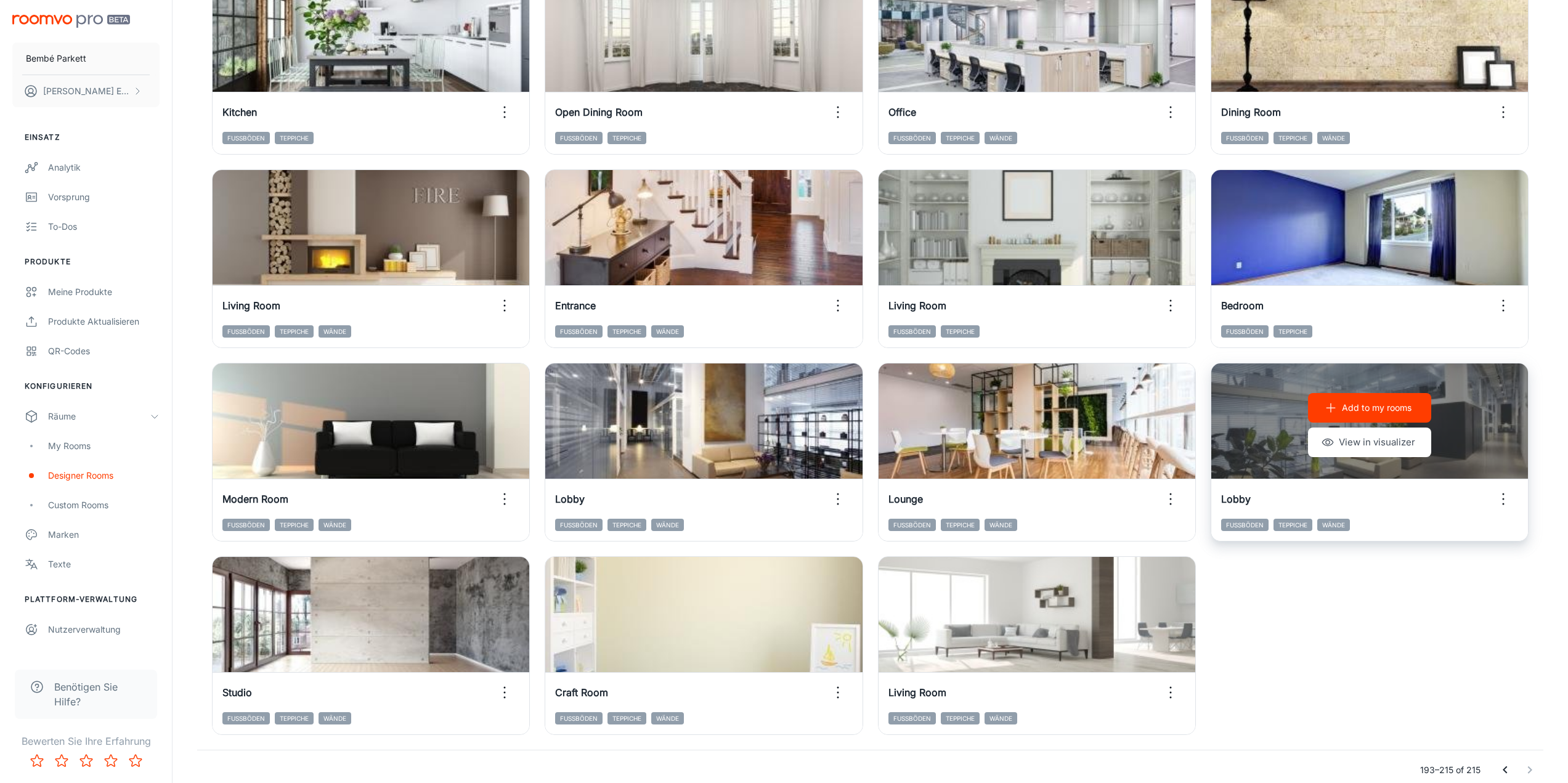
scroll to position [616, 0]
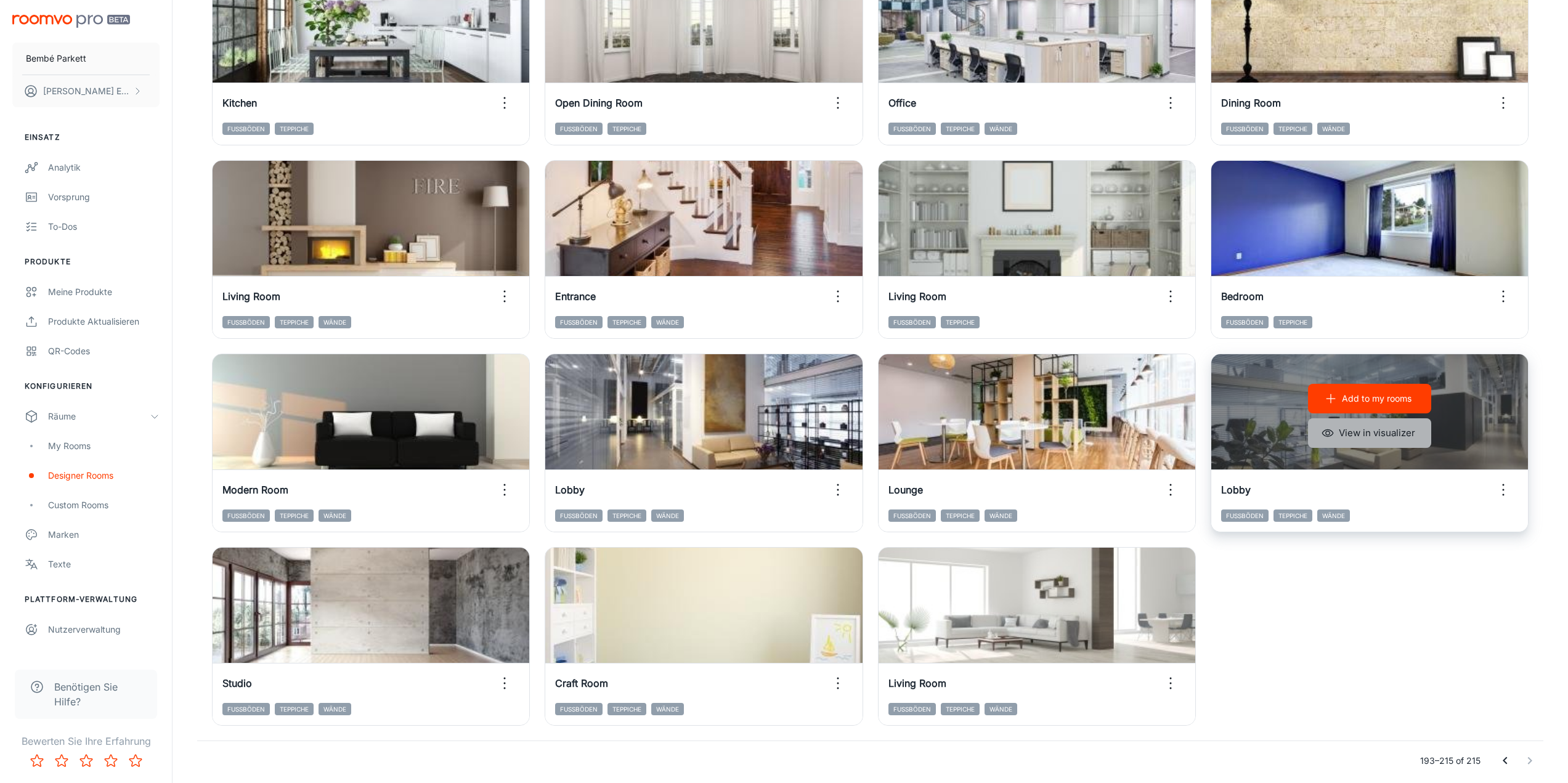
click at [1378, 429] on button "View in visualizer" at bounding box center [1369, 432] width 123 height 29
